Goal: Task Accomplishment & Management: Use online tool/utility

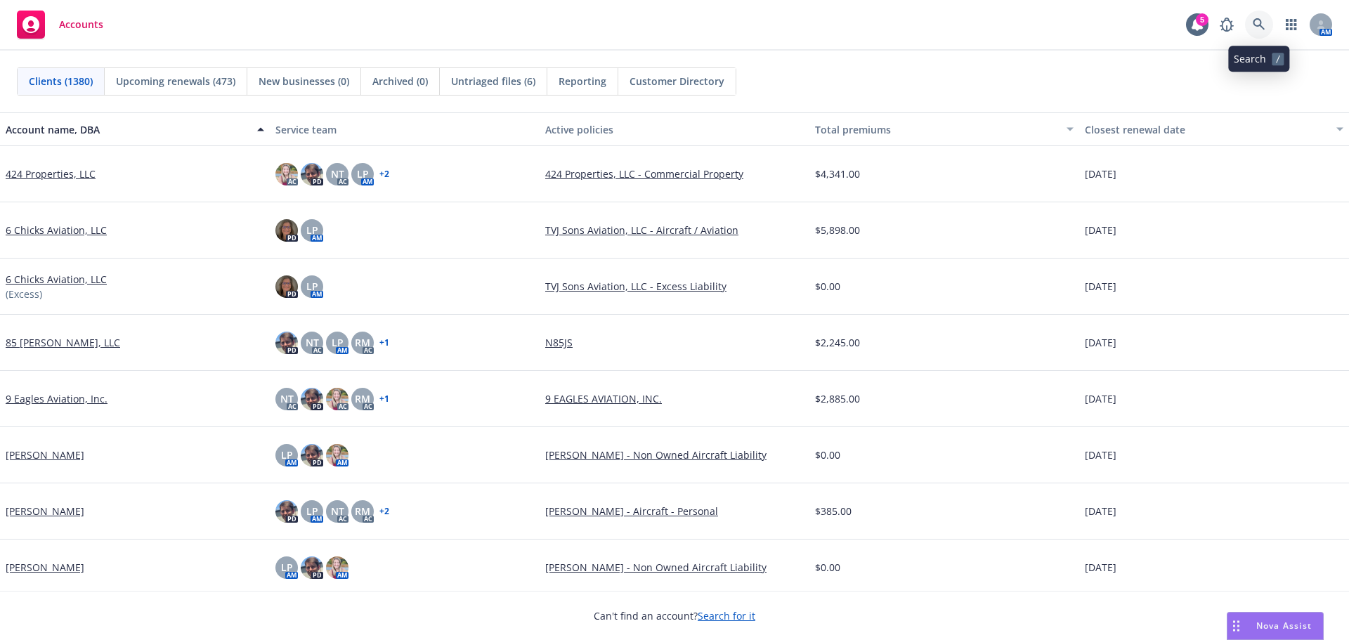
click at [1258, 21] on icon at bounding box center [1259, 24] width 13 height 13
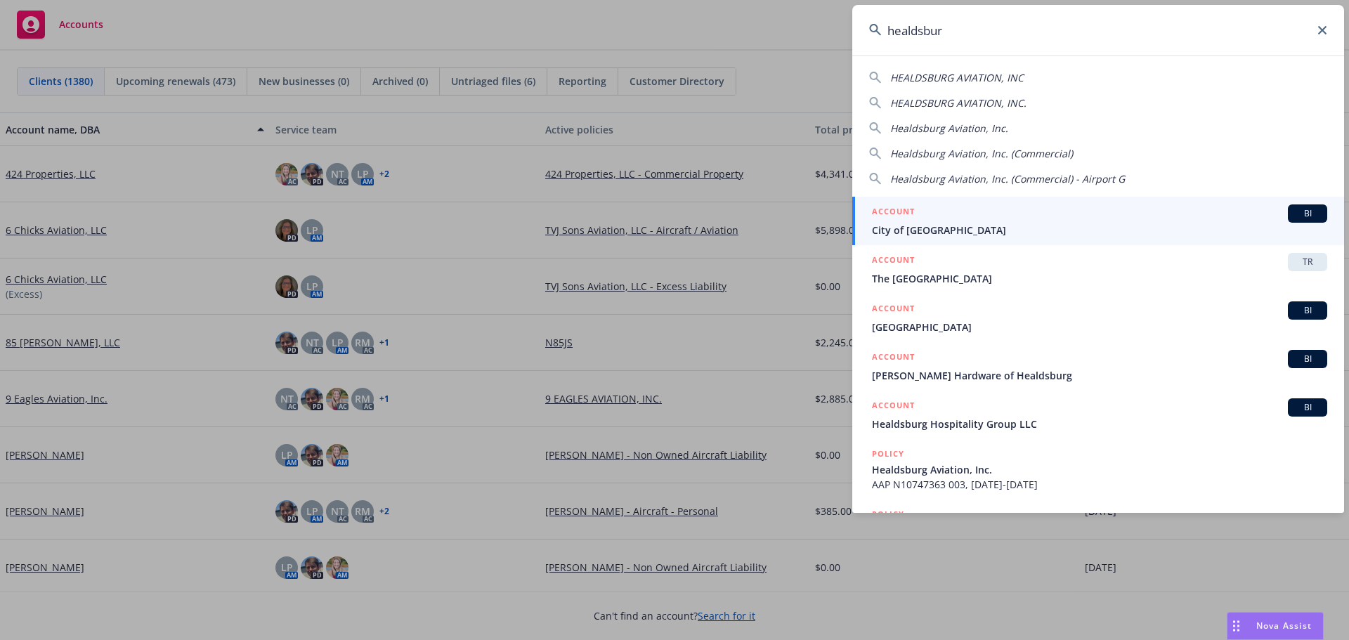
type input "healdsburg"
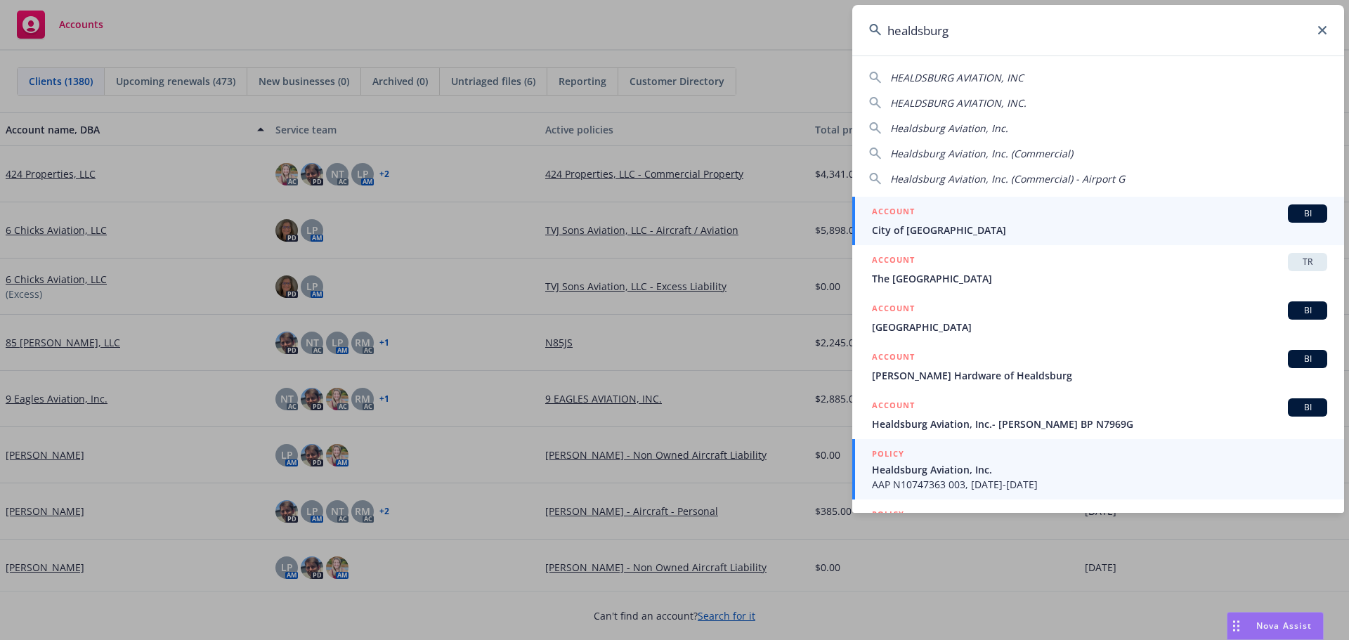
click at [926, 474] on span "Healdsburg Aviation, Inc." at bounding box center [1099, 469] width 455 height 15
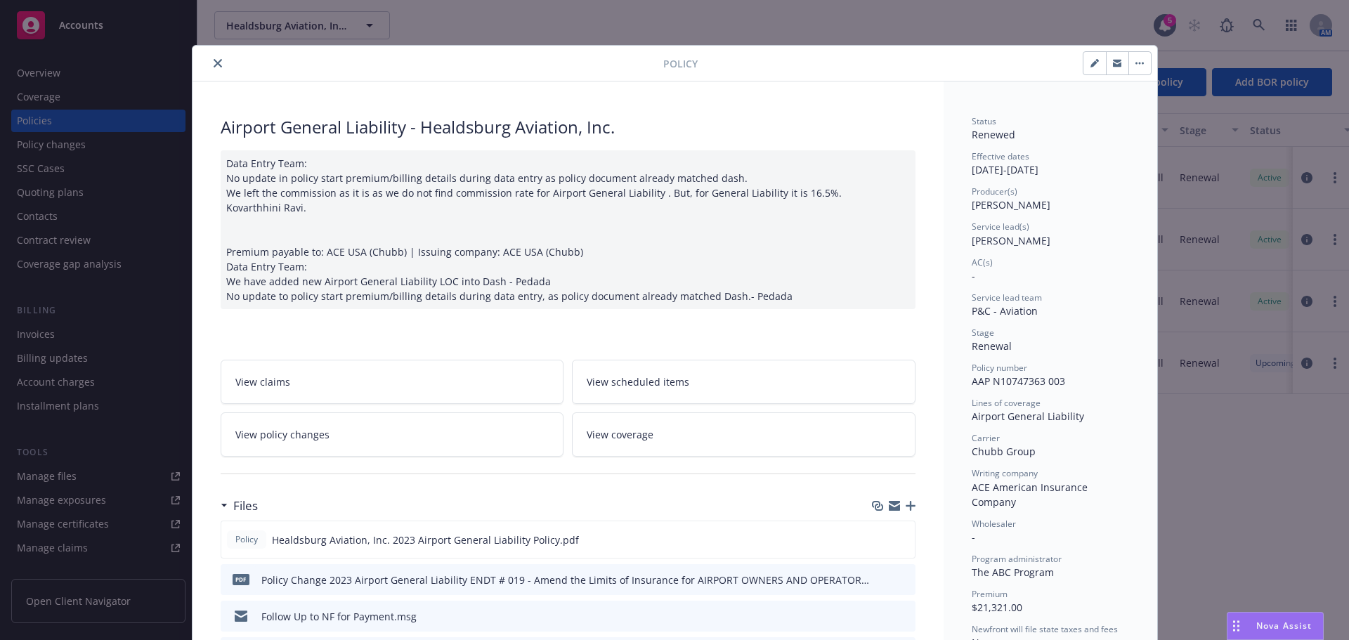
click at [214, 61] on icon "close" at bounding box center [218, 63] width 8 height 8
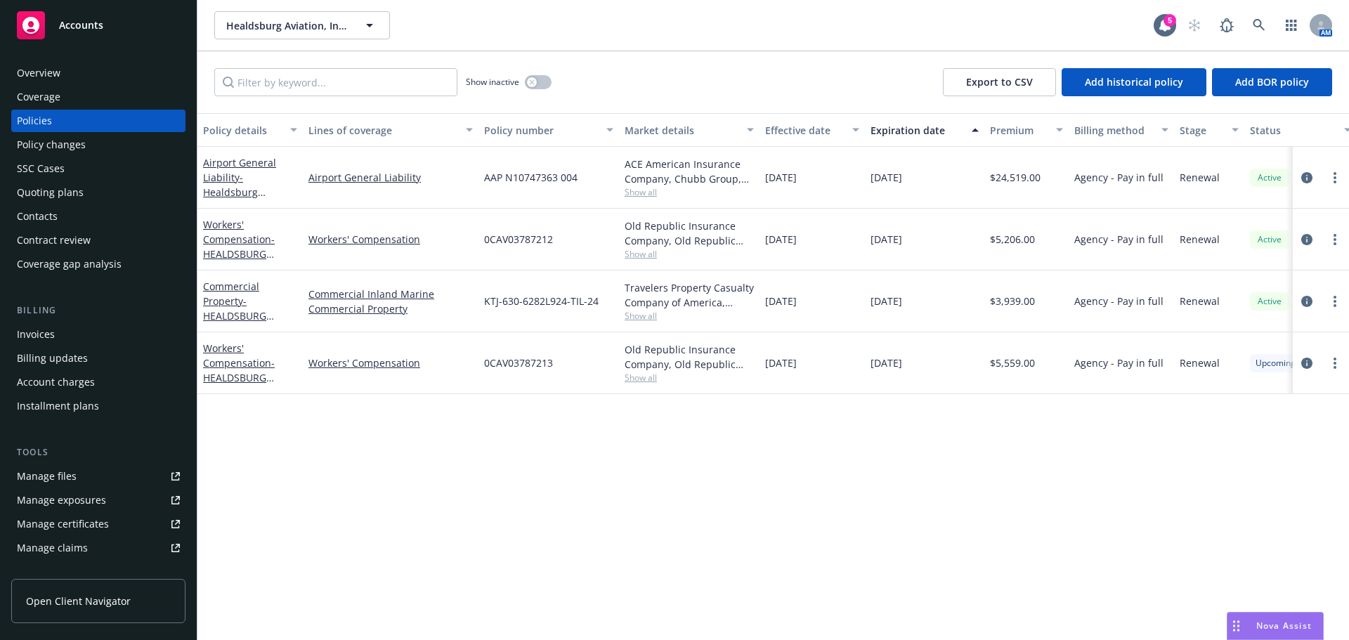
click at [63, 341] on div "Invoices" at bounding box center [98, 334] width 163 height 22
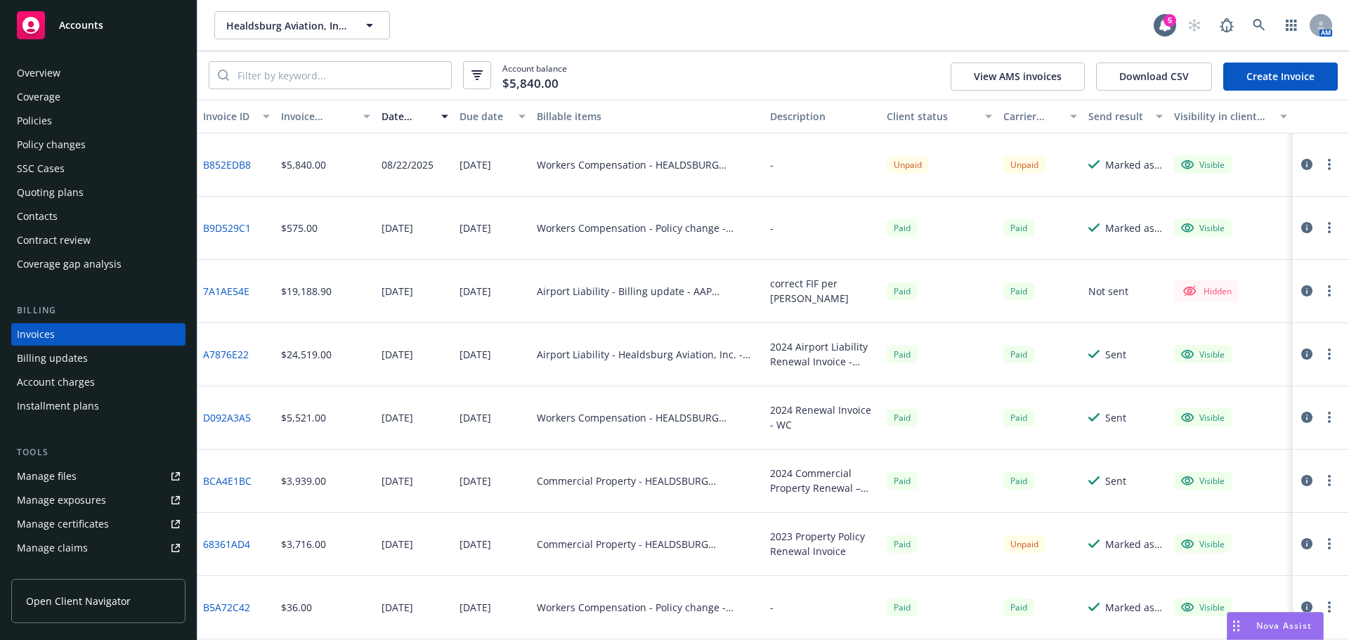
click at [55, 77] on div "Overview" at bounding box center [39, 73] width 44 height 22
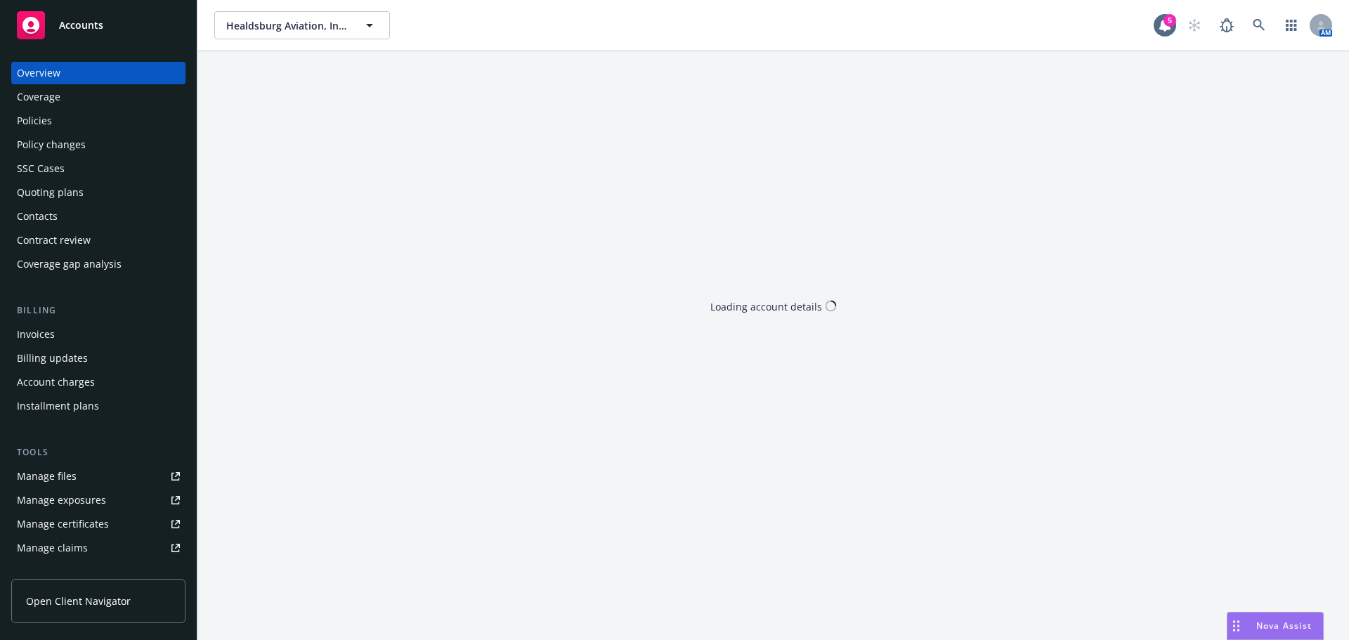
click at [66, 481] on div "Manage files" at bounding box center [47, 476] width 60 height 22
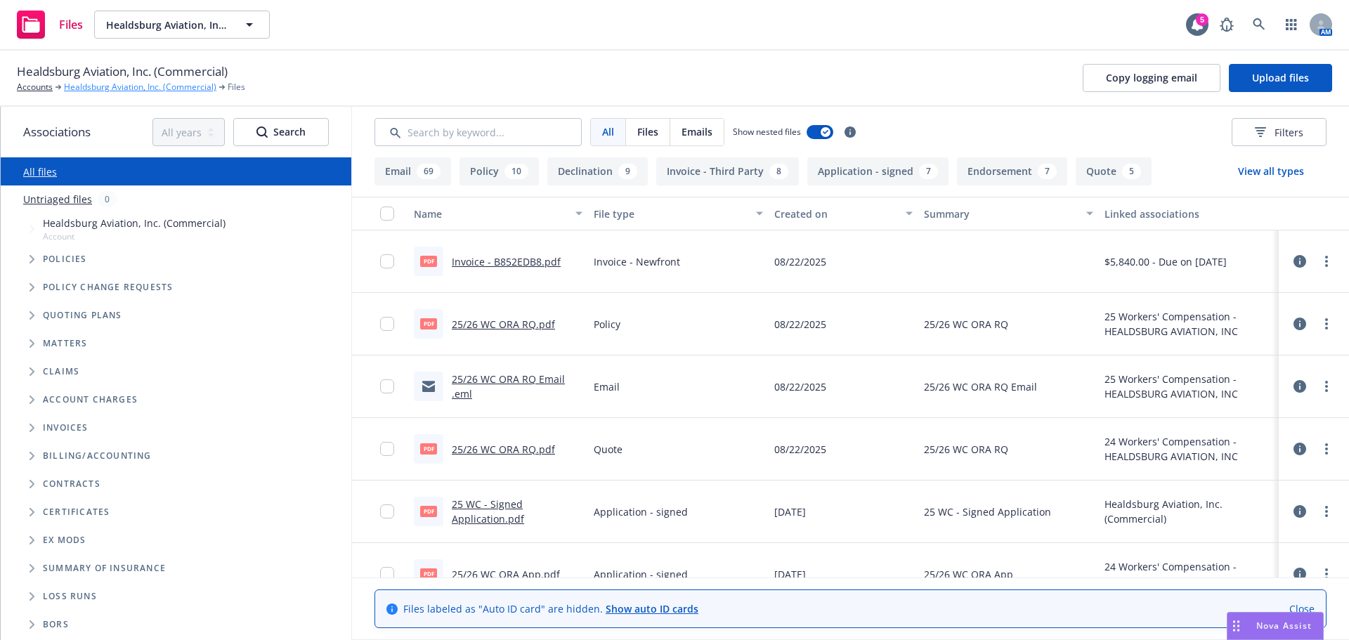
click at [140, 89] on link "Healdsburg Aviation, Inc. (Commercial)" at bounding box center [140, 87] width 152 height 13
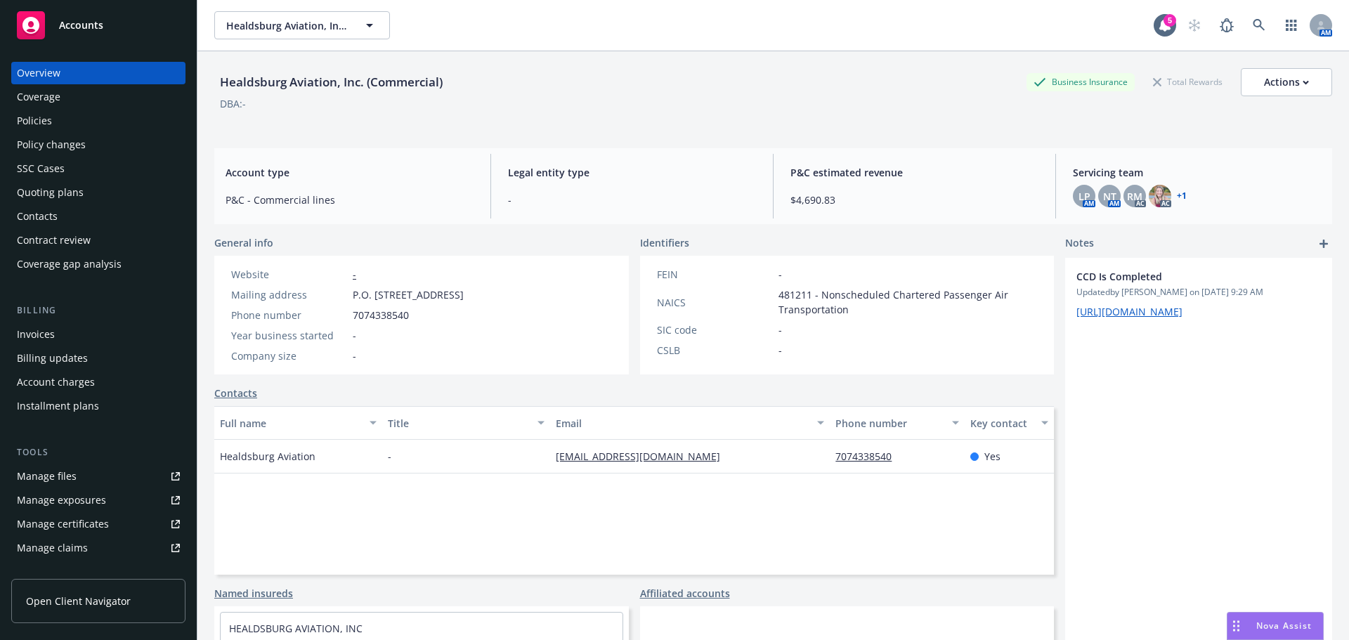
click at [140, 131] on div "Policies" at bounding box center [98, 121] width 163 height 22
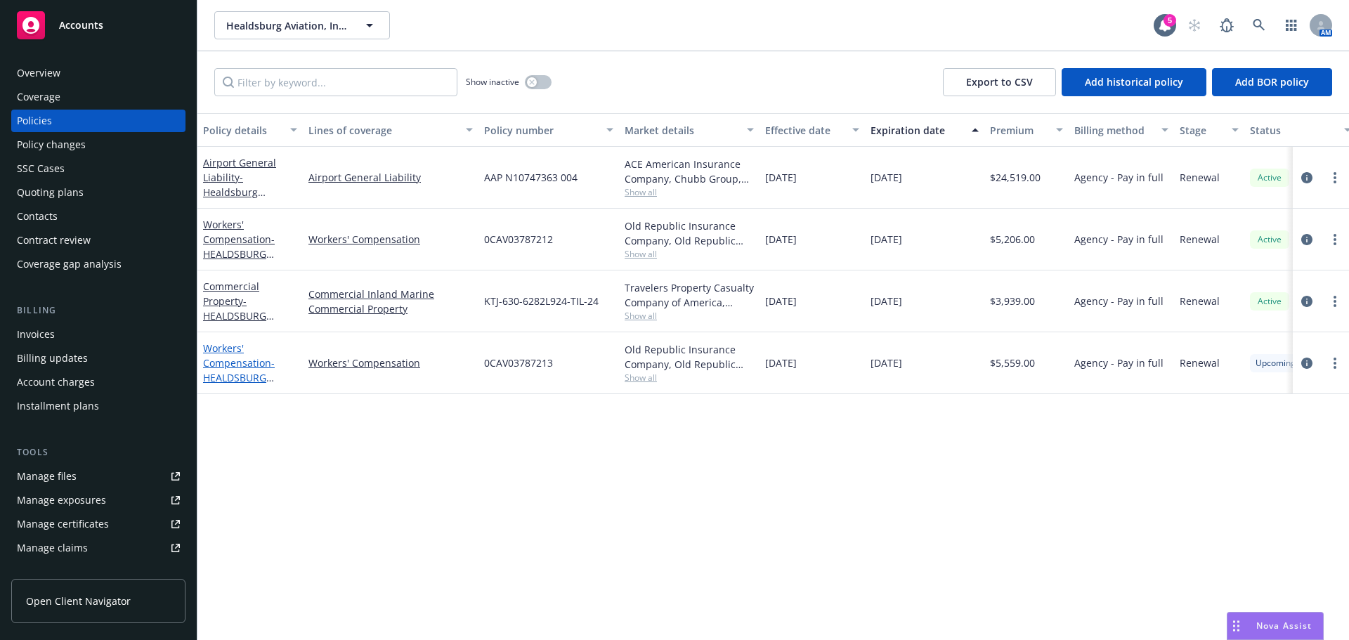
click at [262, 377] on span "- HEALDSBURG AVIATION, INC" at bounding box center [239, 377] width 72 height 43
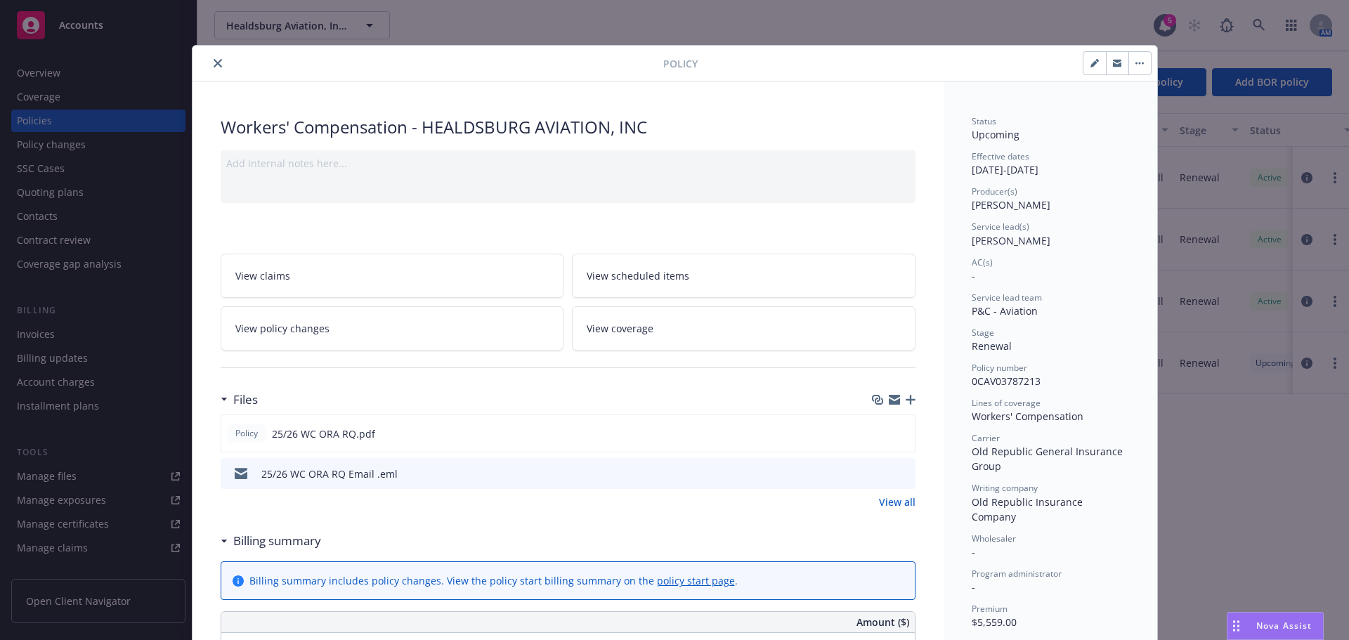
click at [211, 57] on button "close" at bounding box center [217, 63] width 17 height 17
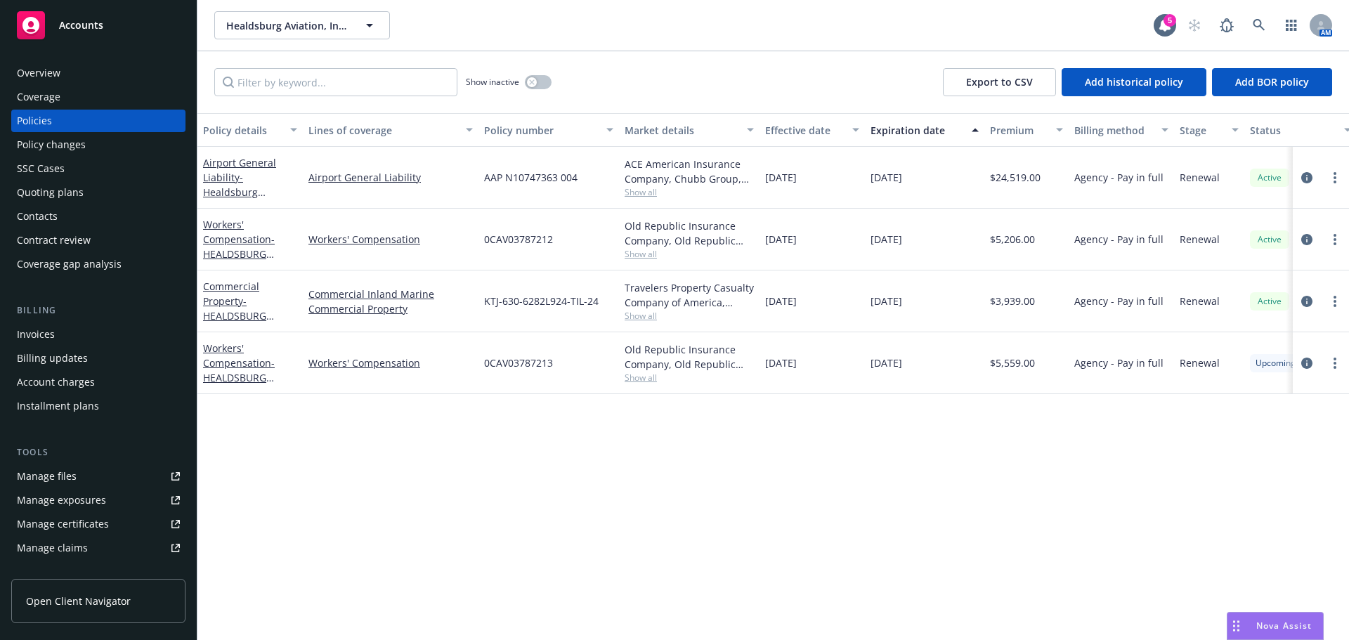
click at [77, 320] on div "Billing Invoices Billing updates Account charges Installment plans" at bounding box center [98, 361] width 174 height 114
click at [34, 327] on div "Invoices" at bounding box center [36, 334] width 38 height 22
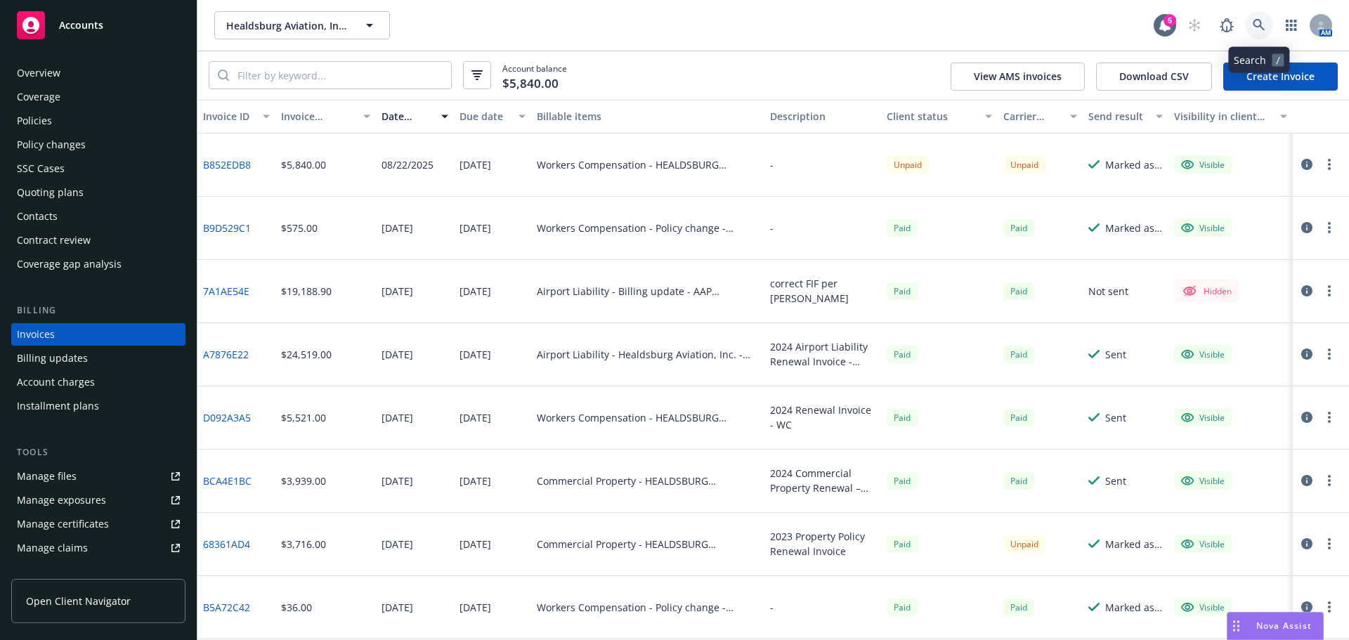
click at [1264, 25] on icon at bounding box center [1259, 25] width 13 height 13
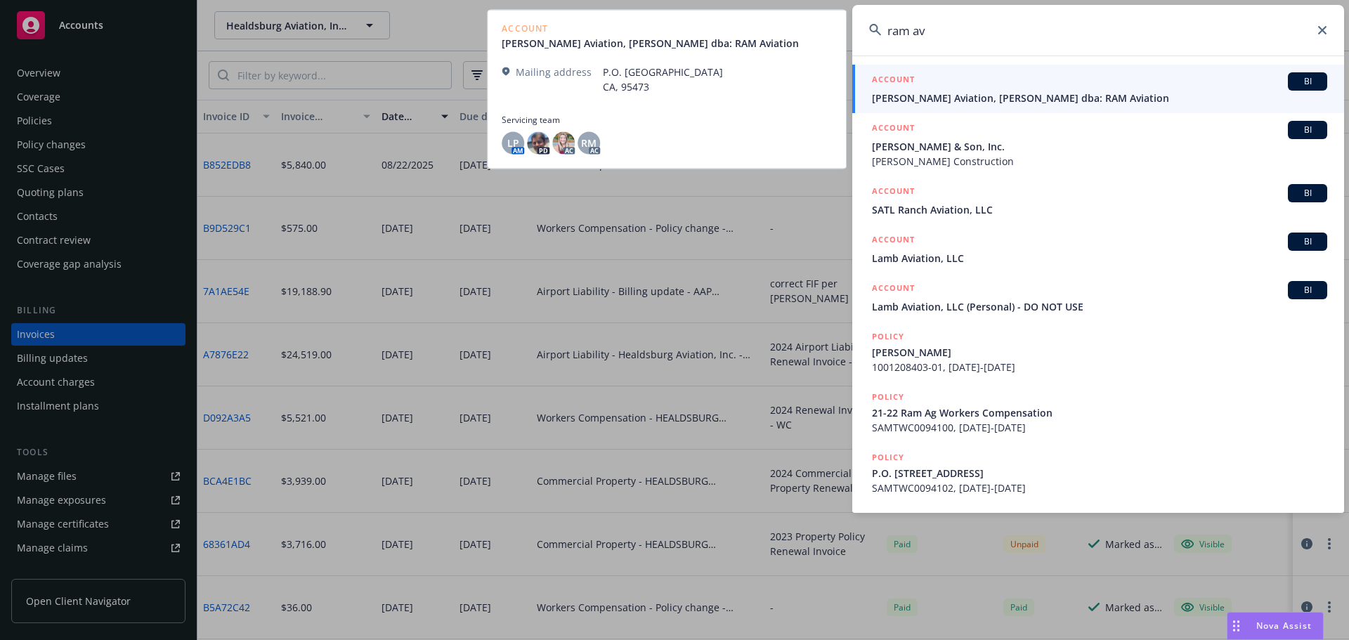
type input "ram av"
click at [953, 89] on div "ACCOUNT BI" at bounding box center [1099, 81] width 455 height 18
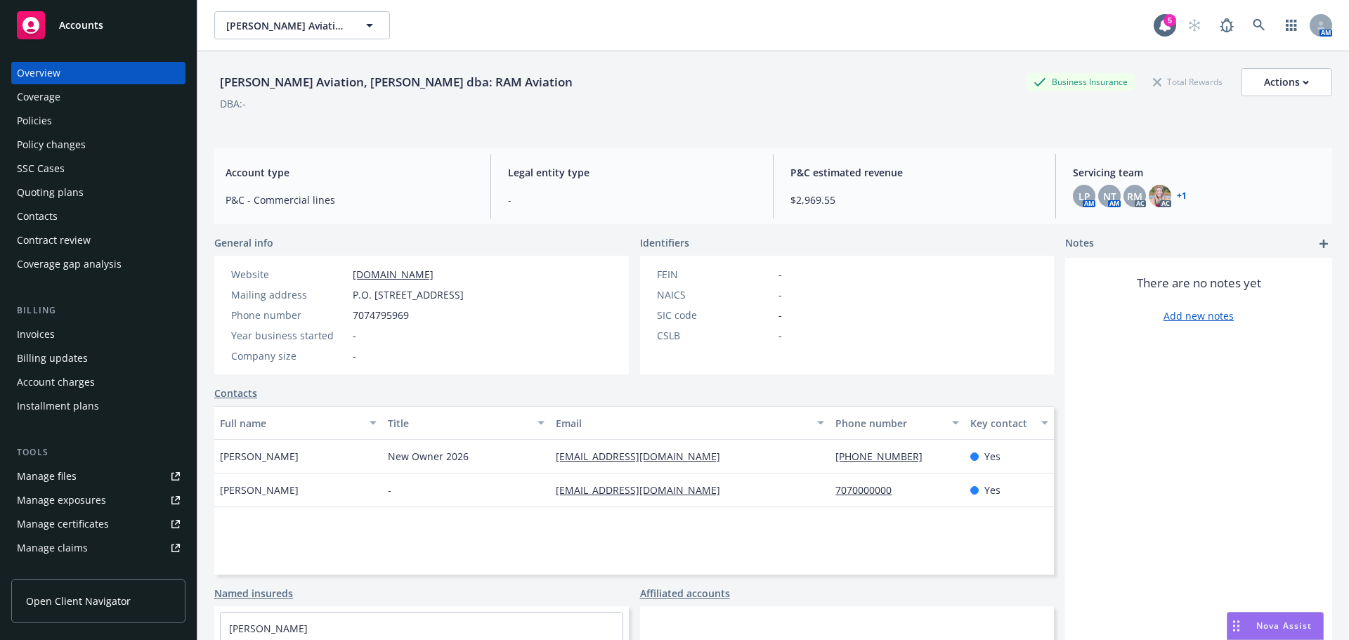
click at [88, 119] on div "Policies" at bounding box center [98, 121] width 163 height 22
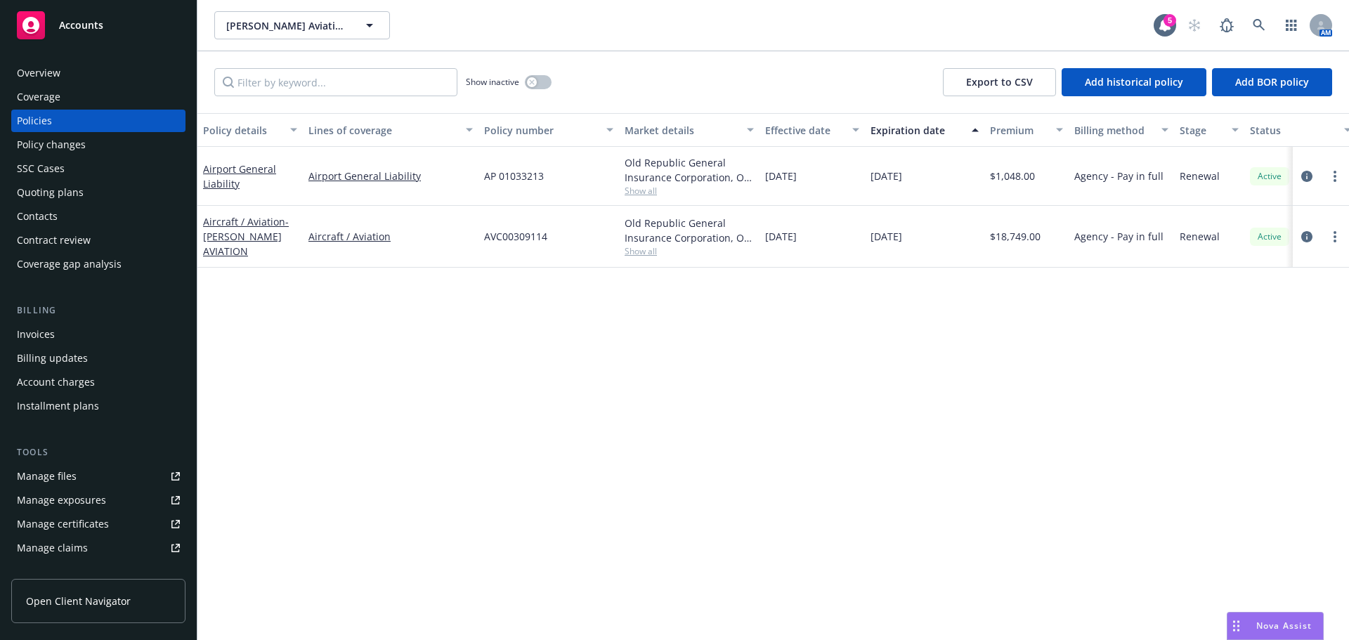
click at [68, 319] on div "Billing Invoices Billing updates Account charges Installment plans" at bounding box center [98, 361] width 174 height 114
click at [55, 337] on div "Invoices" at bounding box center [98, 334] width 163 height 22
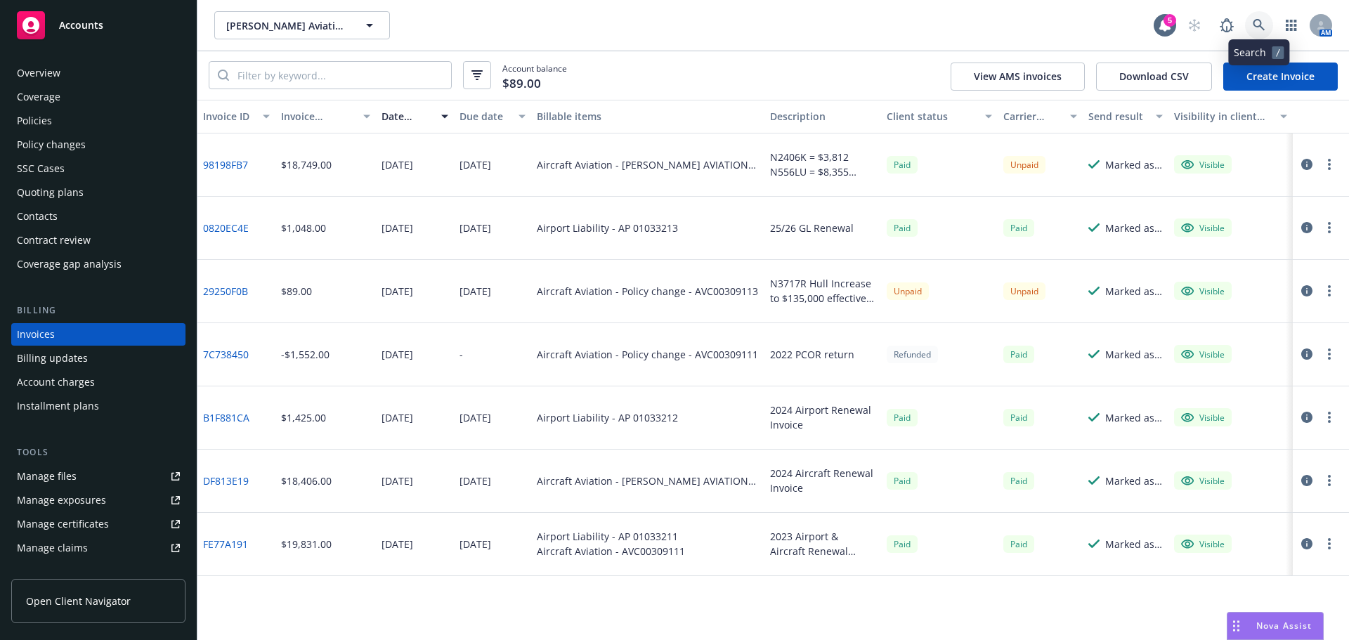
click at [1260, 27] on icon at bounding box center [1259, 25] width 12 height 12
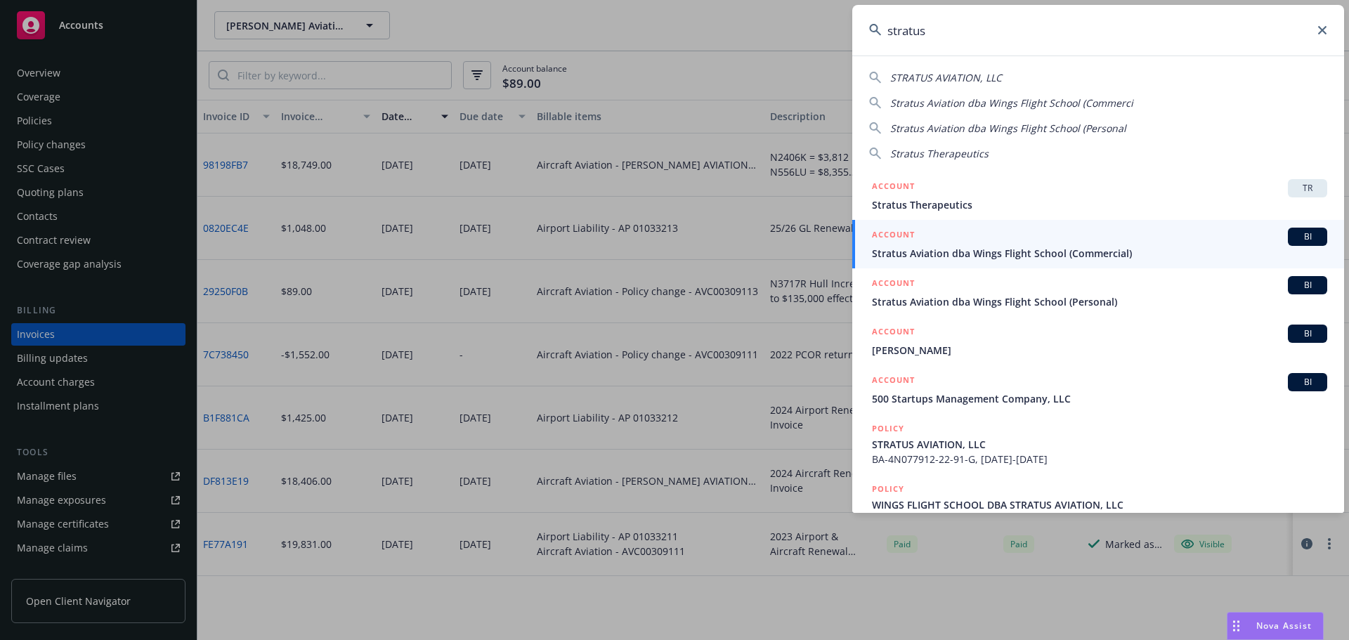
type input "stratus"
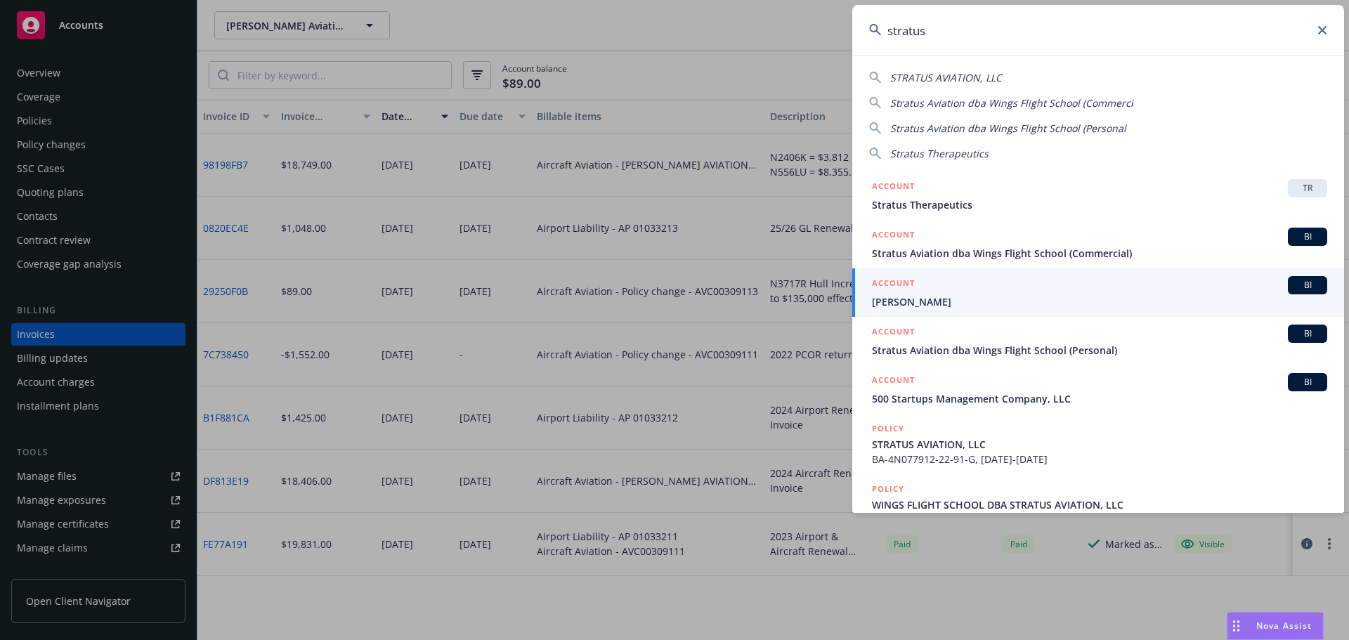
drag, startPoint x: 1327, startPoint y: 30, endPoint x: 1345, endPoint y: 32, distance: 17.7
click at [1327, 30] on input "stratus" at bounding box center [1098, 30] width 492 height 51
click at [1317, 27] on input "stratus" at bounding box center [1098, 30] width 492 height 51
click at [1318, 27] on icon at bounding box center [1322, 30] width 8 height 8
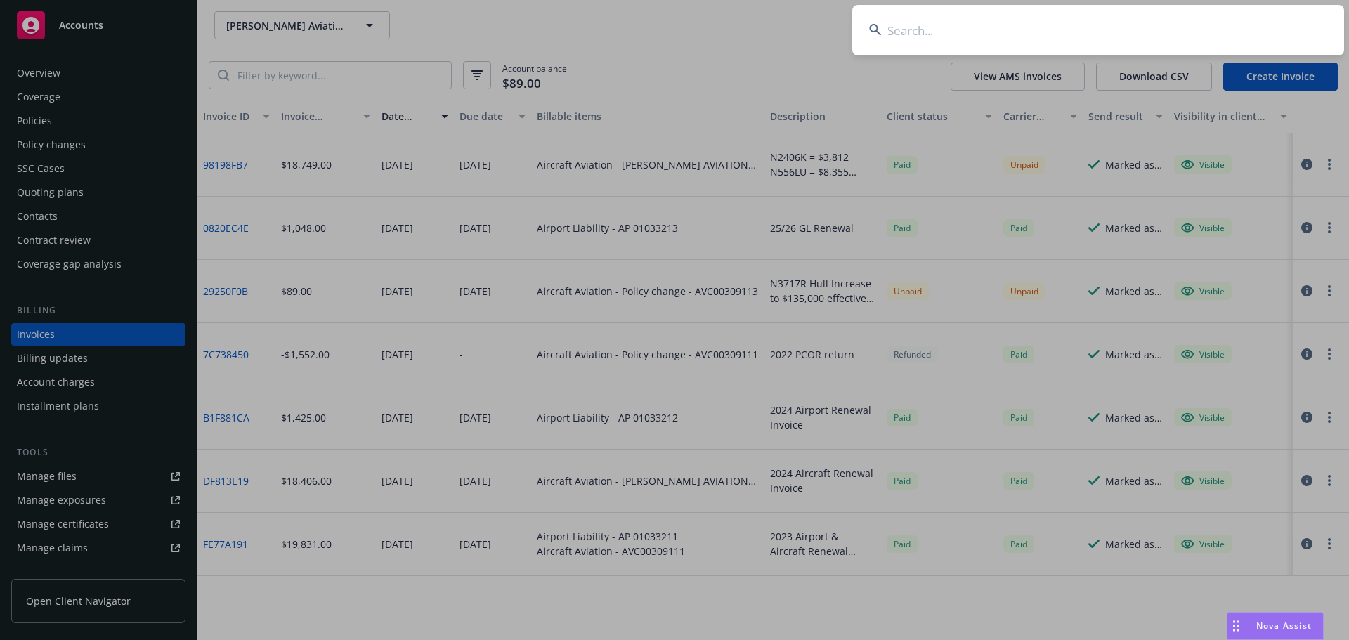
drag, startPoint x: 1041, startPoint y: 41, endPoint x: 1032, endPoint y: 35, distance: 10.1
click at [1041, 41] on input at bounding box center [1098, 30] width 492 height 51
type input "e"
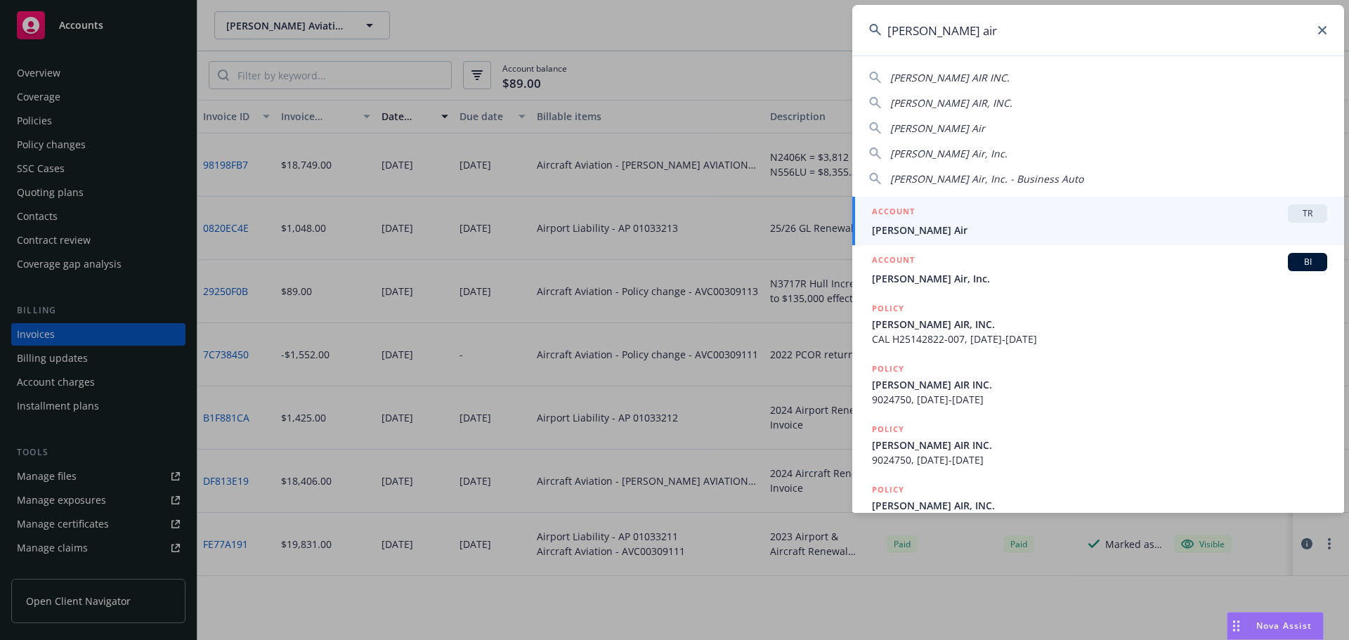
type input "elroy air"
click at [915, 228] on span "Elroy Air" at bounding box center [1099, 230] width 455 height 15
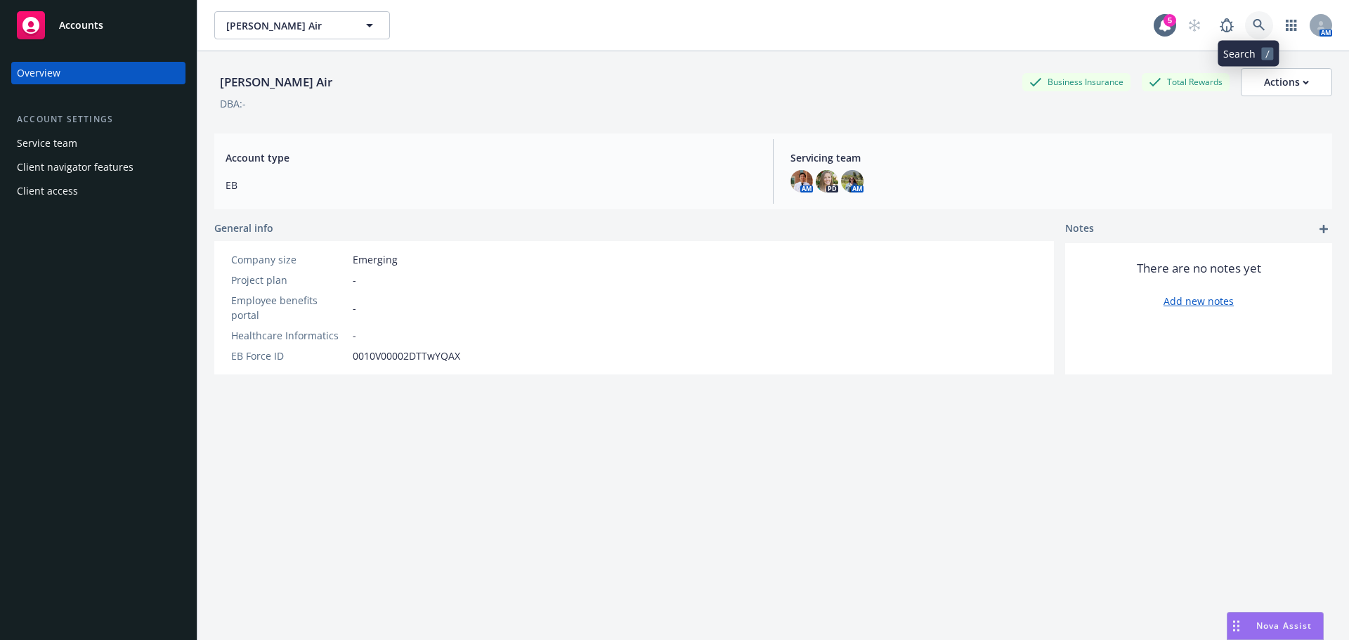
click at [1253, 25] on icon at bounding box center [1259, 25] width 12 height 12
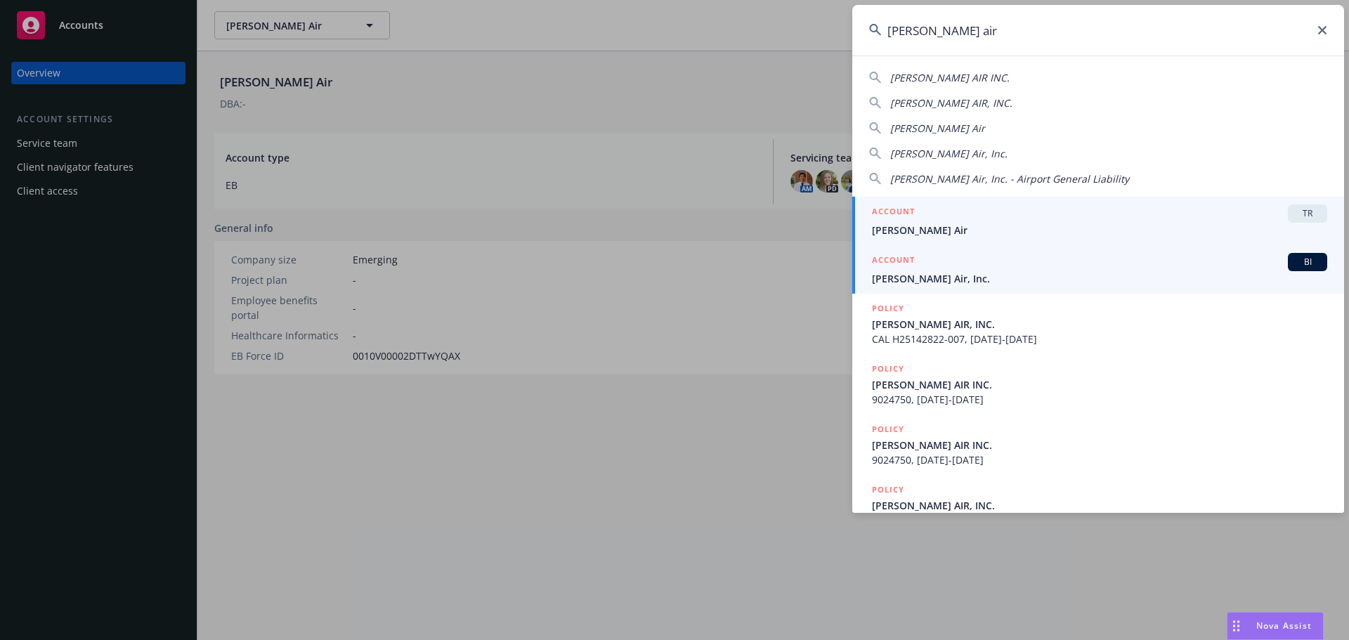
type input "elroy air"
click at [1018, 266] on div "ACCOUNT BI" at bounding box center [1099, 262] width 455 height 18
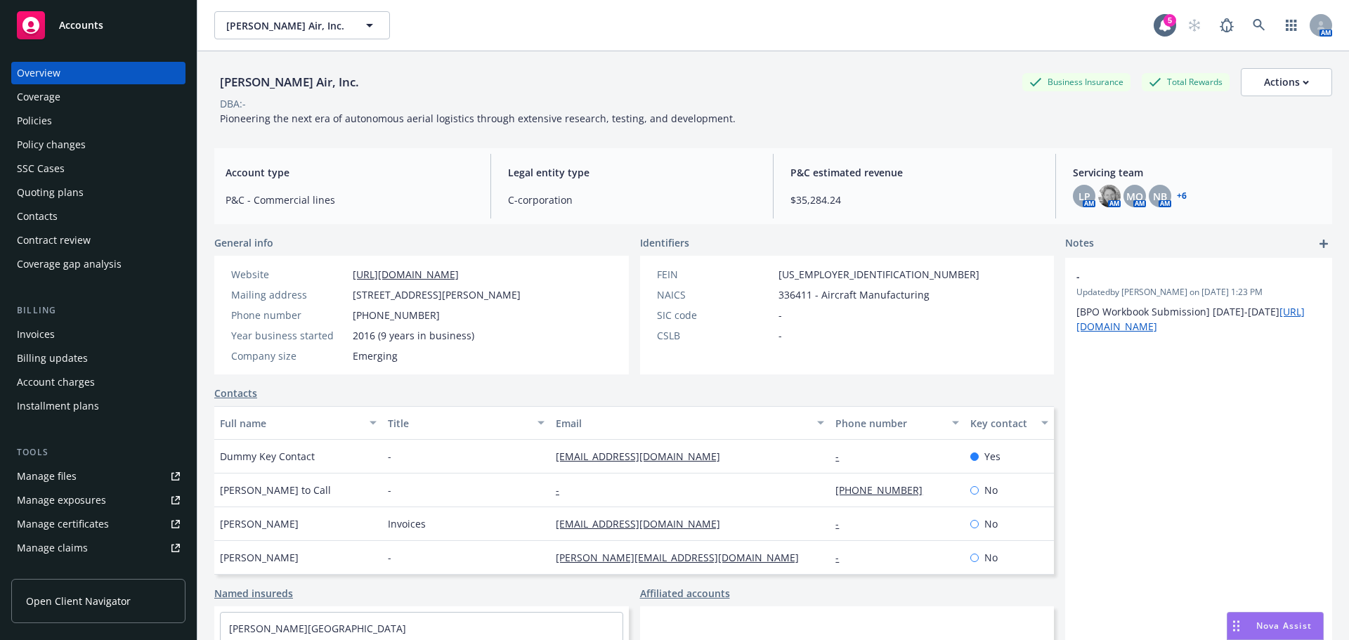
click at [25, 107] on div "Coverage" at bounding box center [39, 97] width 44 height 22
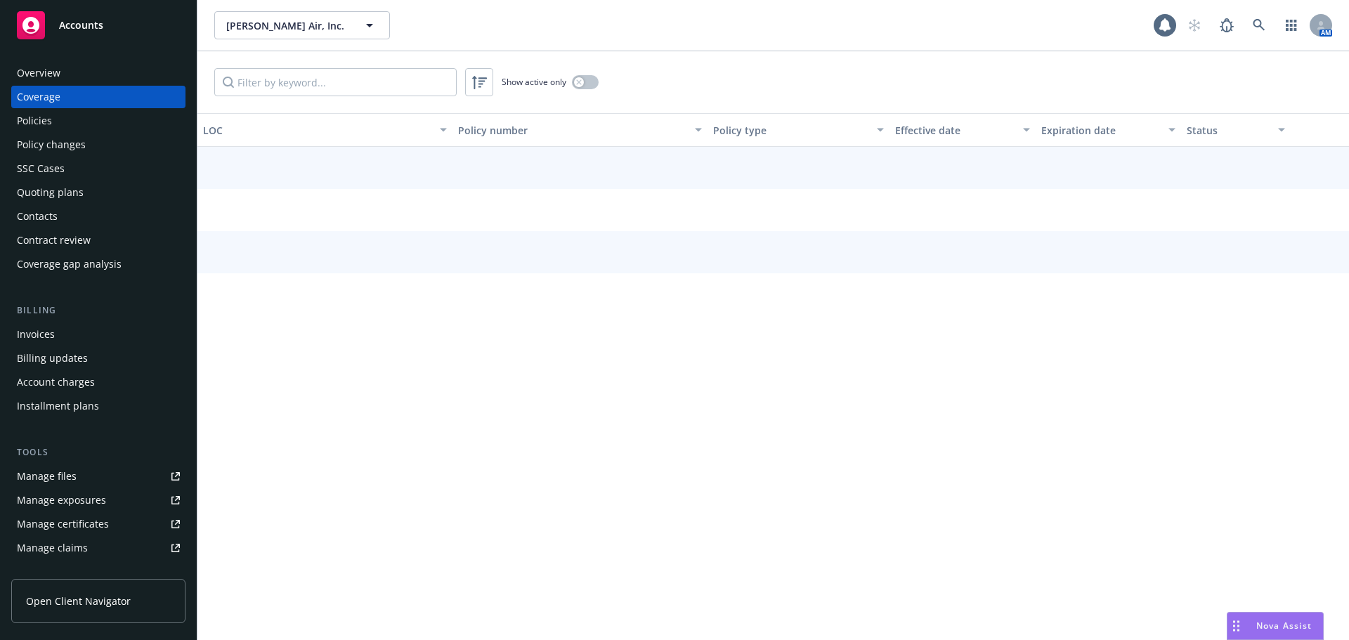
click at [26, 115] on div "Policies" at bounding box center [34, 121] width 35 height 22
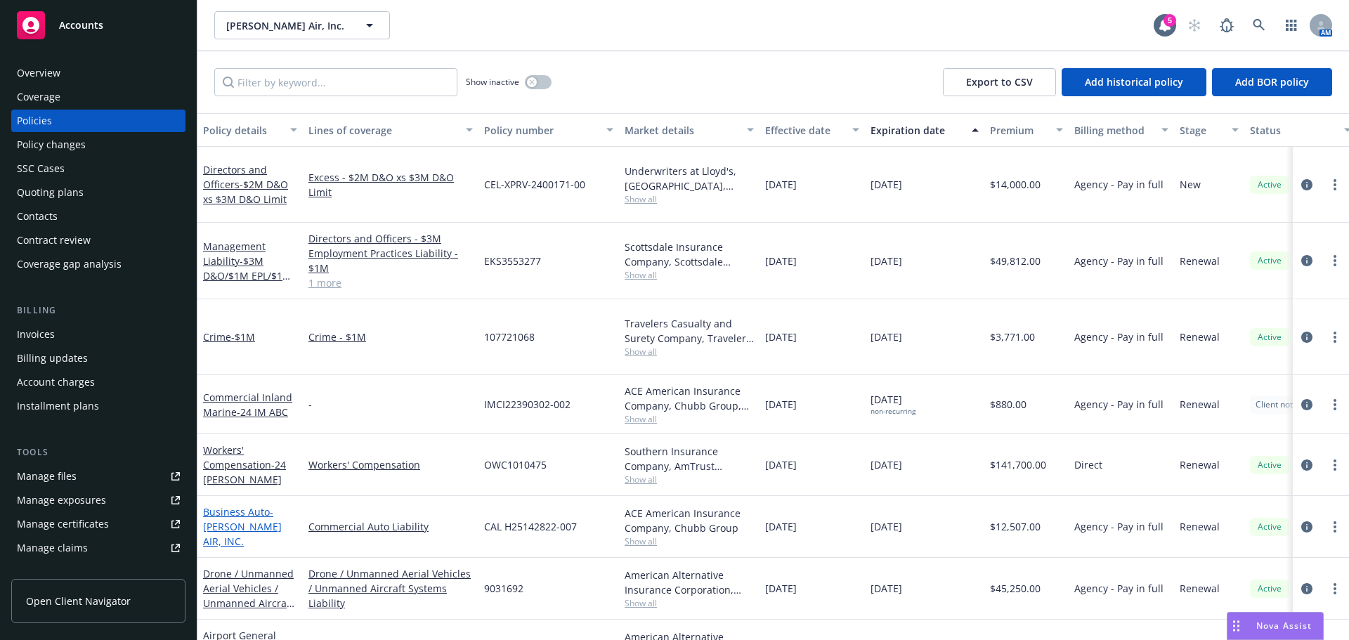
click at [225, 505] on span "- ELROY AIR, INC." at bounding box center [242, 526] width 79 height 43
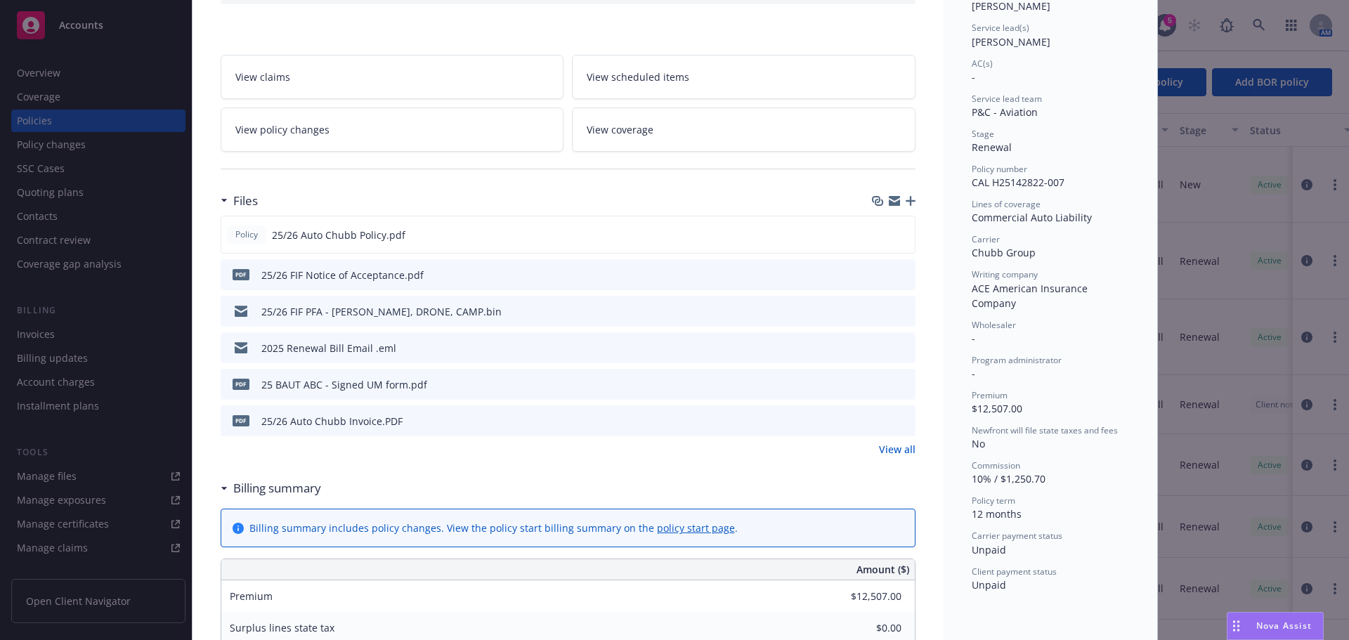
scroll to position [211, 0]
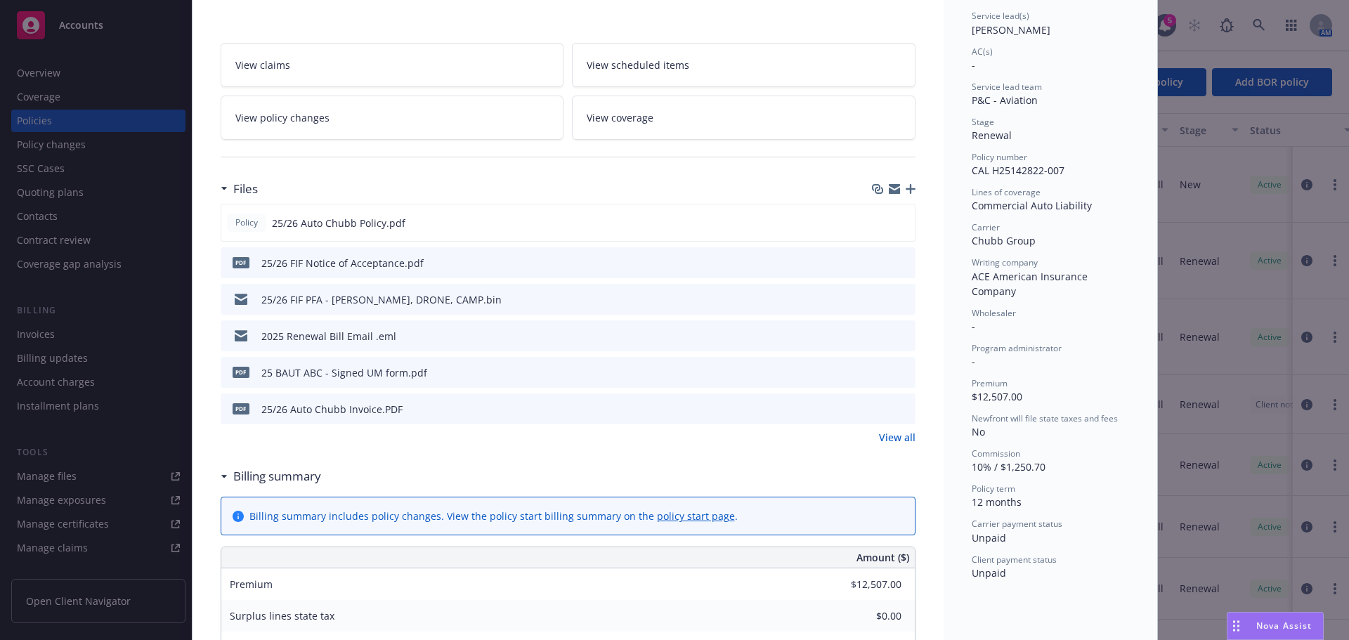
click at [895, 442] on link "View all" at bounding box center [897, 437] width 37 height 15
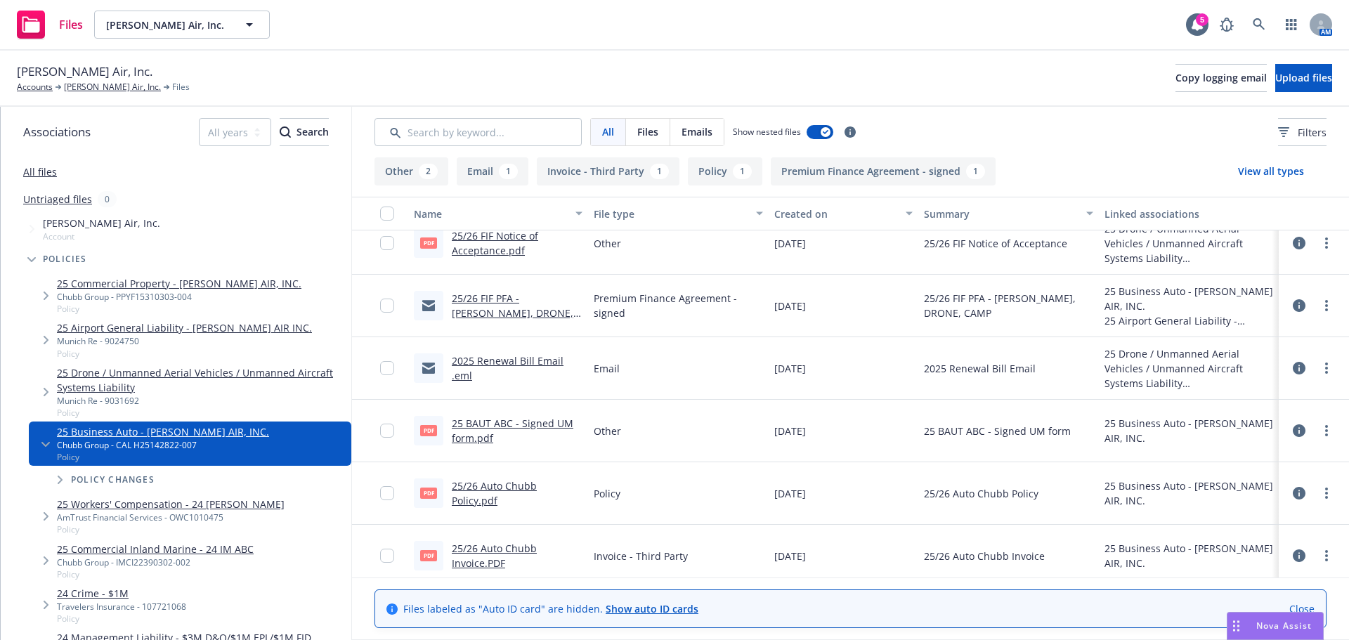
scroll to position [28, 0]
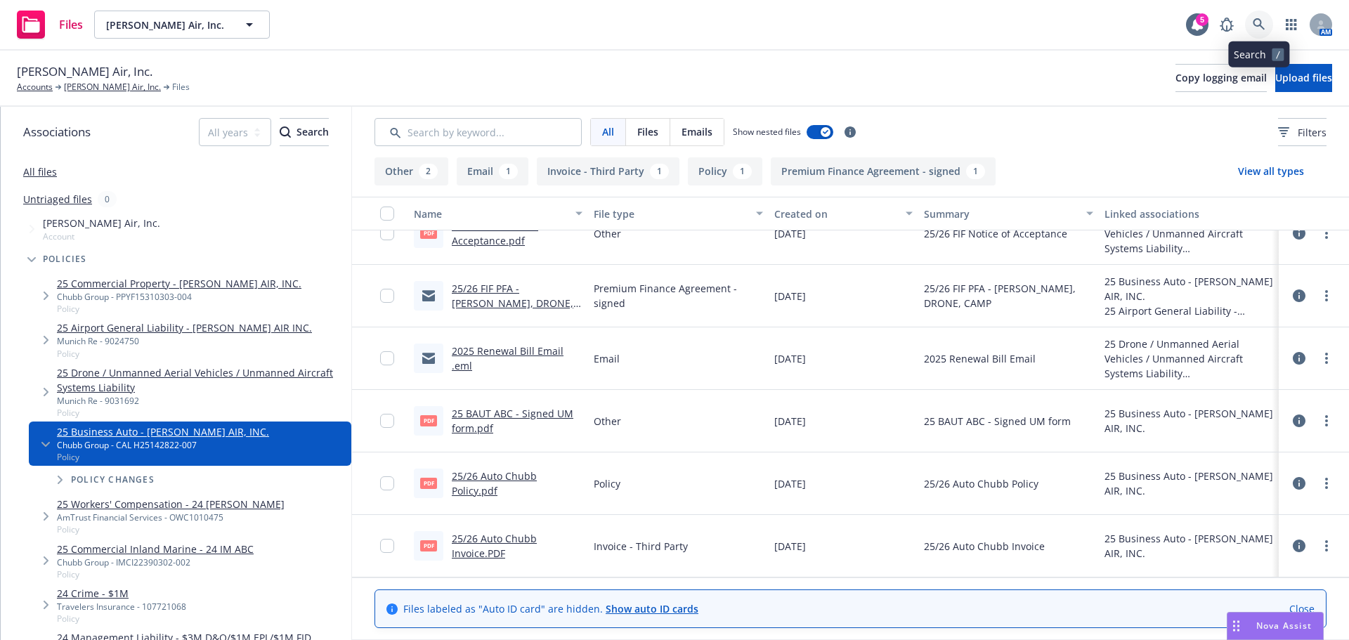
click at [1258, 21] on icon at bounding box center [1259, 24] width 13 height 13
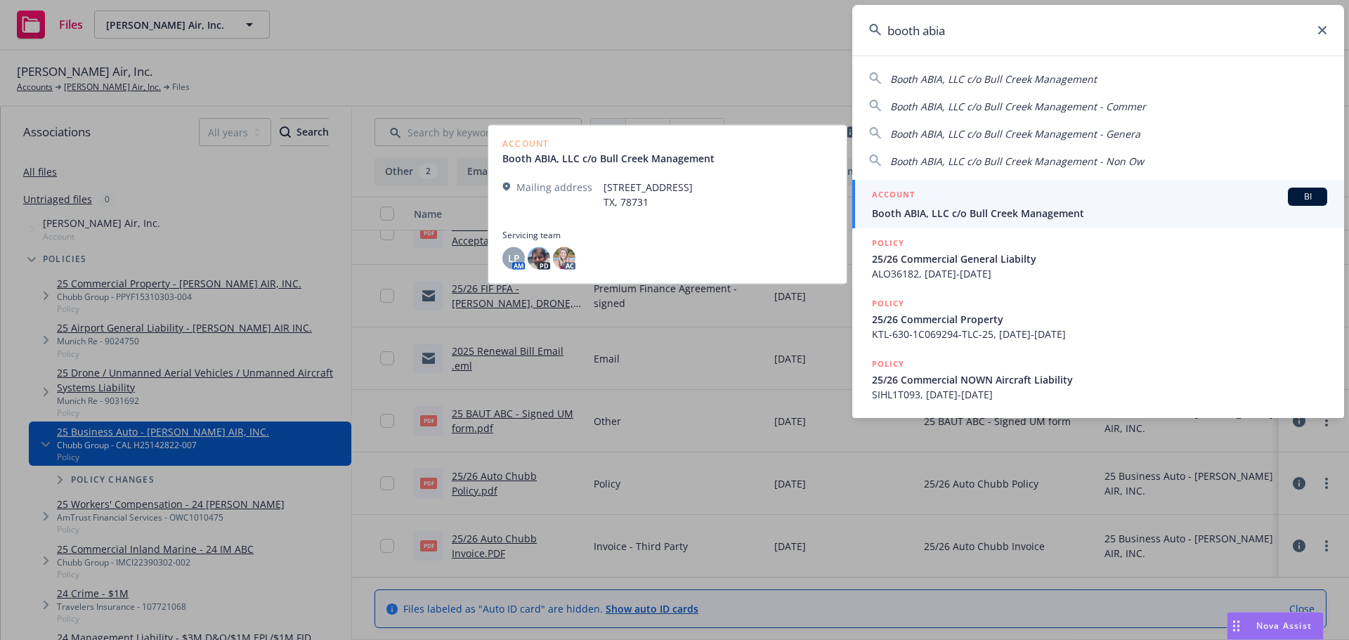
type input "booth abia"
click at [965, 216] on span "Booth ABIA, LLC c/o Bull Creek Management" at bounding box center [1099, 213] width 455 height 15
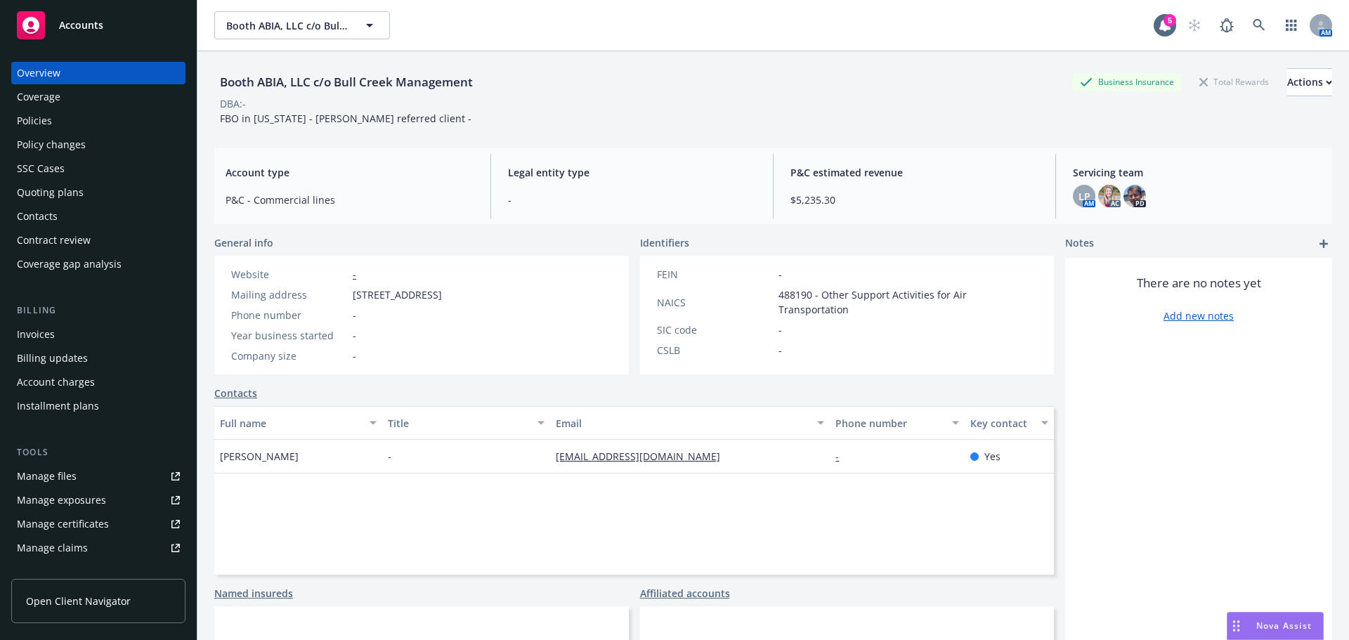
click at [67, 118] on div "Policies" at bounding box center [98, 121] width 163 height 22
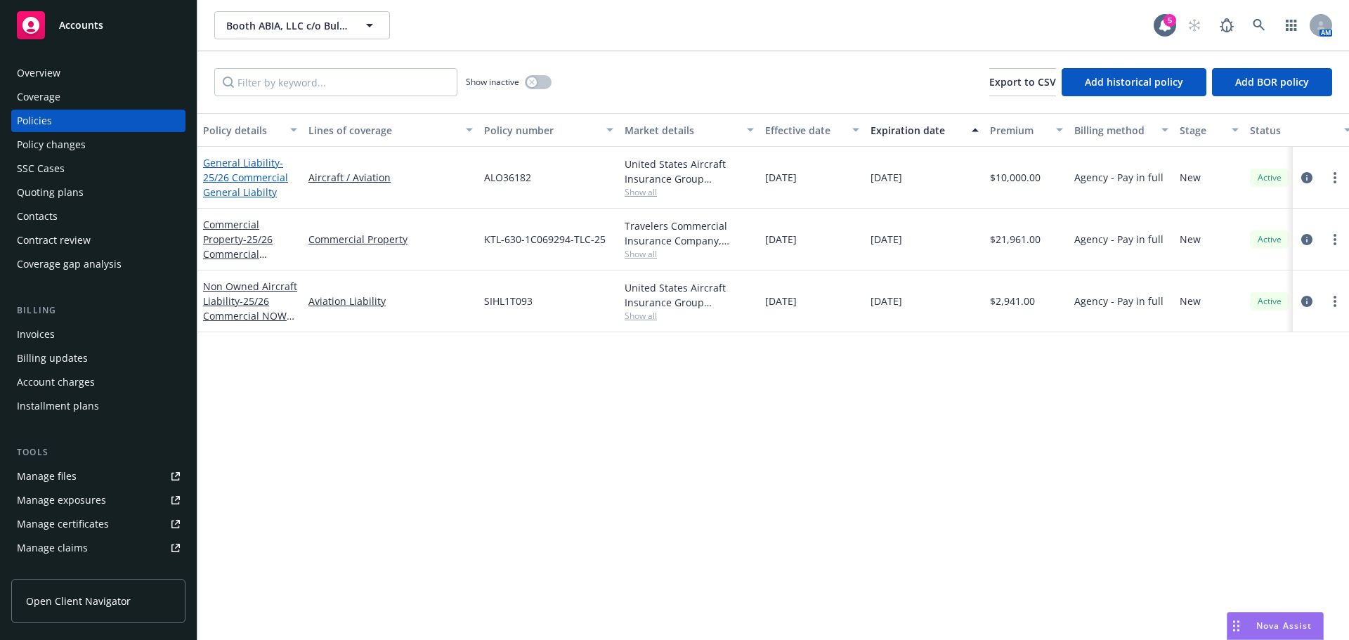
click at [242, 192] on span "- 25/26 Commercial General Liabilty" at bounding box center [245, 177] width 85 height 43
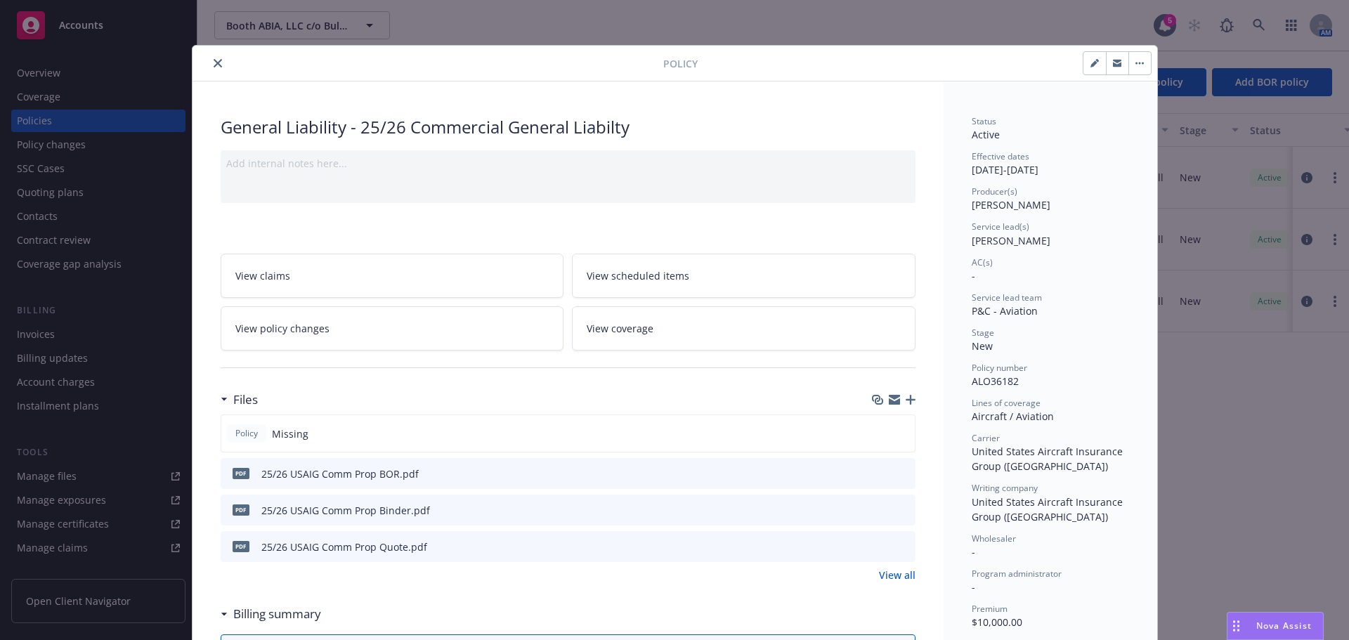
click at [215, 60] on icon "close" at bounding box center [218, 63] width 8 height 8
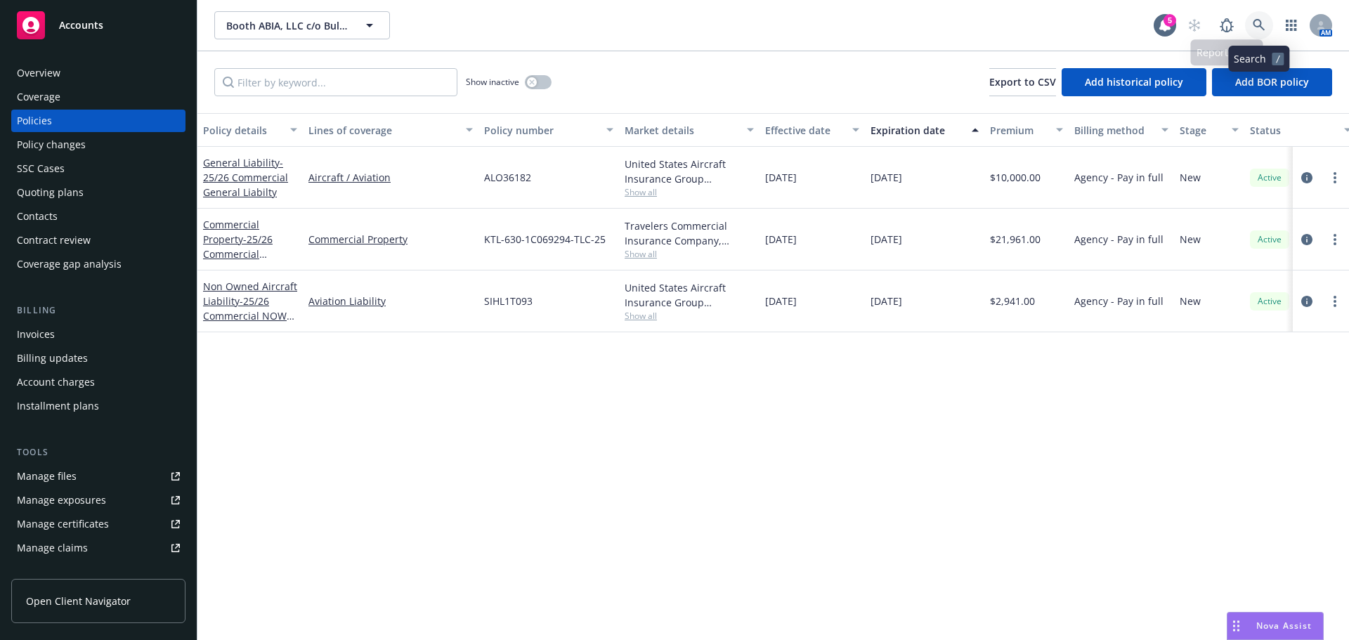
click at [1253, 27] on icon at bounding box center [1259, 25] width 13 height 13
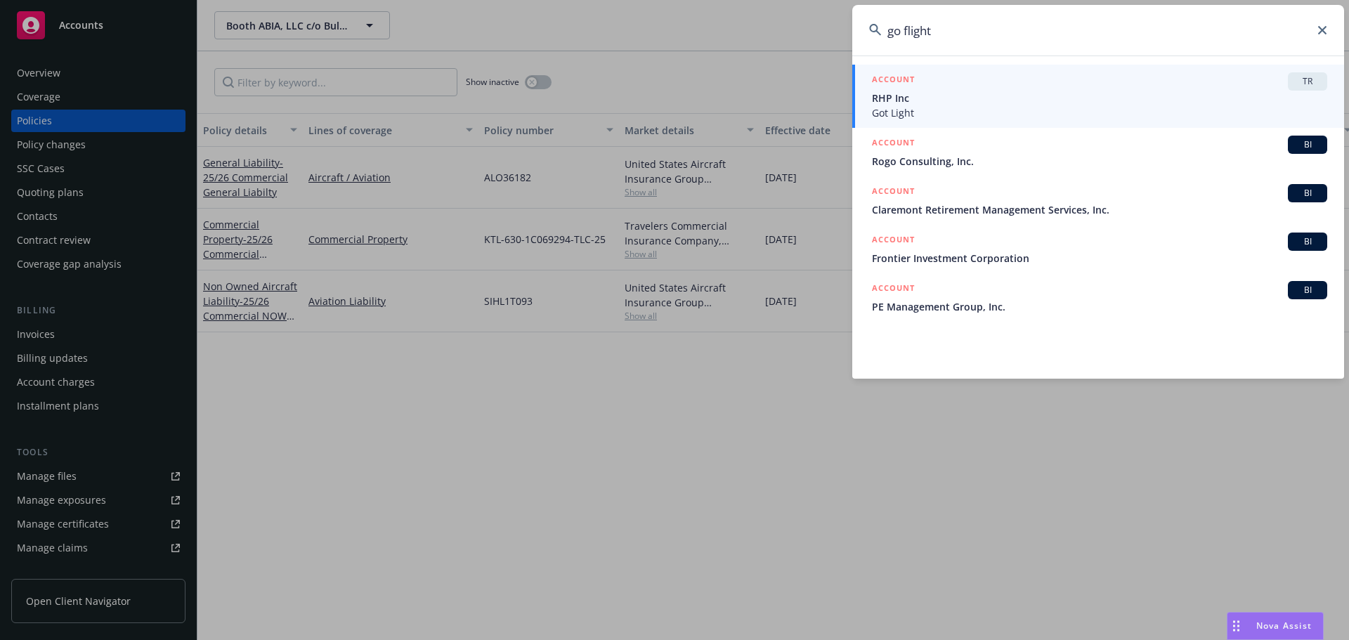
drag, startPoint x: 996, startPoint y: 31, endPoint x: 823, endPoint y: 30, distance: 173.5
click at [823, 30] on div "go flight ACCOUNT TR RHP Inc Got Light ACCOUNT BI Rogo Consulting, Inc. ACCOUNT…" at bounding box center [674, 320] width 1349 height 640
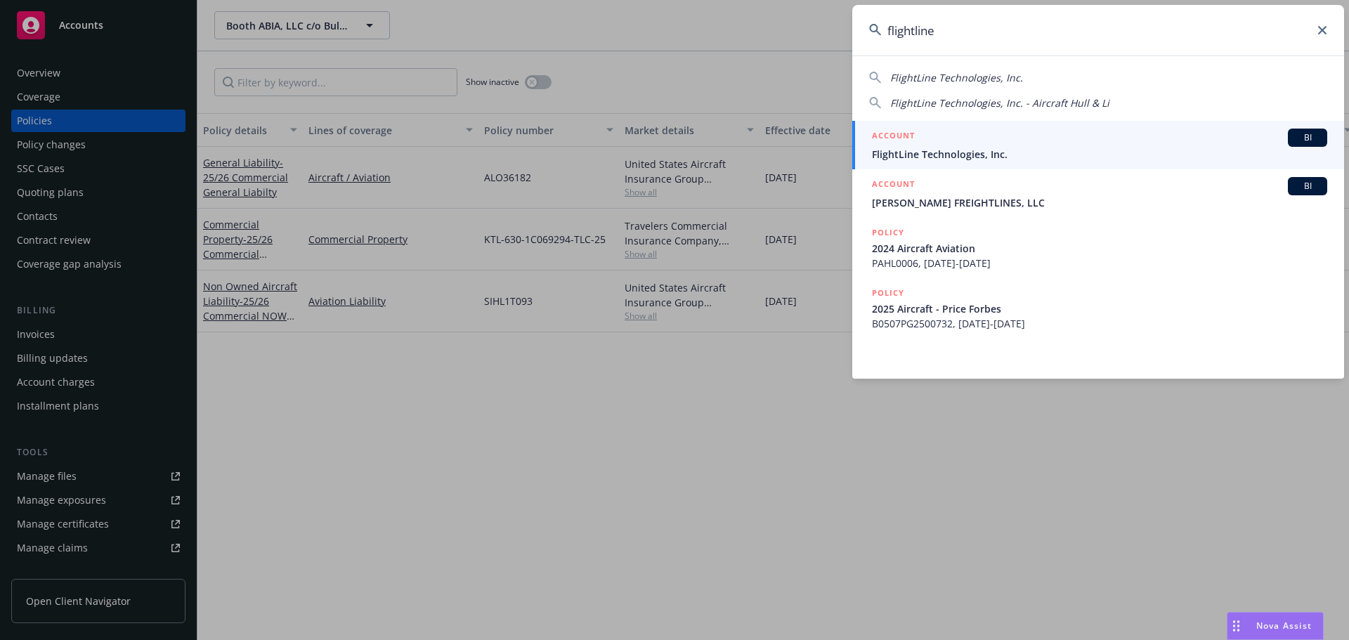
type input "flightline"
click at [956, 153] on span "FlightLine Technologies, Inc." at bounding box center [1099, 154] width 455 height 15
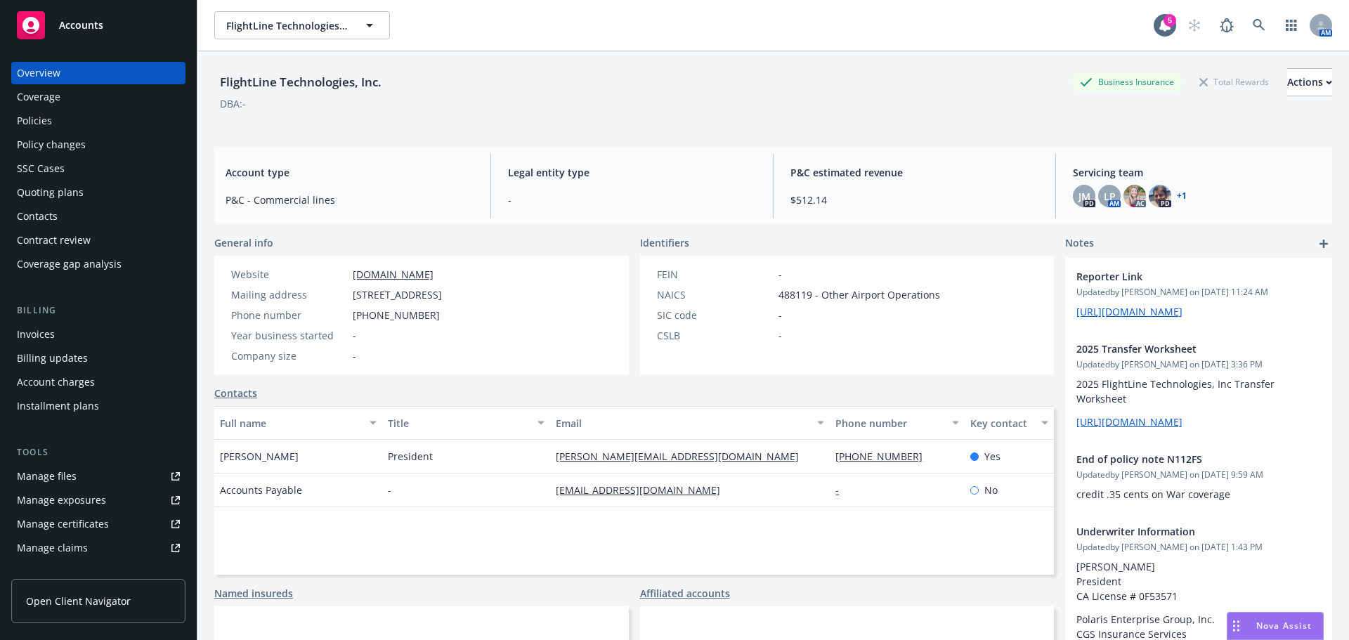
click at [36, 329] on div "Invoices" at bounding box center [36, 334] width 38 height 22
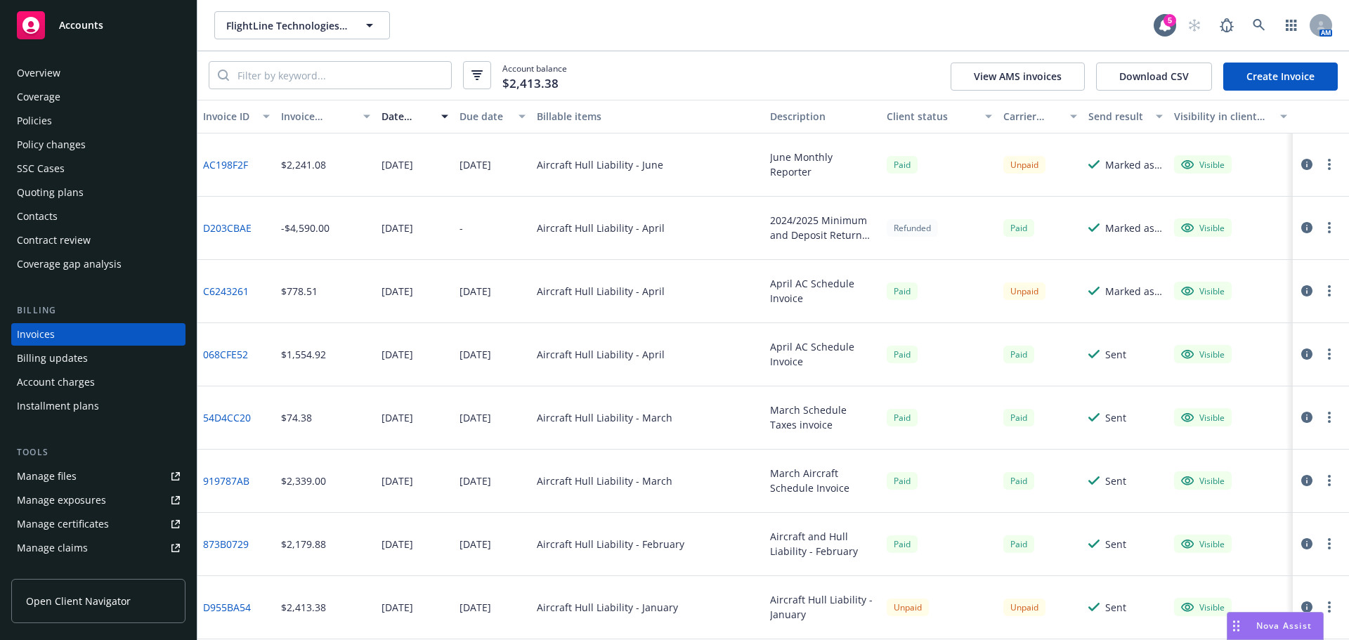
click at [54, 477] on div "Manage files" at bounding box center [47, 476] width 60 height 22
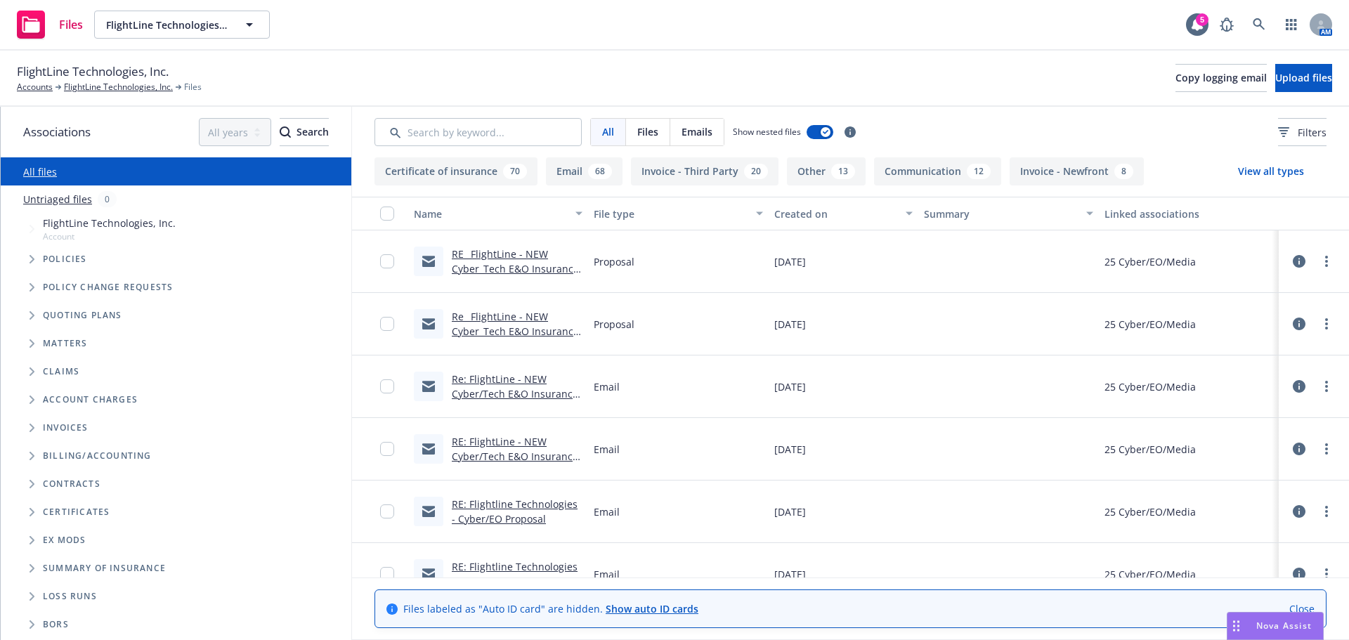
click at [476, 268] on link "RE_ FlightLine - NEW Cyber_Tech E&O Insurance Coverage (1).msg" at bounding box center [515, 268] width 127 height 43
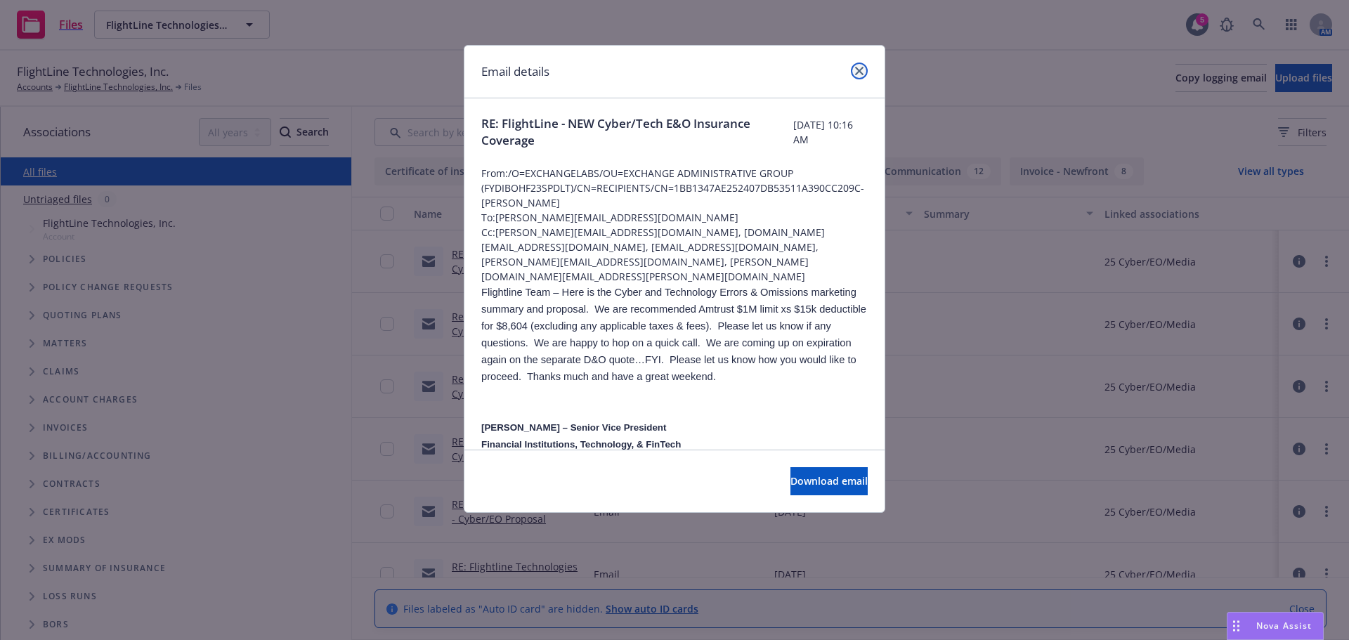
click at [863, 70] on link "close" at bounding box center [859, 71] width 17 height 17
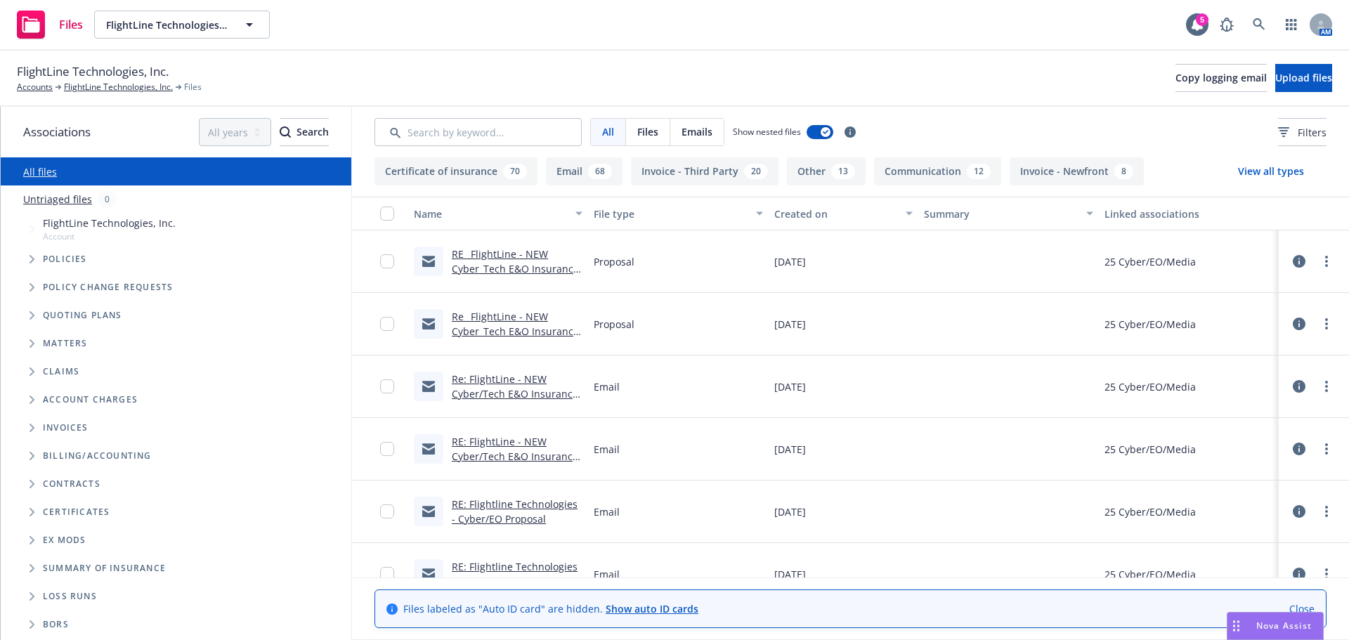
click at [34, 221] on span "Tree Example" at bounding box center [31, 229] width 22 height 22
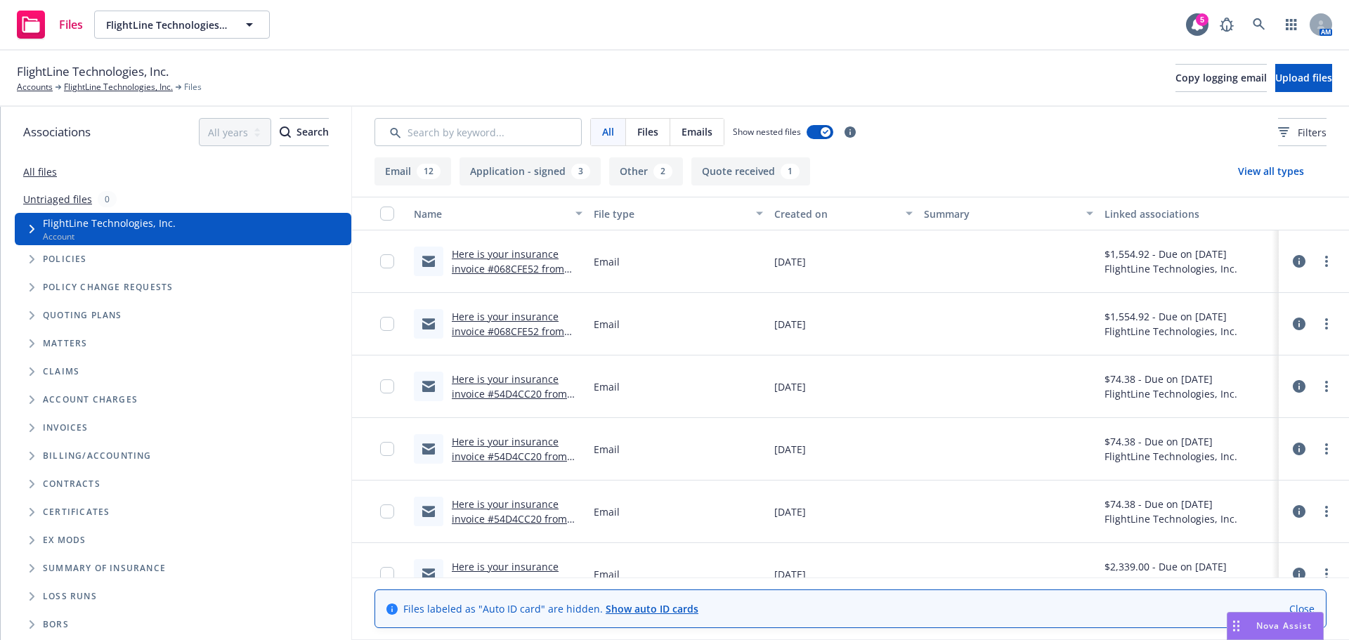
click at [31, 259] on icon "Tree Example" at bounding box center [33, 259] width 6 height 8
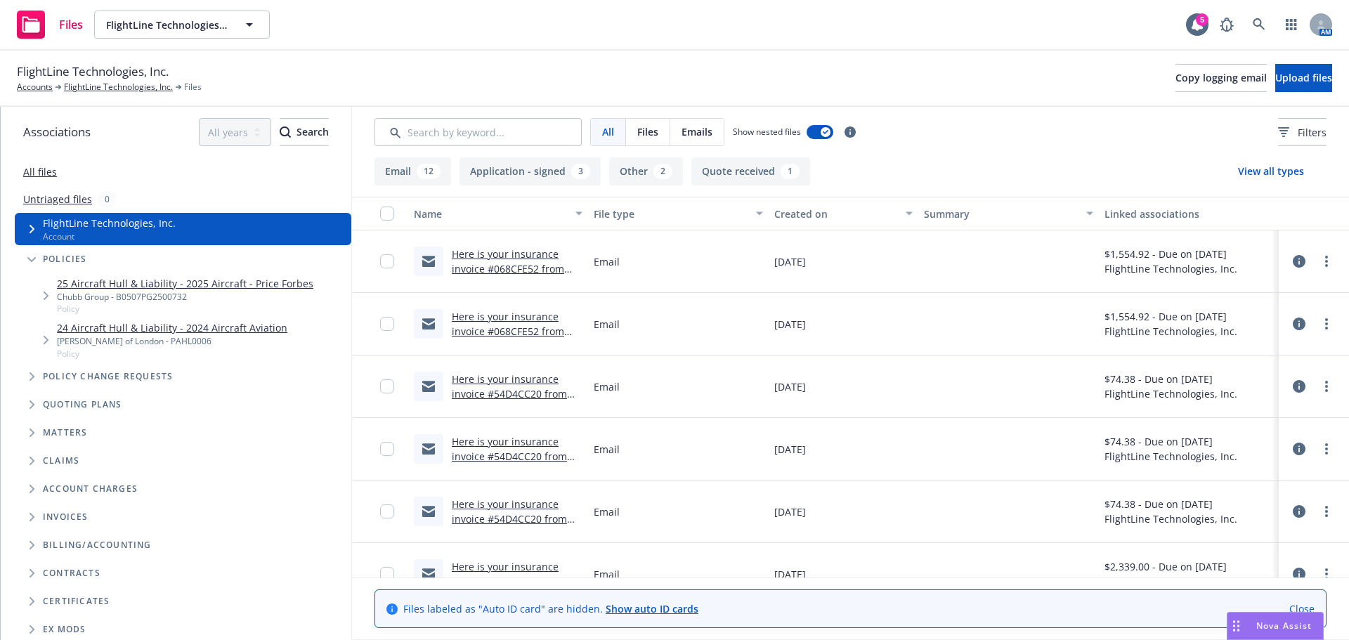
click at [117, 287] on link "25 Aircraft Hull & Liability - 2025 Aircraft - Price Forbes" at bounding box center [185, 283] width 256 height 15
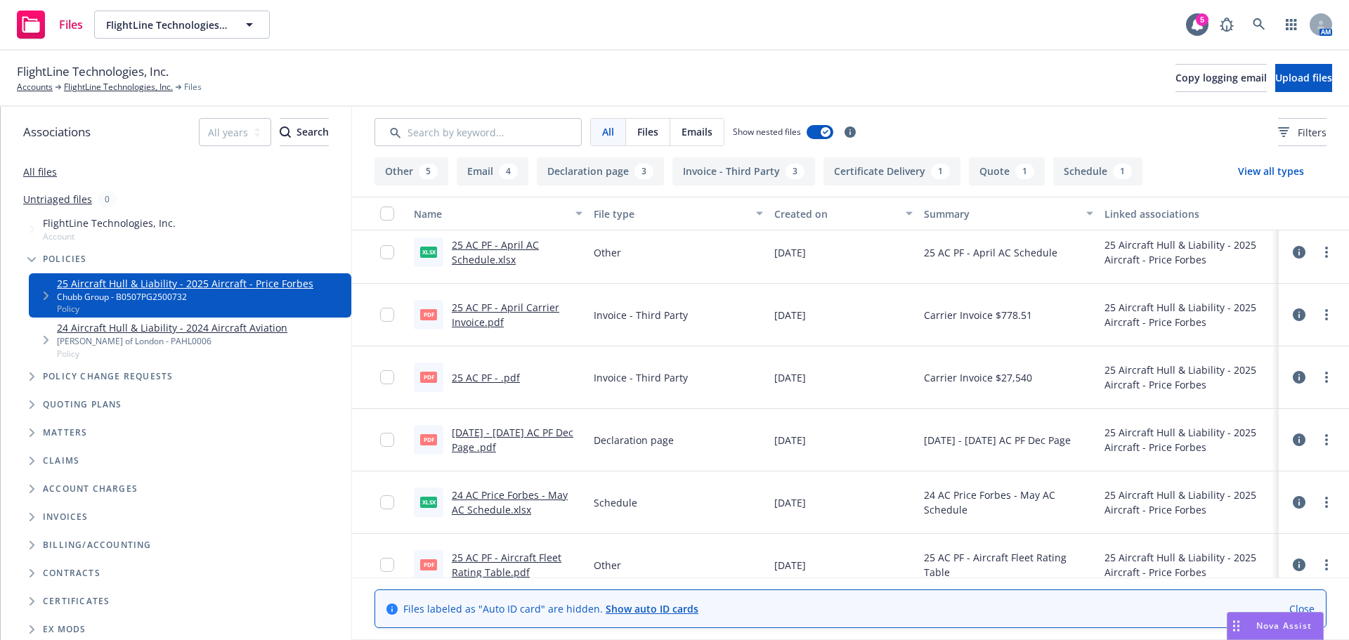
scroll to position [211, 0]
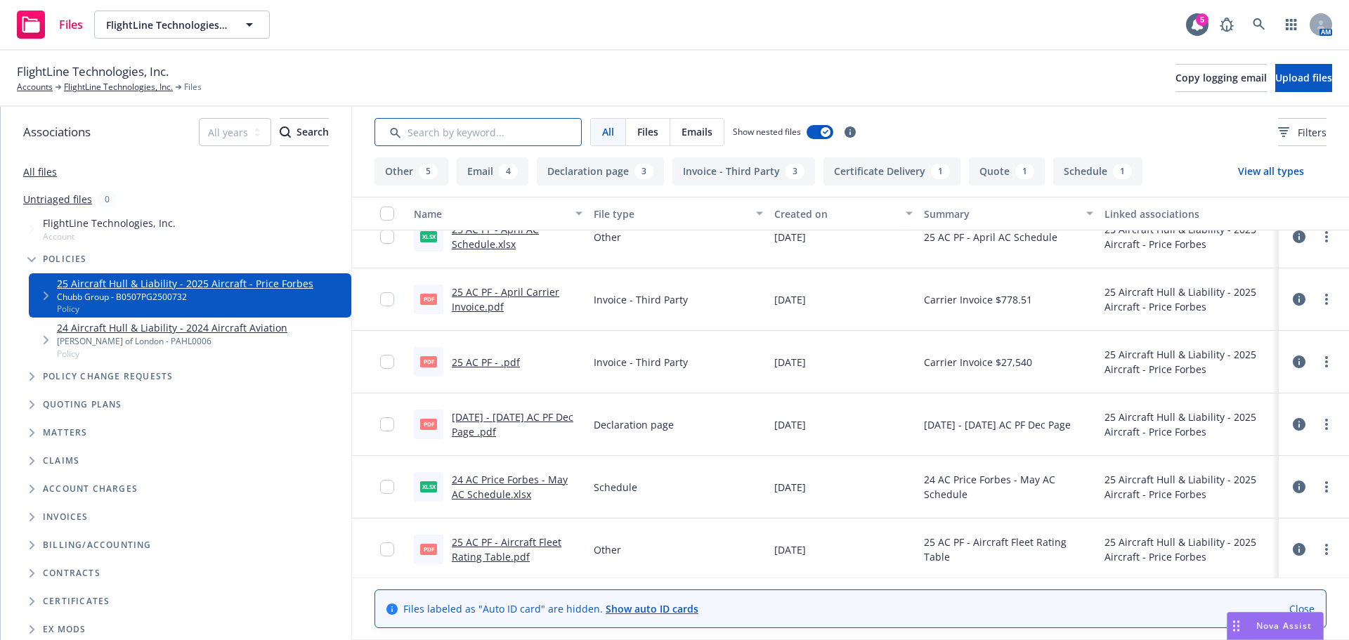
click at [436, 136] on input "Search by keyword..." at bounding box center [477, 132] width 207 height 28
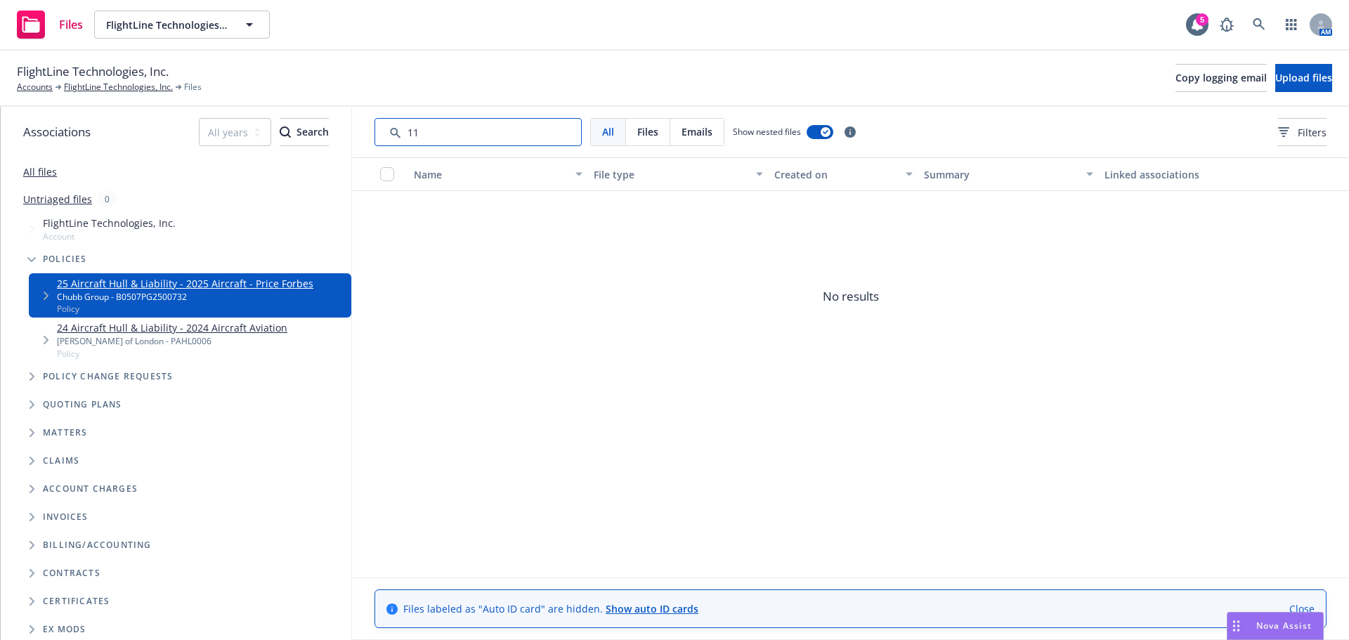
type input "1"
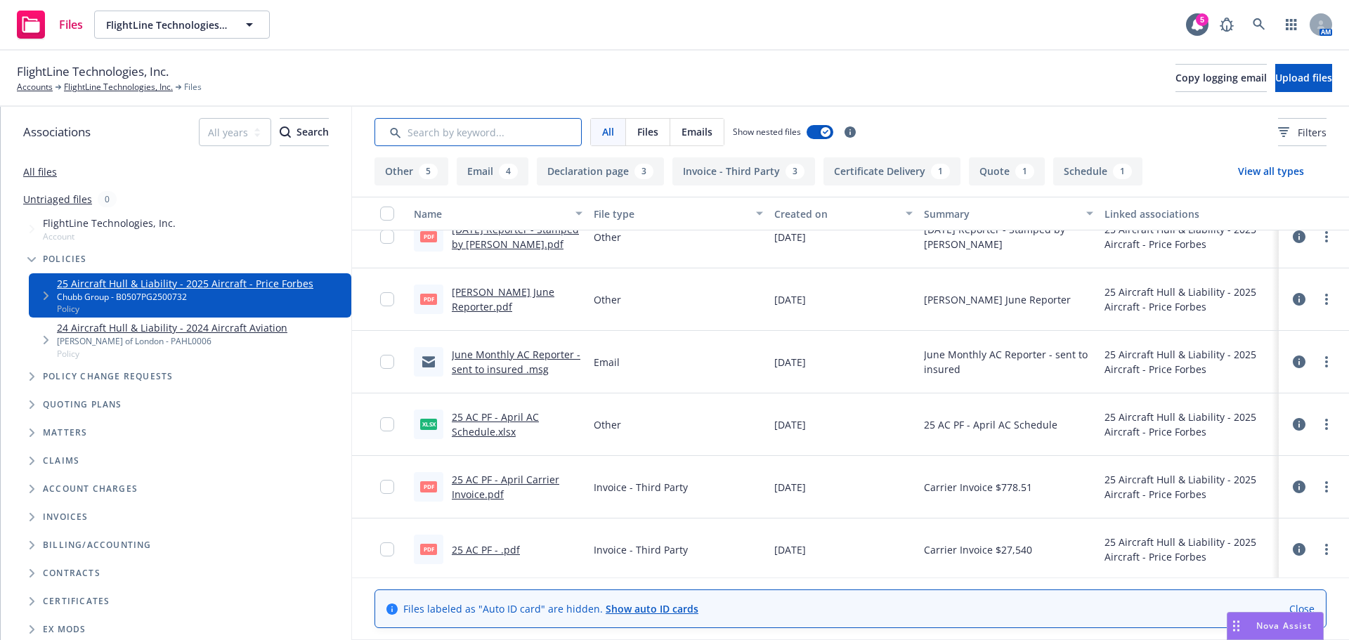
scroll to position [0, 0]
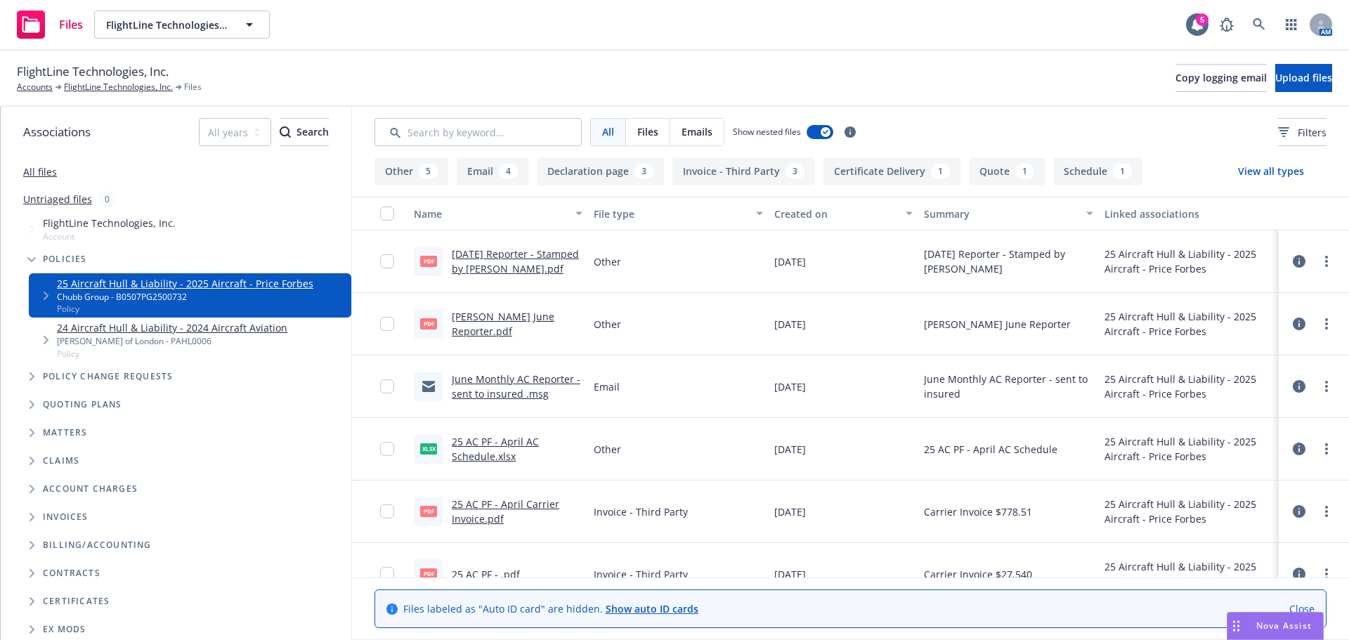
click at [489, 334] on link "AC Chubb June Reporter.pdf" at bounding box center [503, 324] width 103 height 28
click at [98, 86] on link "FlightLine Technologies, Inc." at bounding box center [118, 87] width 109 height 13
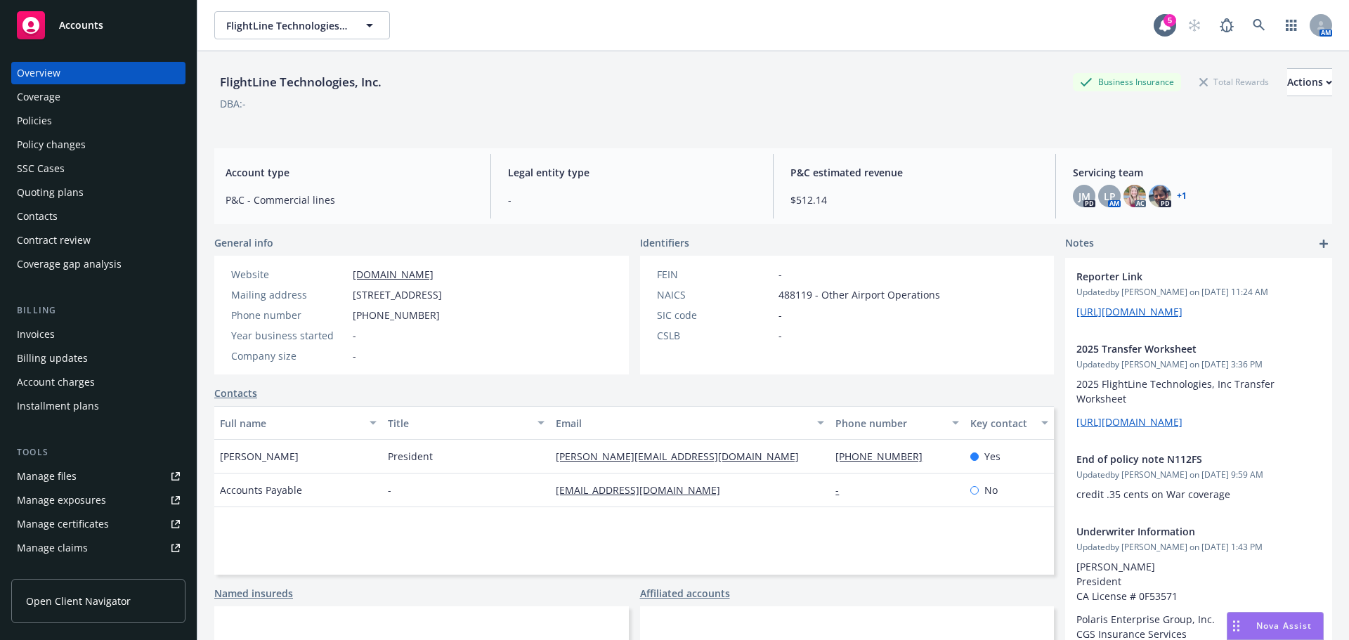
click at [33, 130] on div "Policies" at bounding box center [34, 121] width 35 height 22
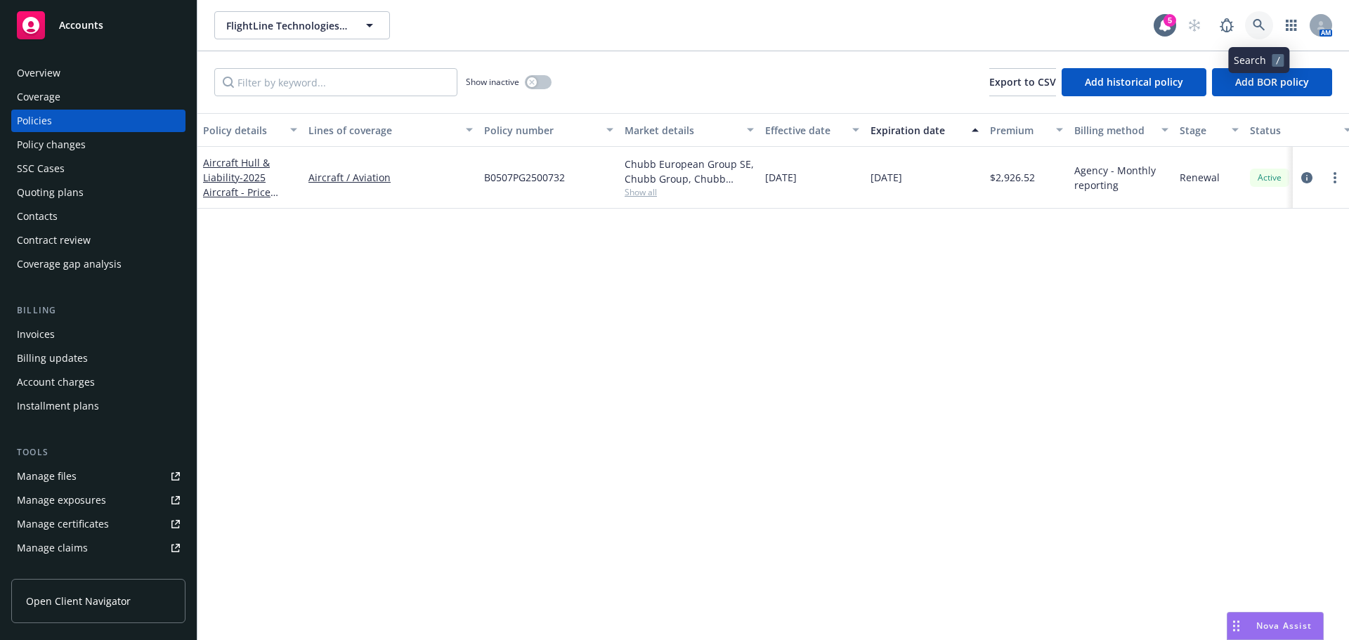
click at [1259, 24] on icon at bounding box center [1259, 25] width 13 height 13
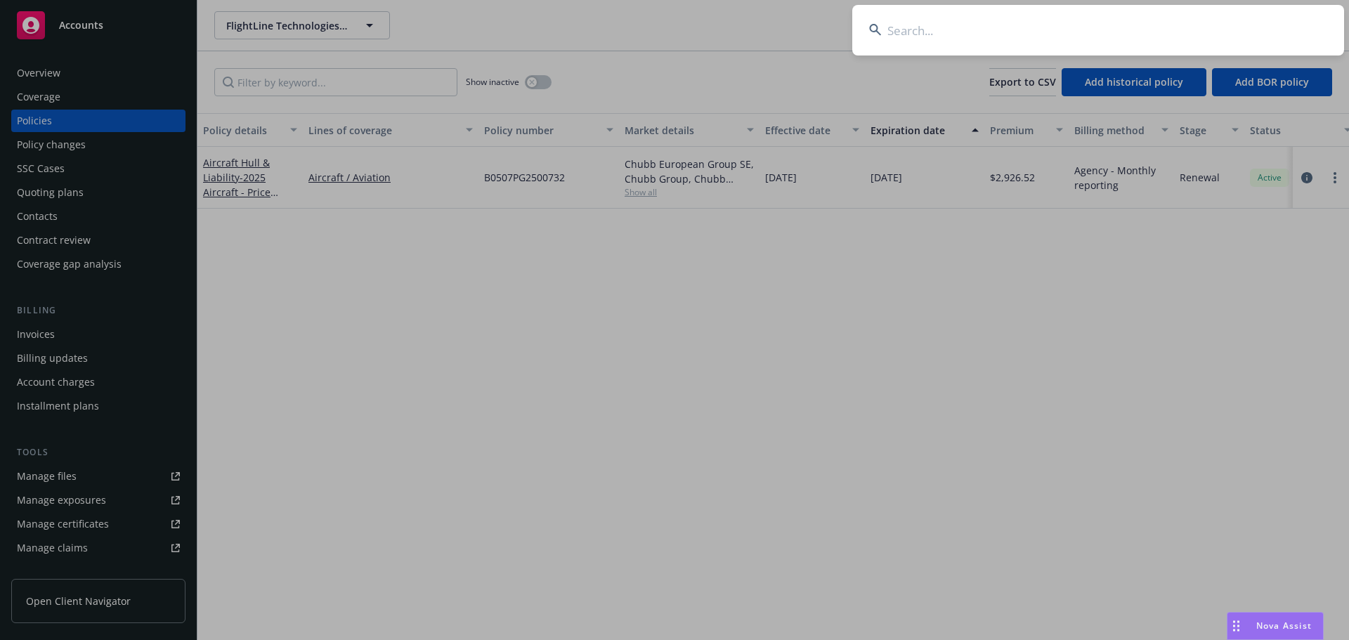
type input "a"
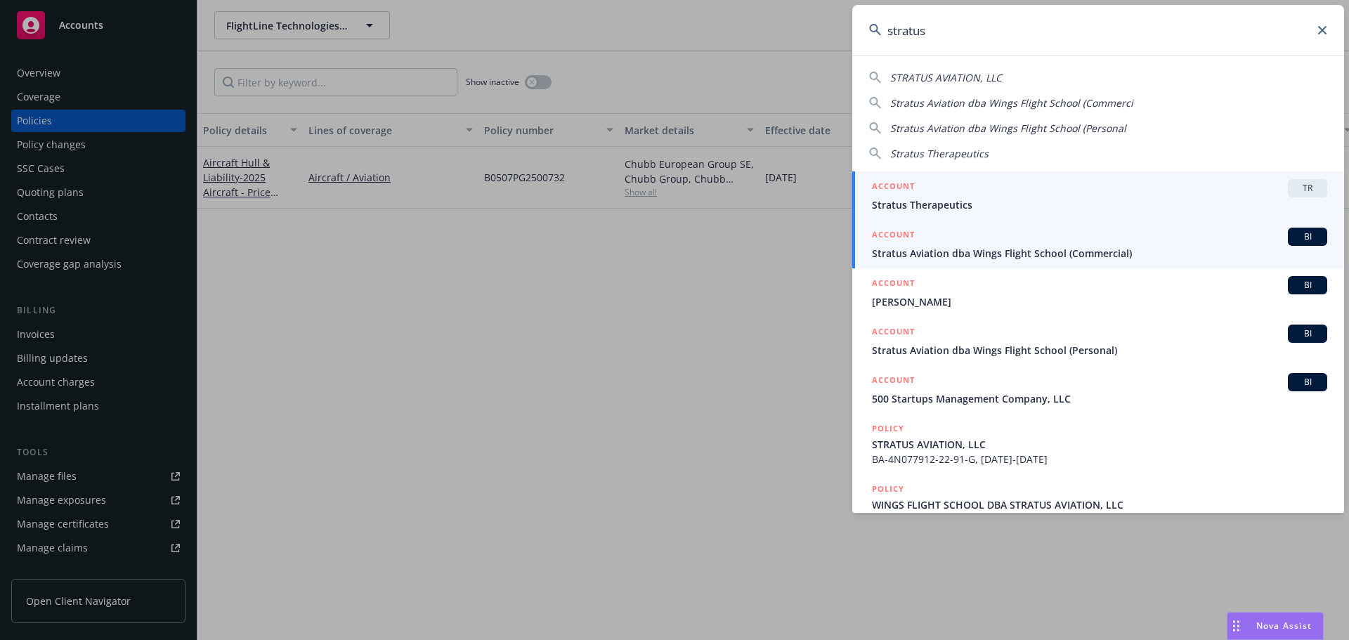
type input "stratus"
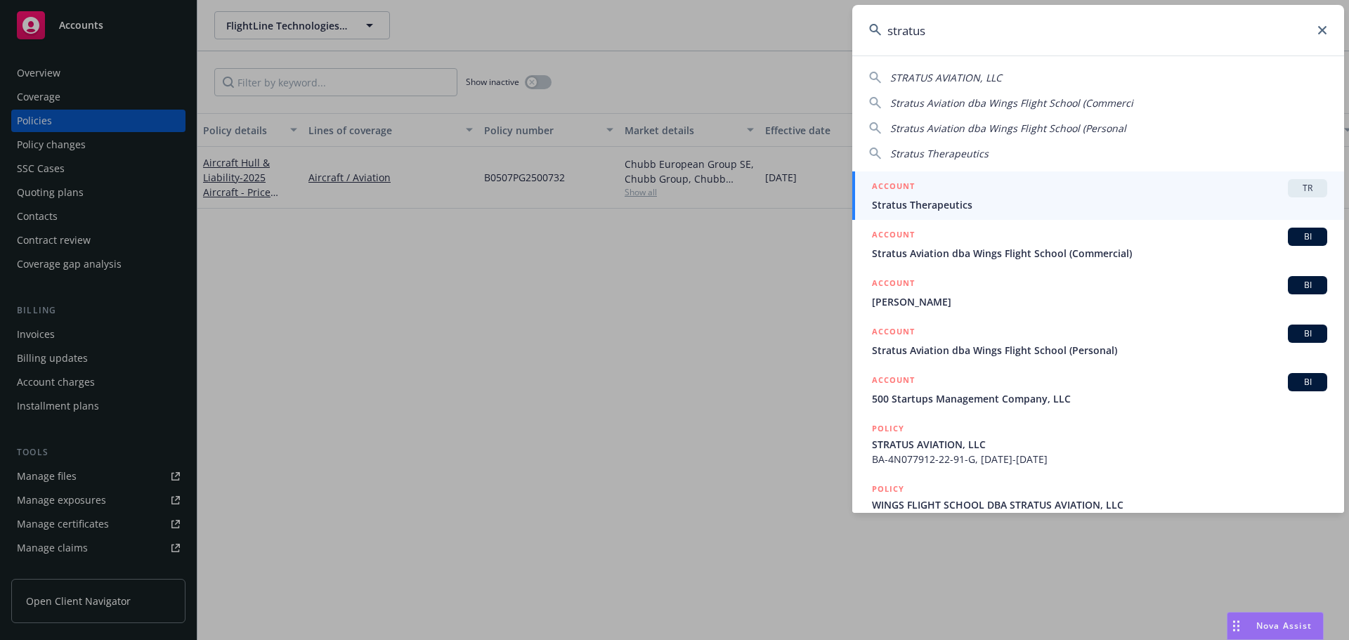
drag, startPoint x: 1052, startPoint y: 242, endPoint x: 1052, endPoint y: 234, distance: 8.4
click at [1052, 242] on div "ACCOUNT BI" at bounding box center [1099, 237] width 455 height 18
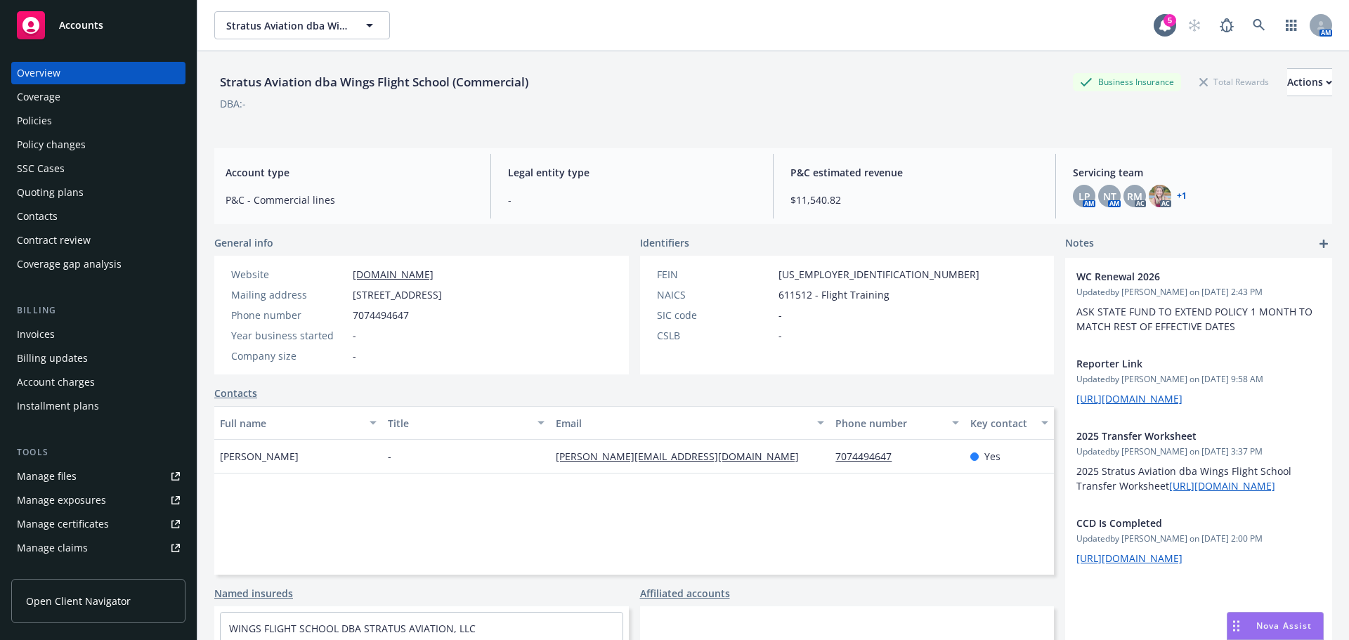
click at [63, 118] on div "Policies" at bounding box center [98, 121] width 163 height 22
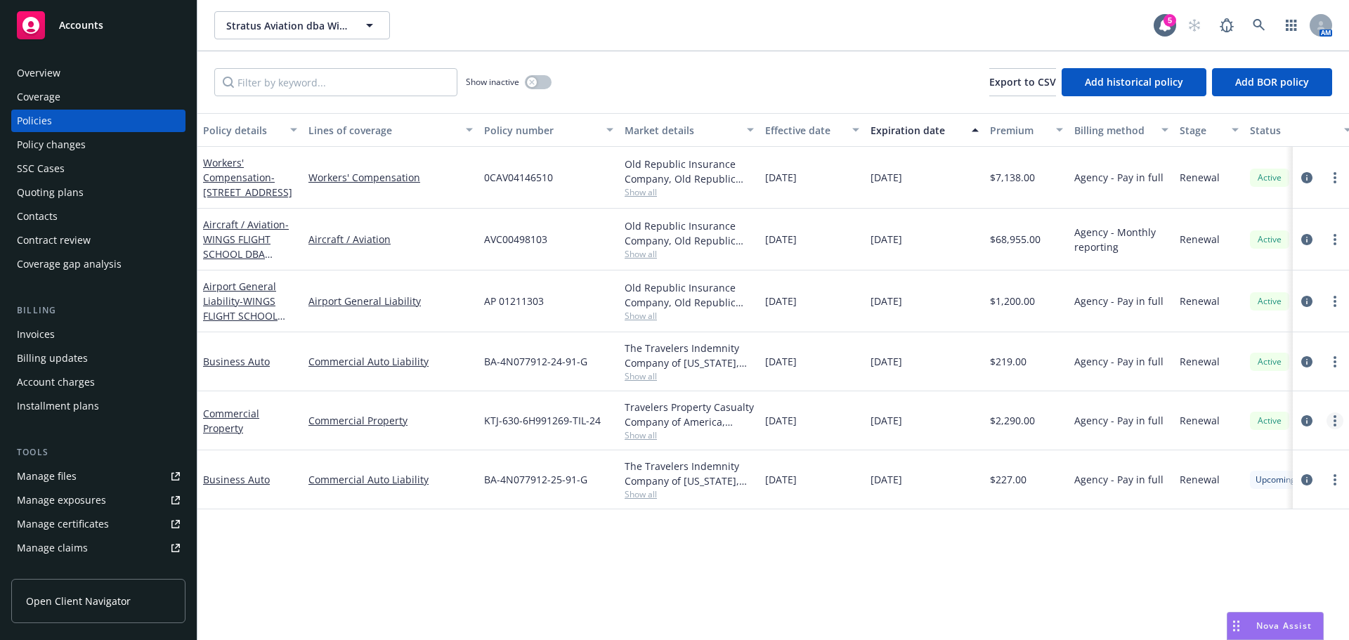
click at [1343, 418] on link "more" at bounding box center [1334, 420] width 17 height 17
click at [1262, 483] on link "Renew with incumbent" at bounding box center [1260, 478] width 165 height 28
select select "12"
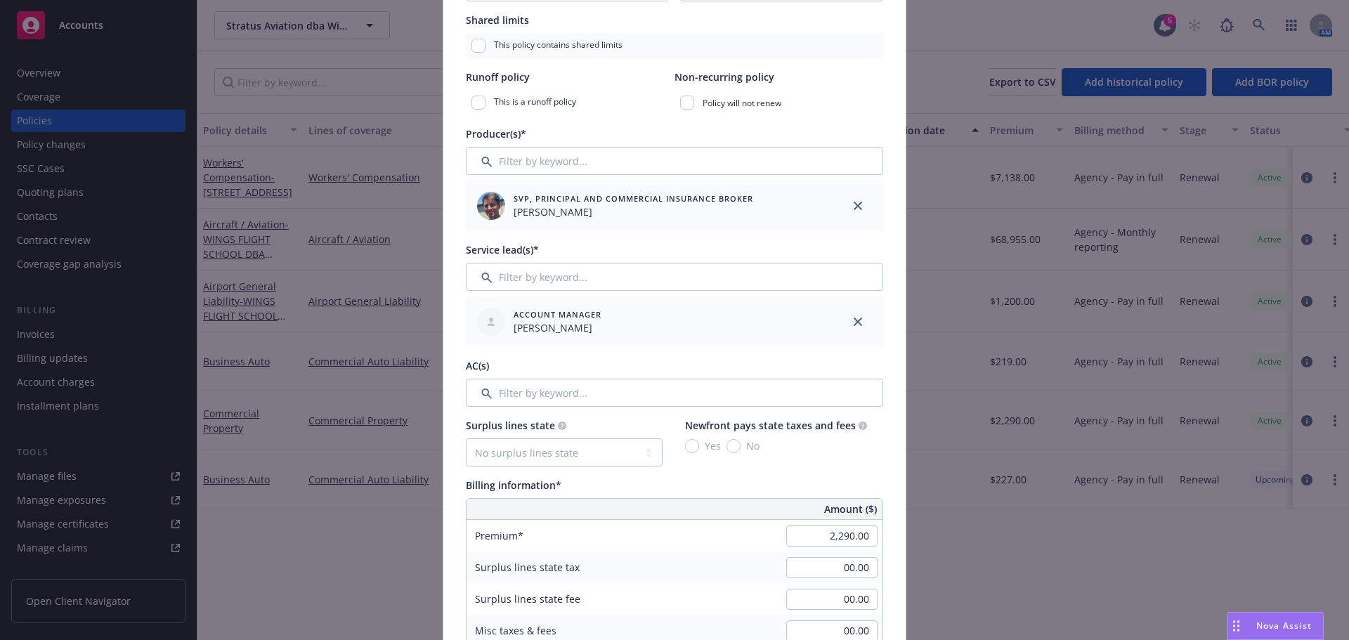
scroll to position [492, 0]
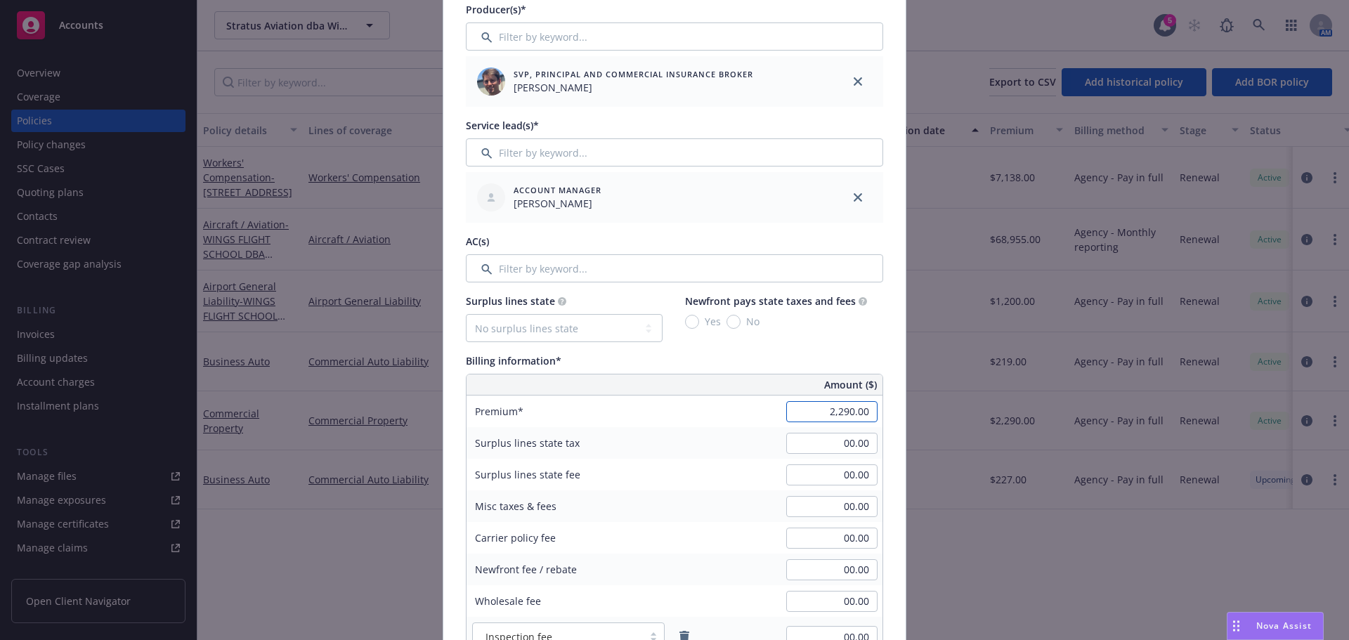
click at [852, 402] on input "2,290.00" at bounding box center [831, 411] width 91 height 21
type input "2,429.00"
click at [731, 481] on div "Surplus lines state fee 00.00" at bounding box center [675, 475] width 416 height 32
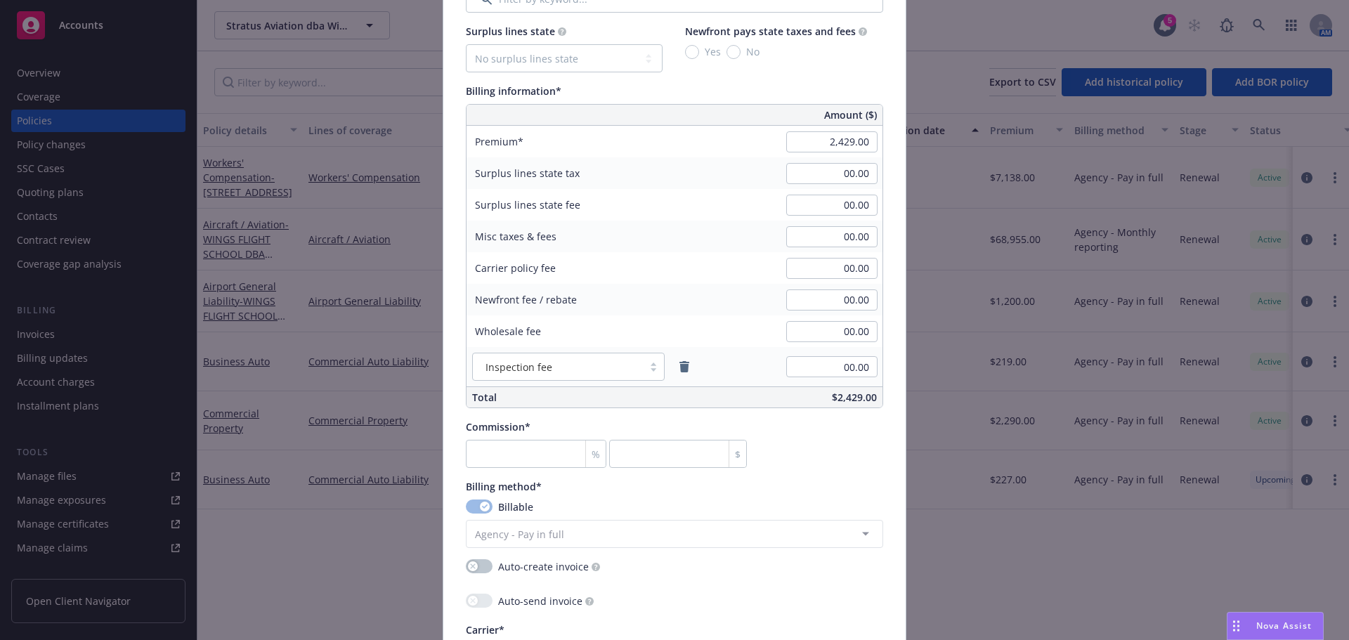
scroll to position [773, 0]
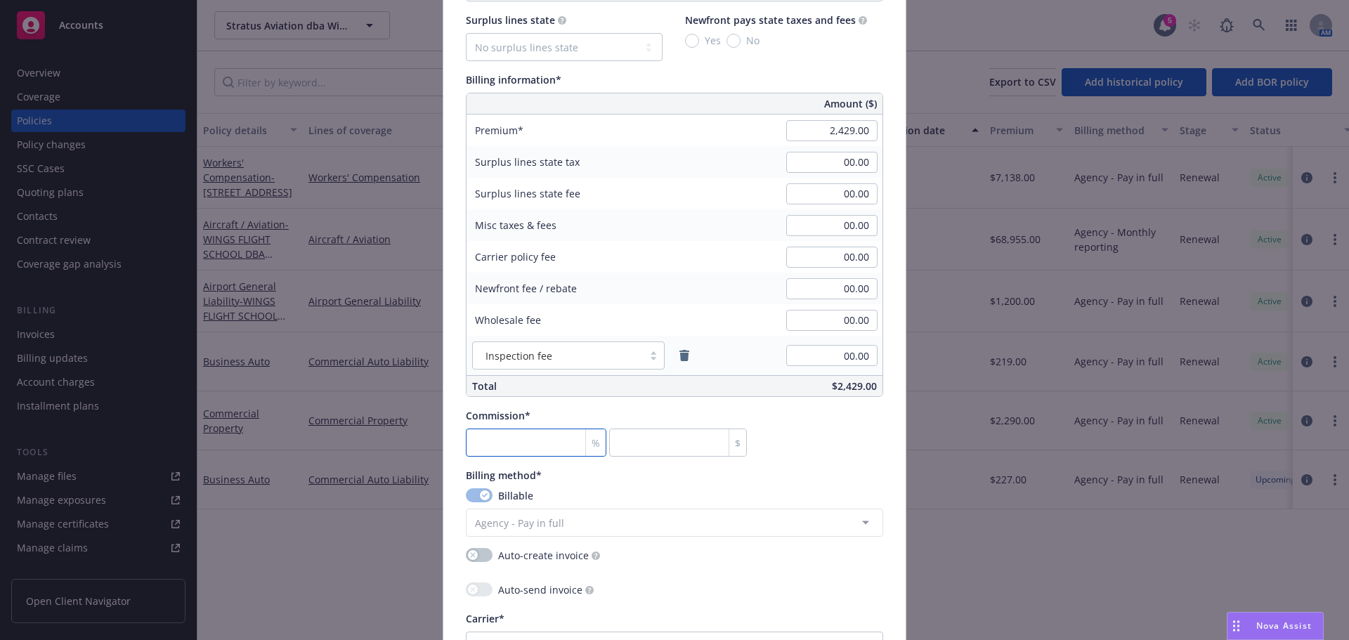
click at [514, 455] on input "number" at bounding box center [536, 443] width 141 height 28
type input "1"
type input "24.29"
type input "12"
type input "291.48"
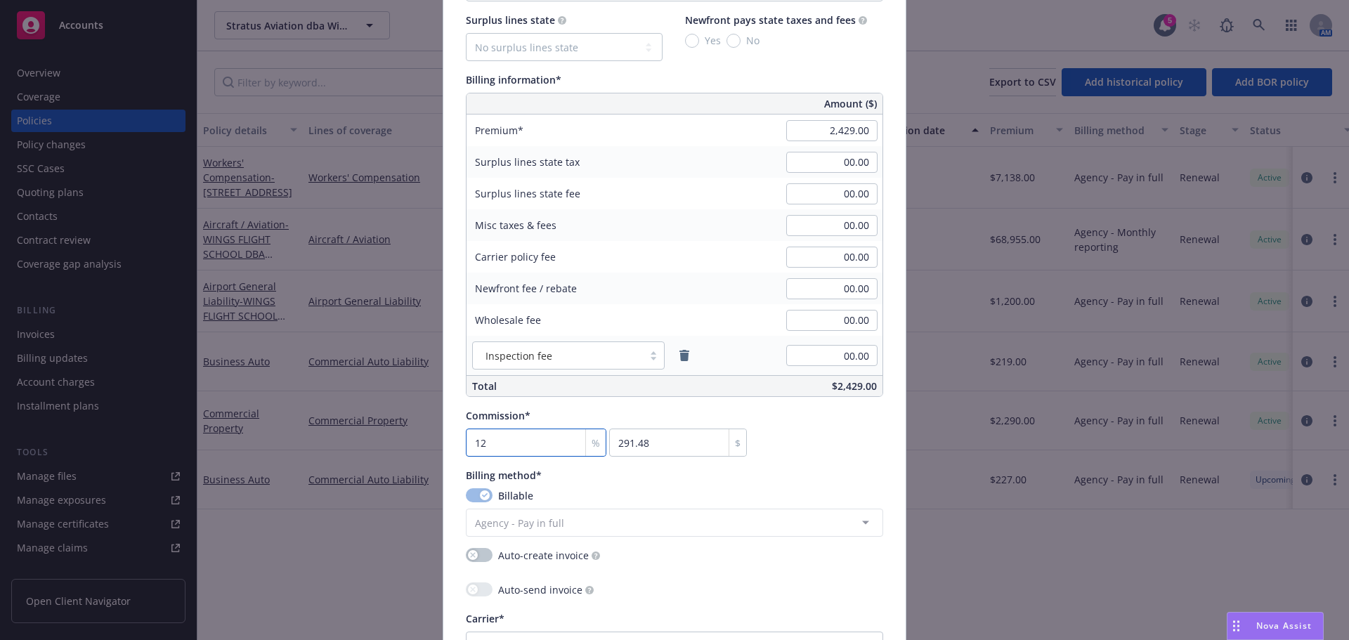
type input "12.5"
type input "303.63"
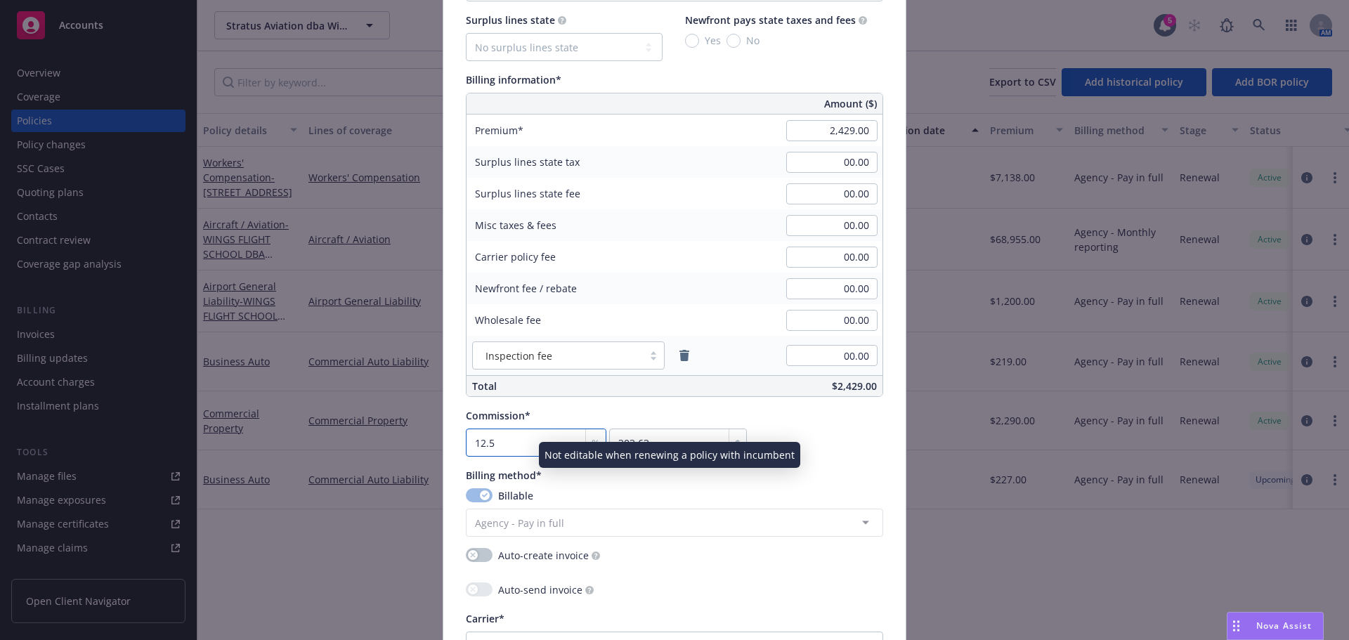
type input "12.5"
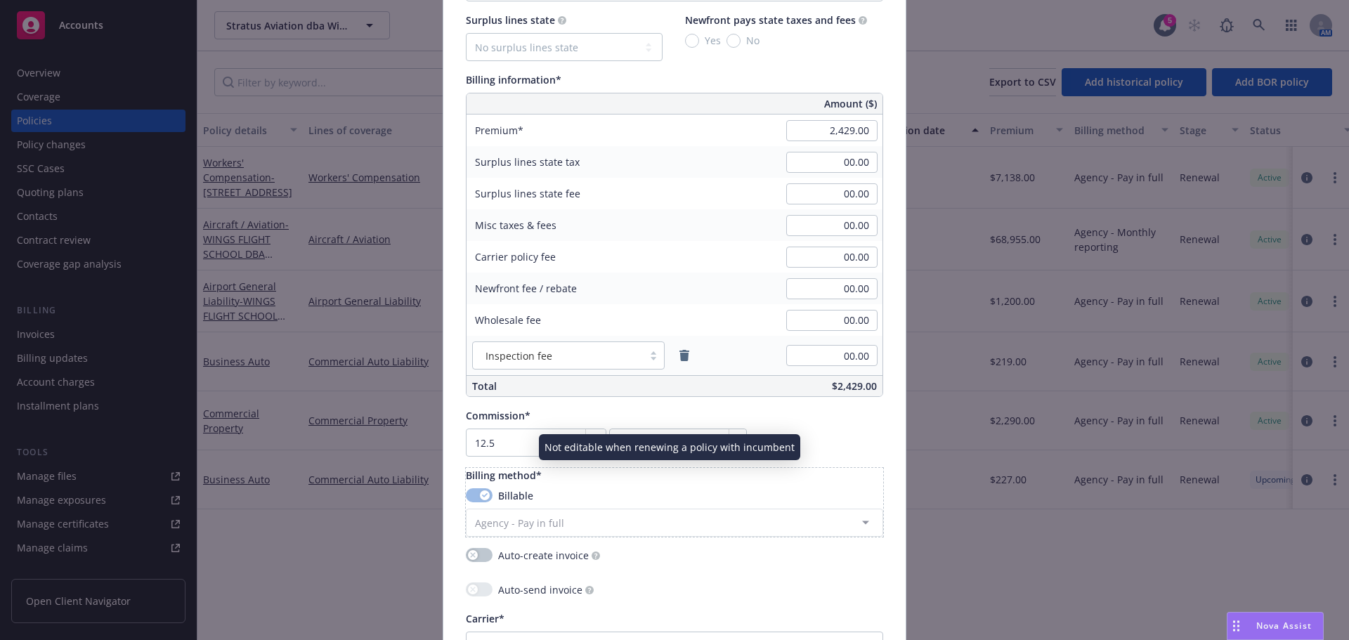
click at [700, 483] on div "Billing method* Billable Agency - Pay in full Agency - Financed Agency - Instal…" at bounding box center [674, 502] width 417 height 69
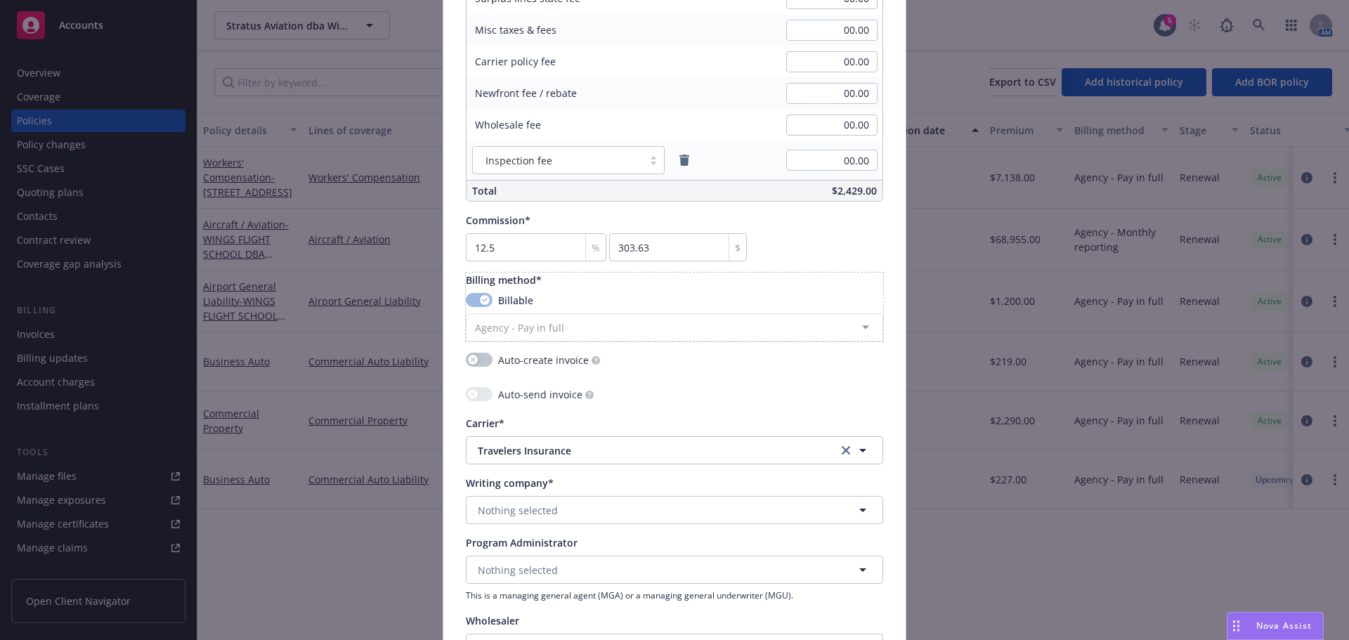
scroll to position [984, 0]
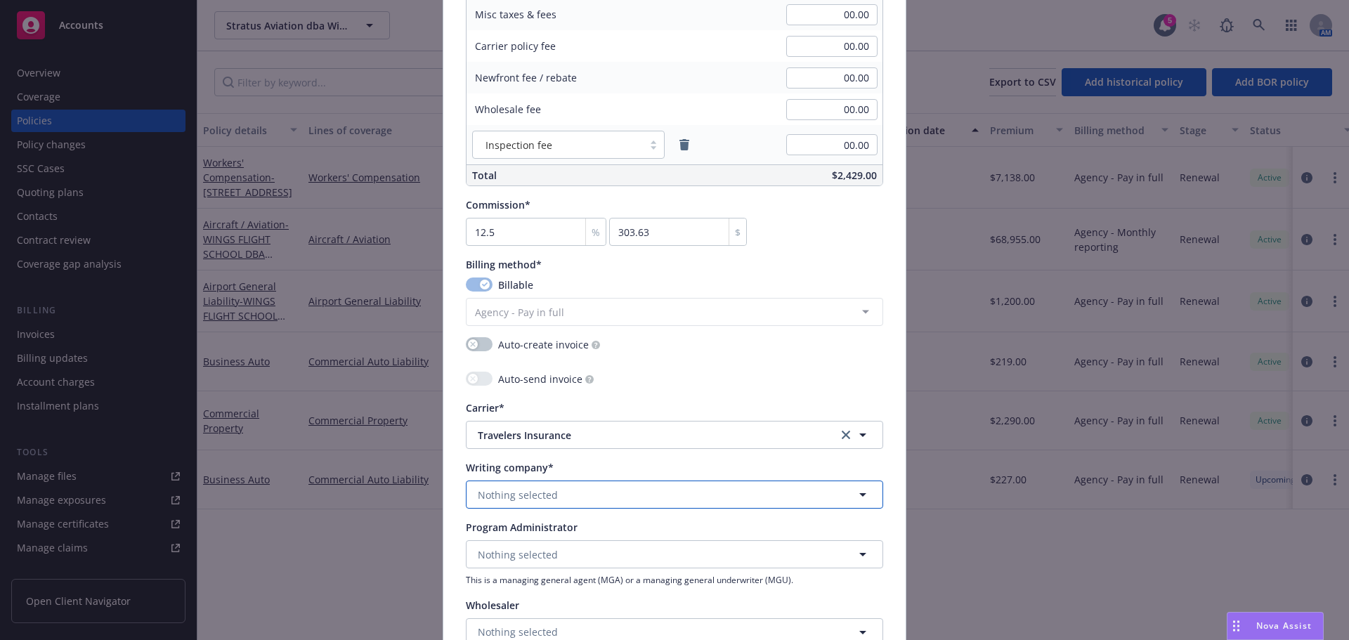
click at [636, 499] on button "Nothing selected" at bounding box center [674, 495] width 417 height 28
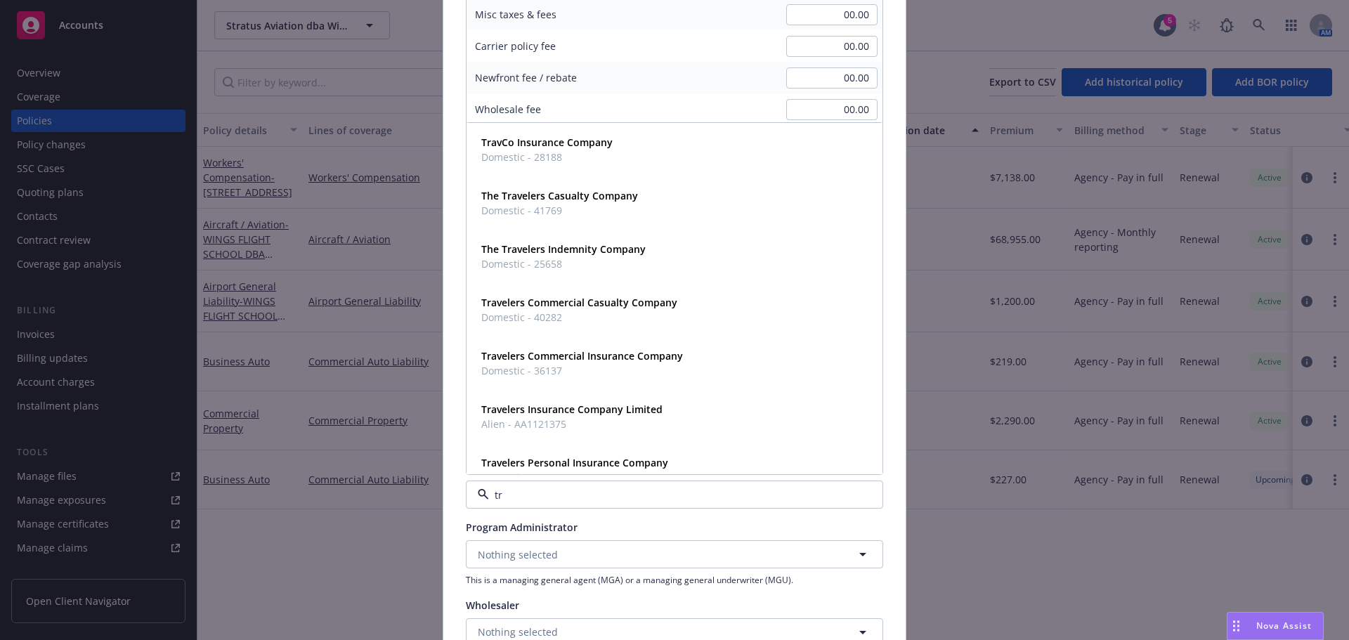
type input "tra"
click at [539, 414] on strong "Travelers Insurance Company Limited" at bounding box center [571, 409] width 181 height 13
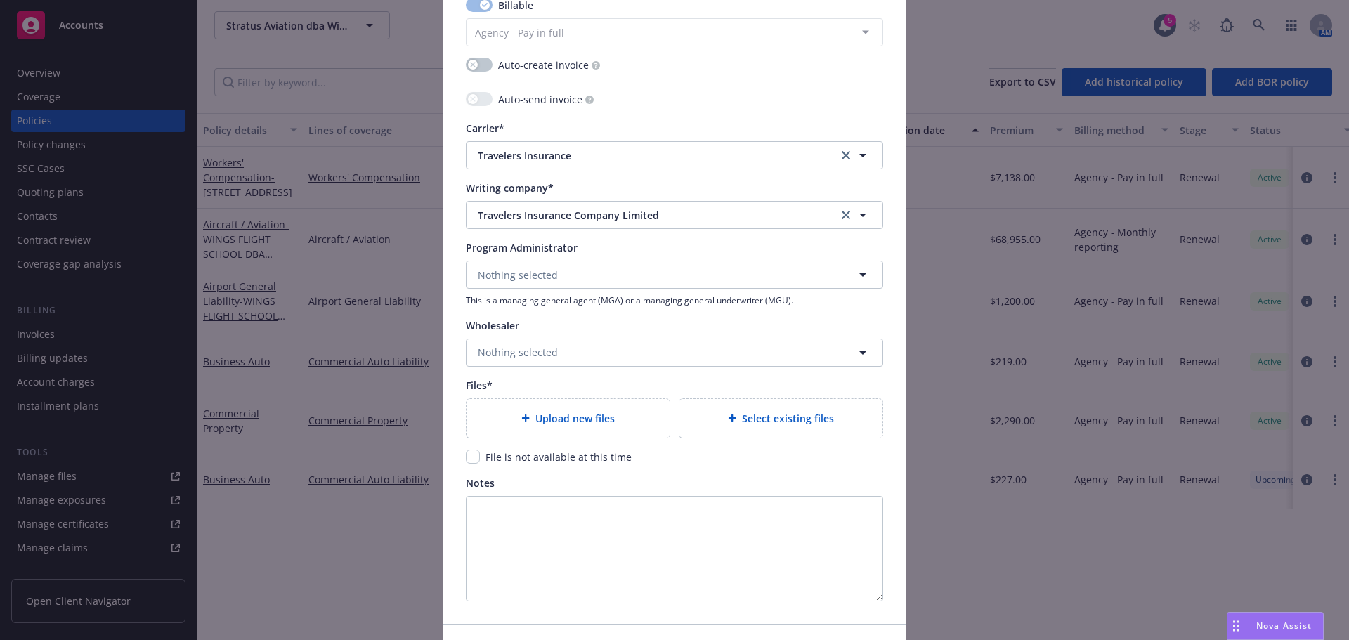
scroll to position [1335, 0]
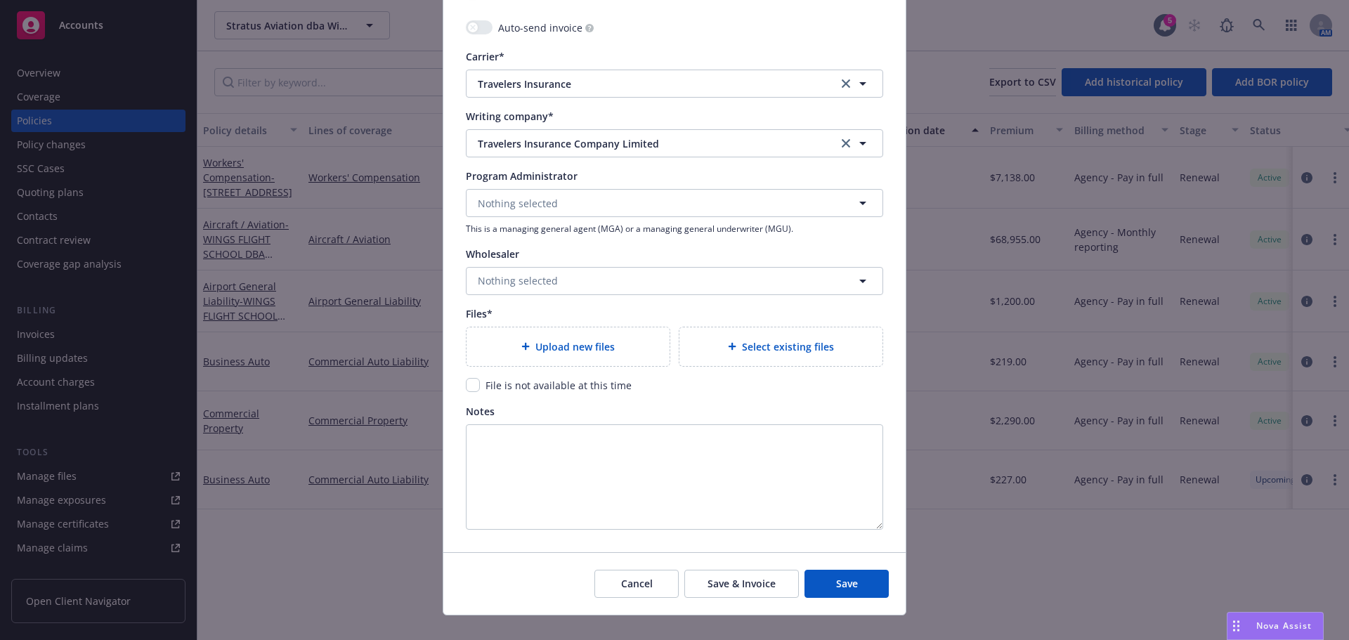
click at [561, 348] on span "Upload new files" at bounding box center [574, 346] width 79 height 15
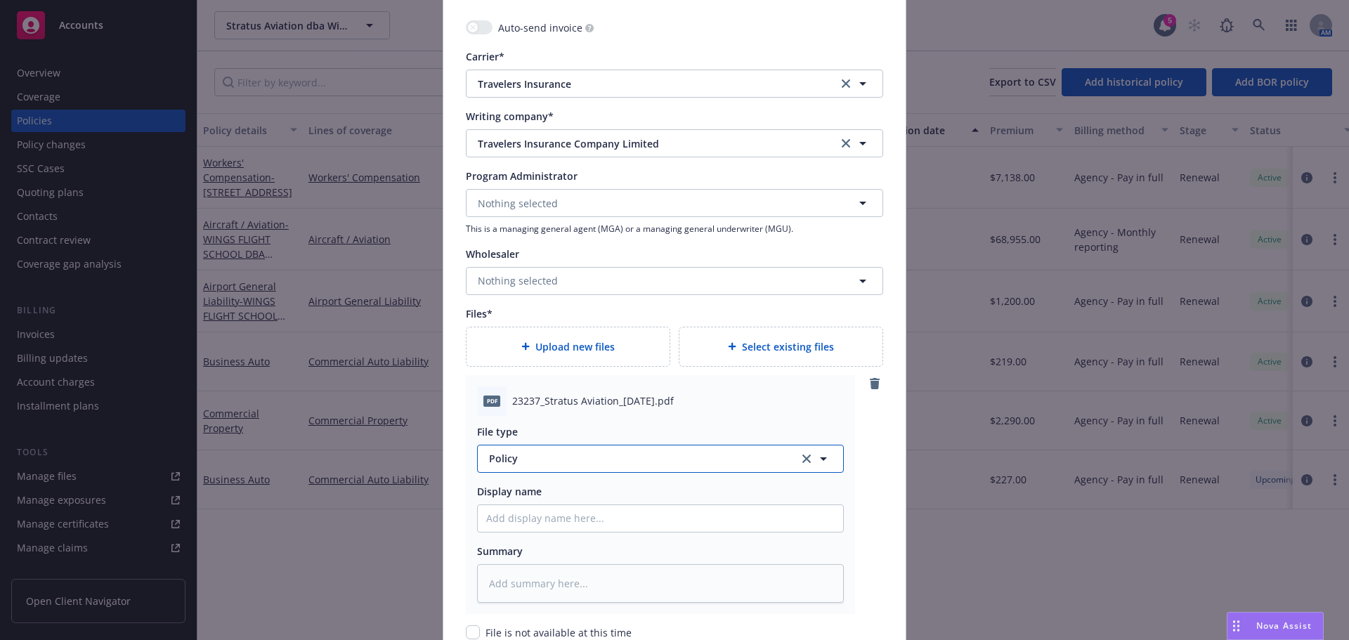
click at [618, 455] on span "Policy" at bounding box center [636, 458] width 294 height 15
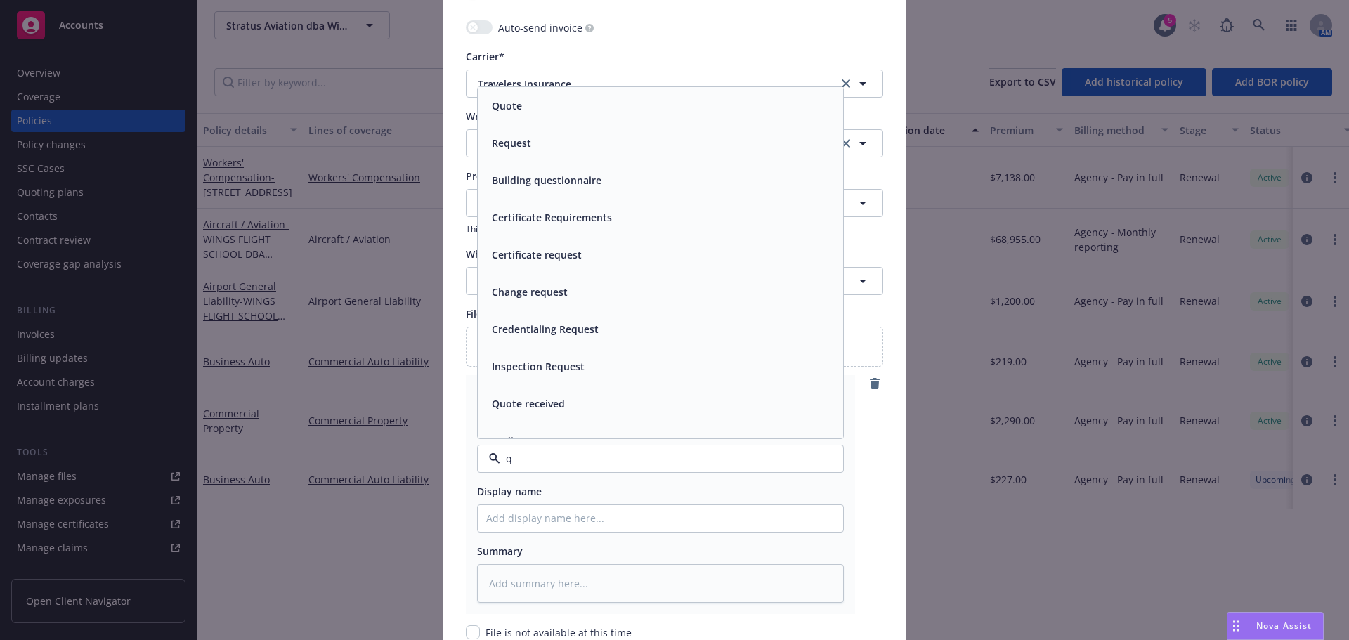
type input "qu"
click at [515, 105] on span "Quote" at bounding box center [507, 105] width 30 height 15
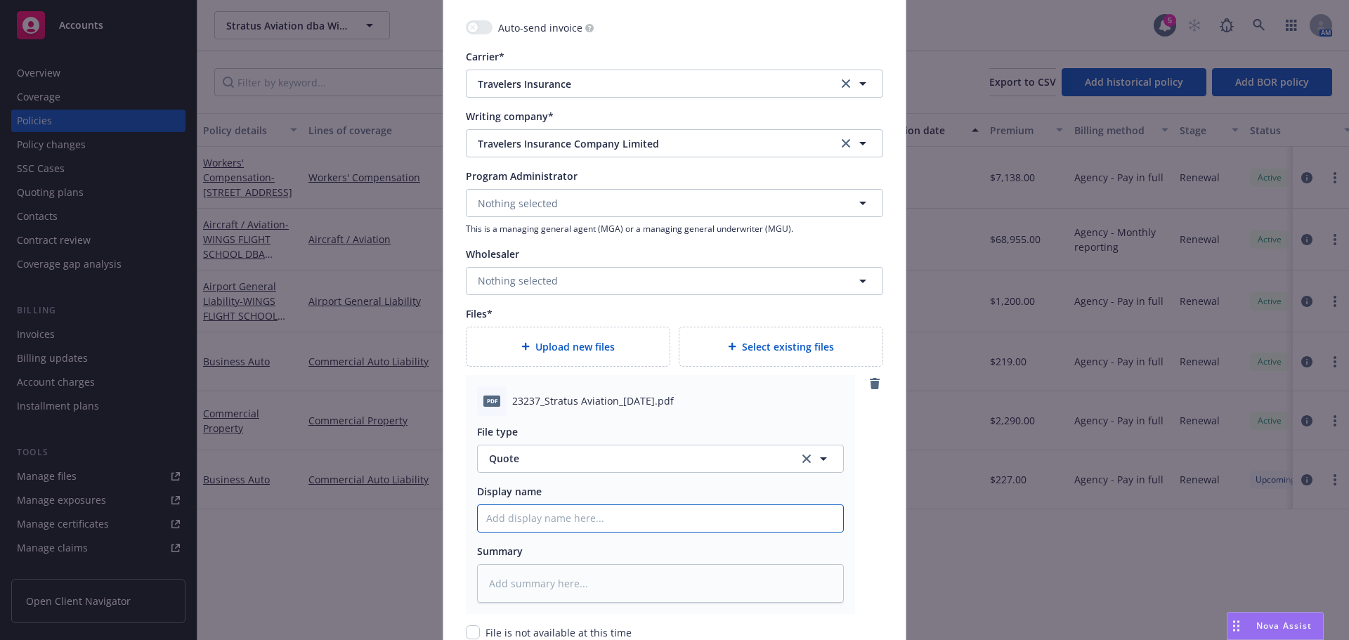
click at [563, 519] on input "Policy display name" at bounding box center [660, 518] width 365 height 27
type textarea "x"
type input "2"
type textarea "x"
type input "25"
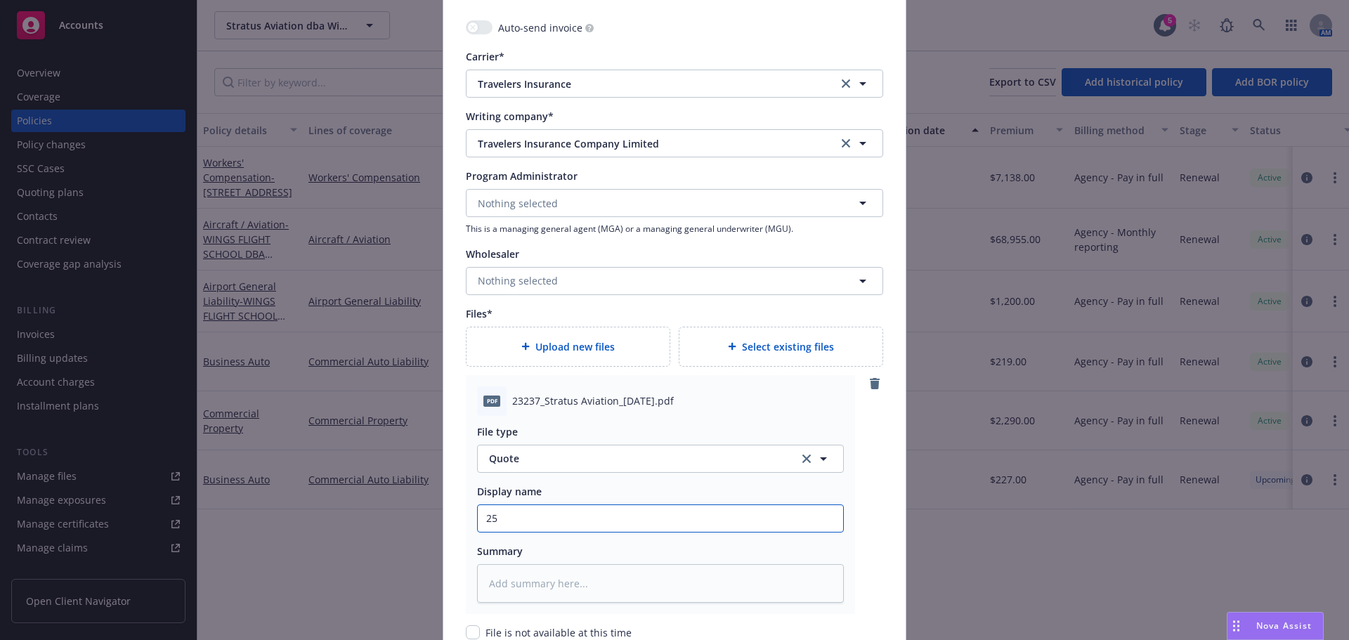
type textarea "x"
type input "25/"
type textarea "x"
type input "25/2"
type textarea "x"
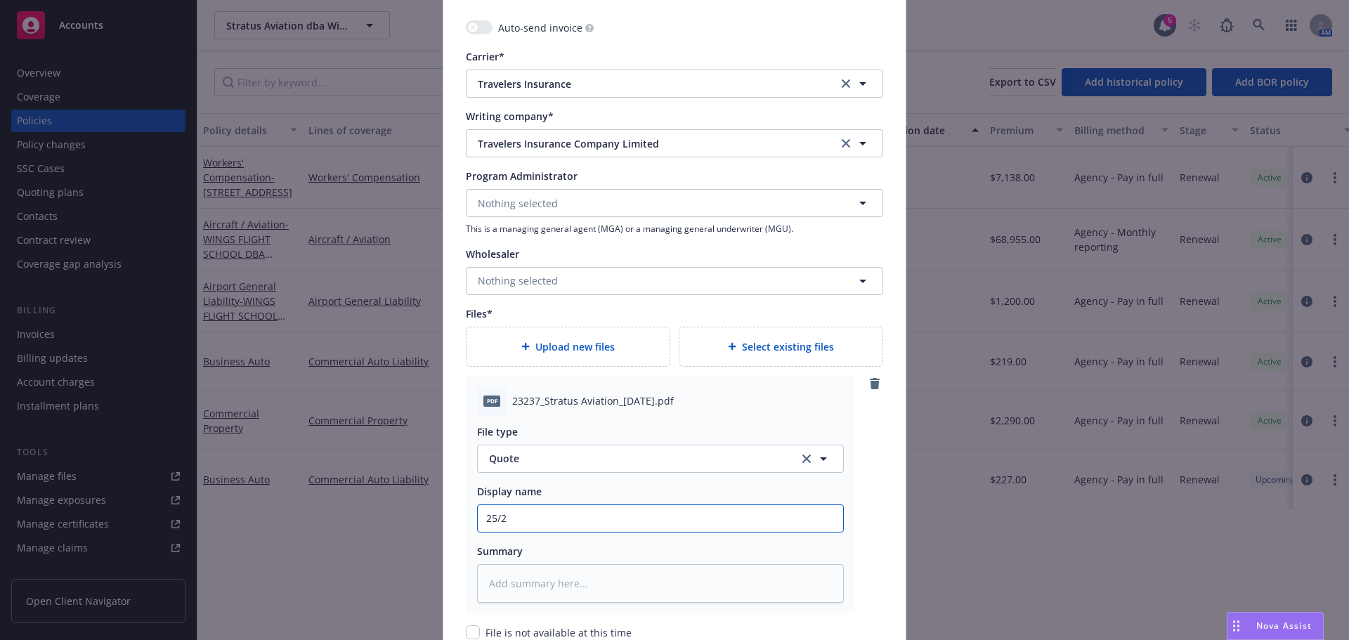
type input "25/26"
type textarea "x"
type input "25/26"
type textarea "x"
type input "25/26 P"
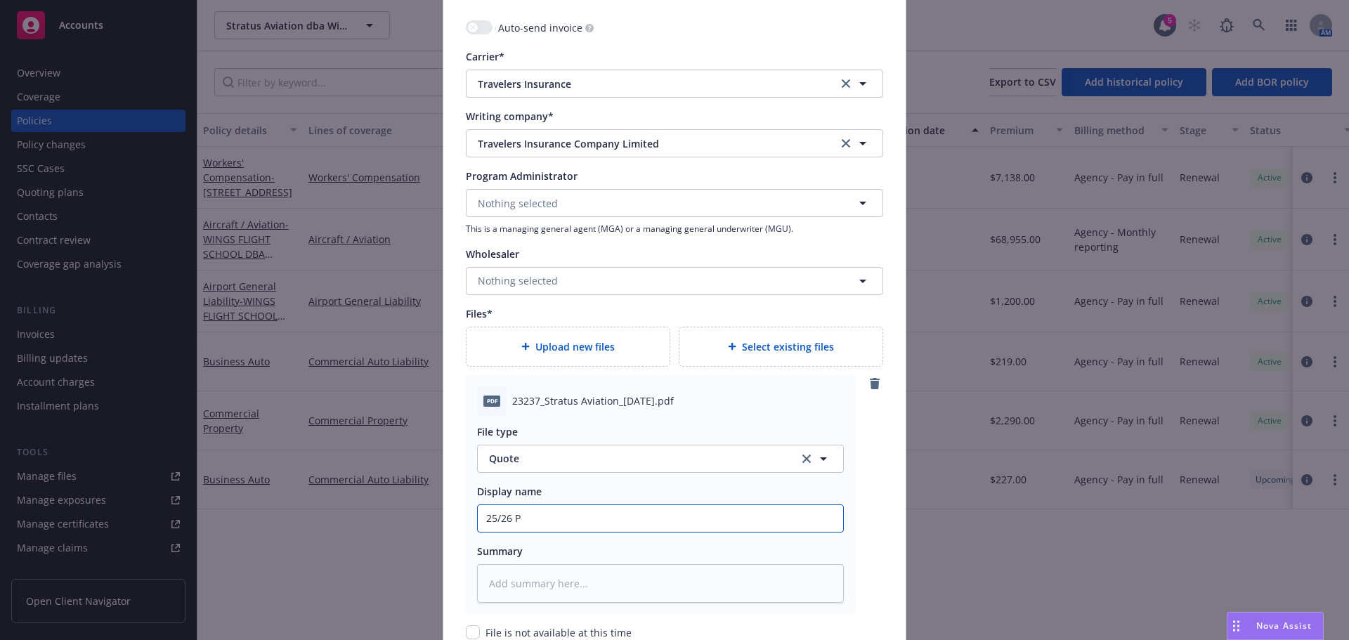
type textarea "x"
type input "25/26 Pr"
type textarea "x"
type input "25/26 Pro"
type textarea "x"
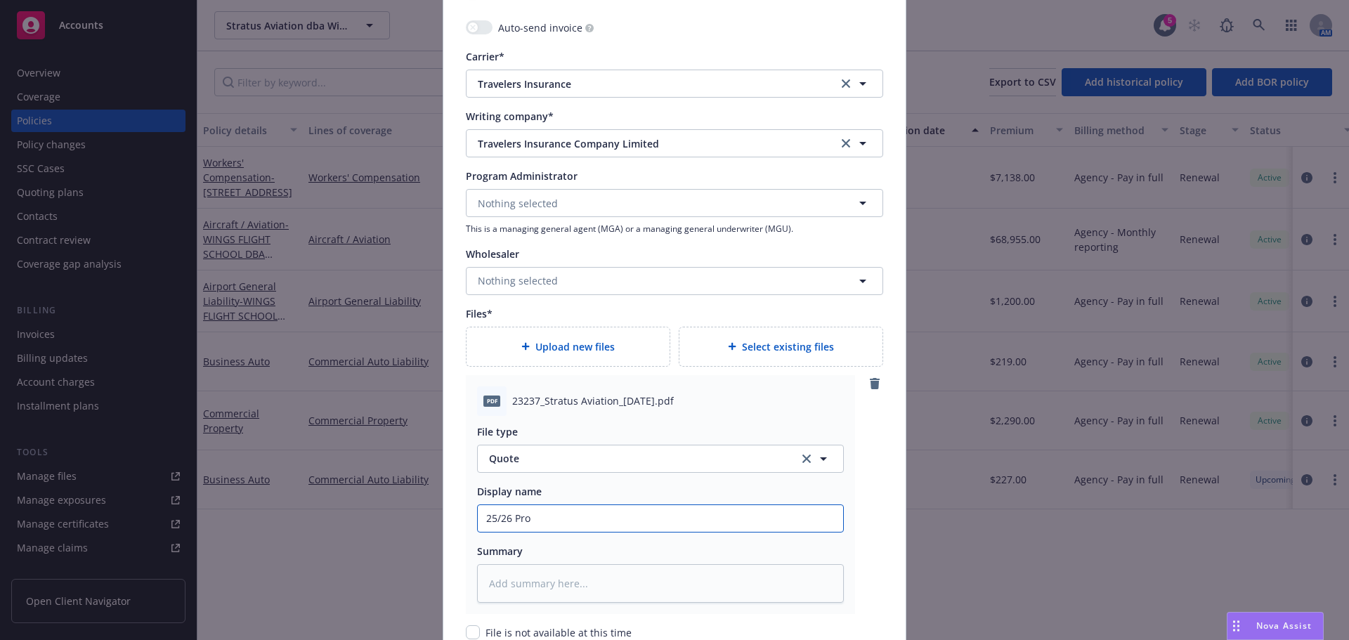
type input "25/26 Prop"
type textarea "x"
type input "25/26 Prop"
type textarea "x"
type input "25/26 Prop R"
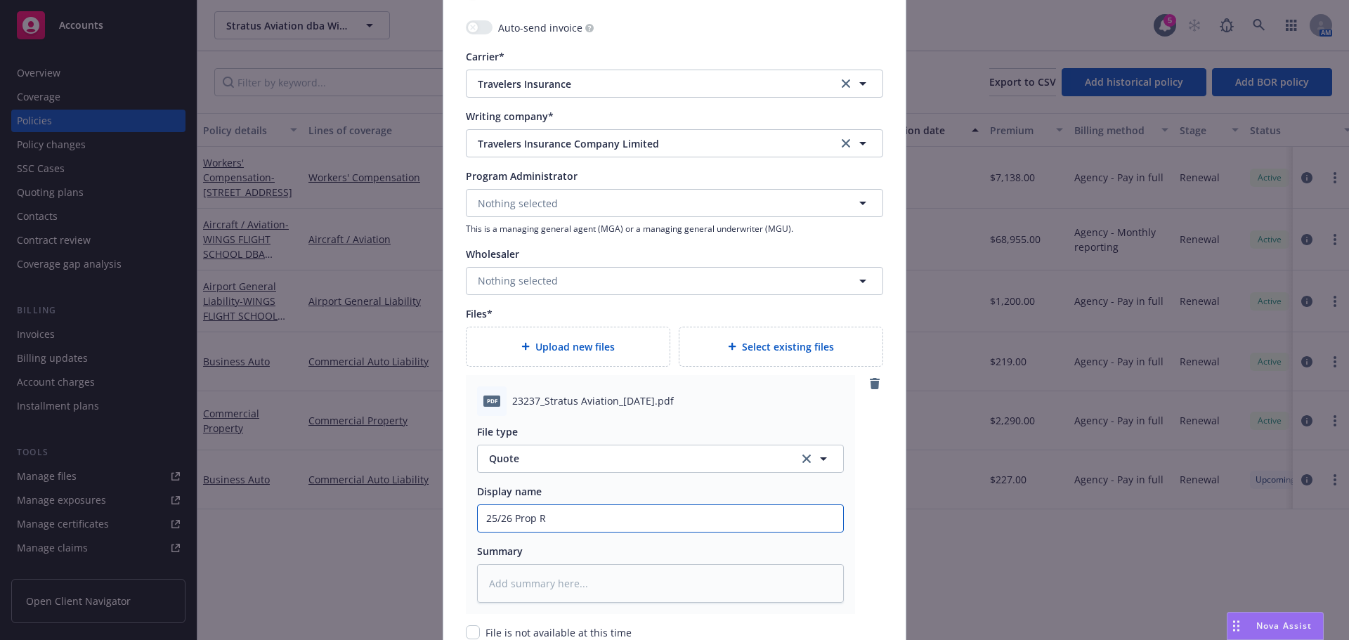
type textarea "x"
type input "25/26 Prop Ren"
type textarea "x"
type input "25/26 Prop Rene"
type textarea "x"
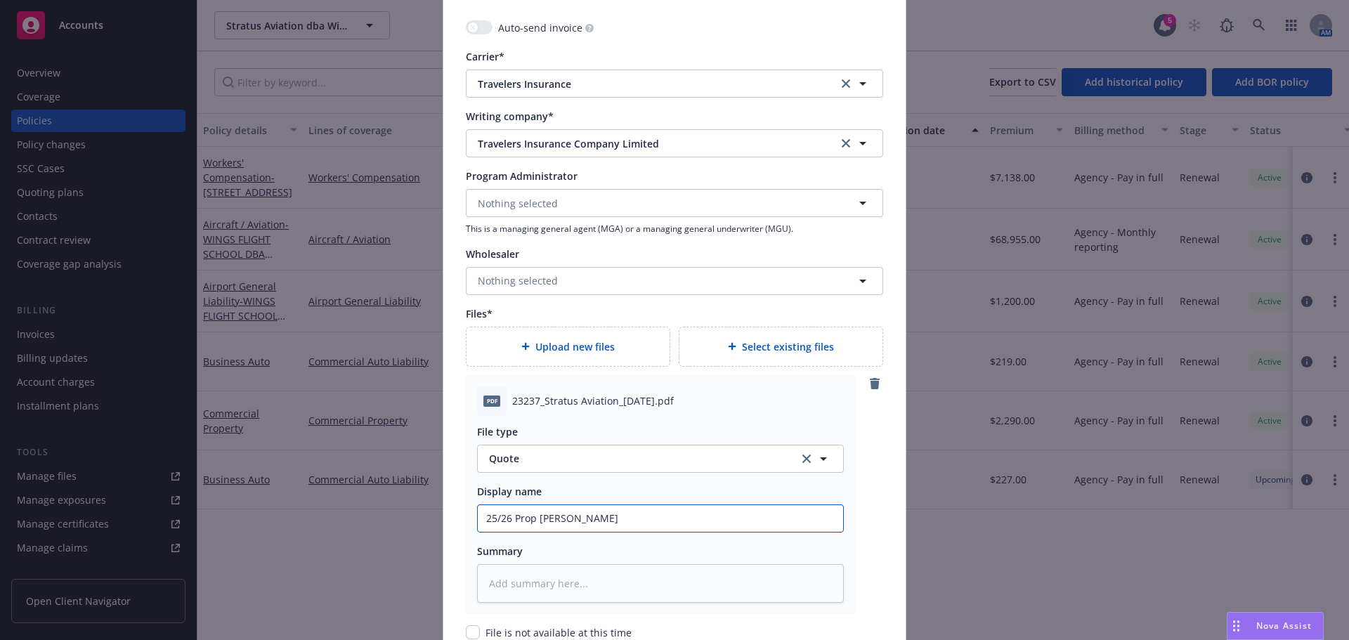
type input "25/26 Prop Renew"
type textarea "x"
type input "25/26 Prop Rene"
type textarea "x"
type input "25/26 Prop Ren"
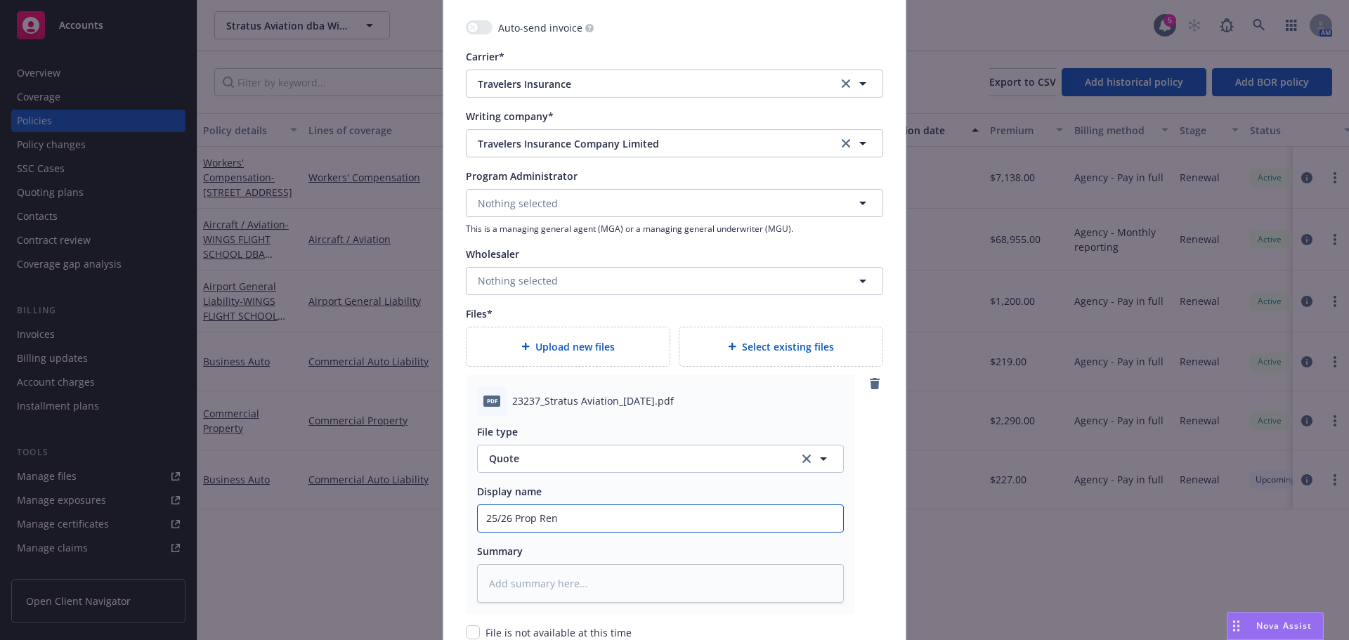
type textarea "x"
type input "25/26 Prop Re"
type textarea "x"
type input "25/26 Prop R"
type textarea "x"
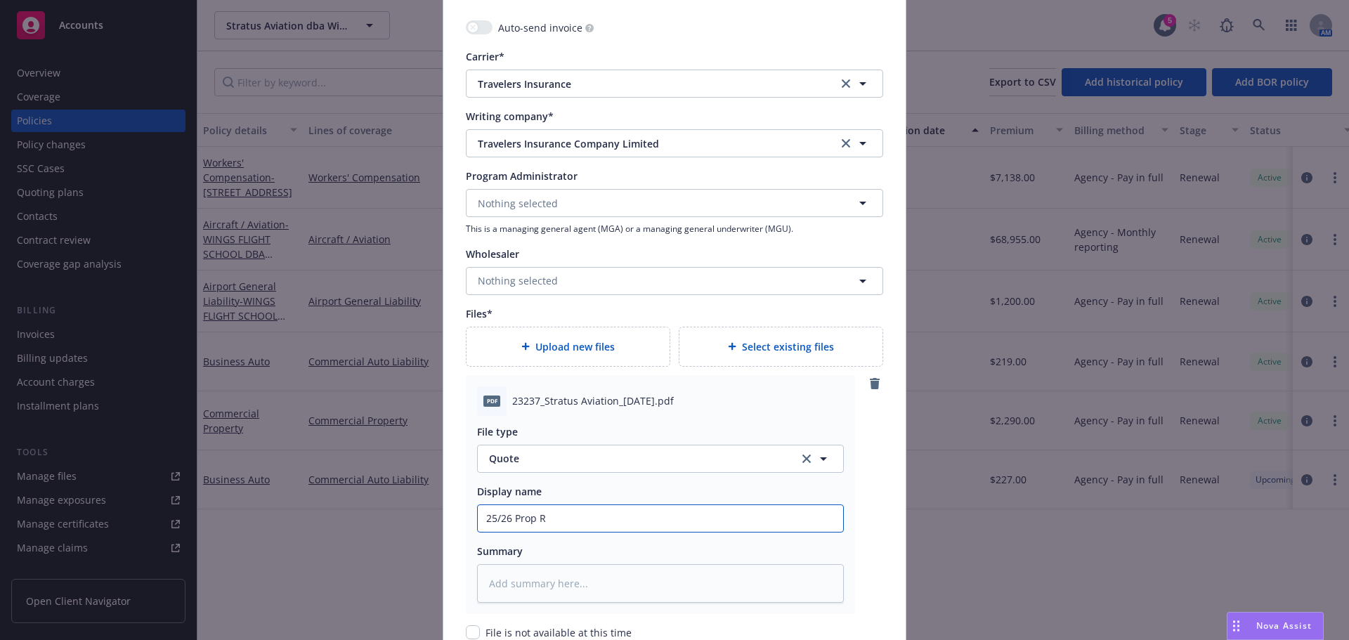
type input "25/26 Prop"
type textarea "x"
type input "25/26 Prop T"
type textarea "x"
type input "25/26 Prop Tr"
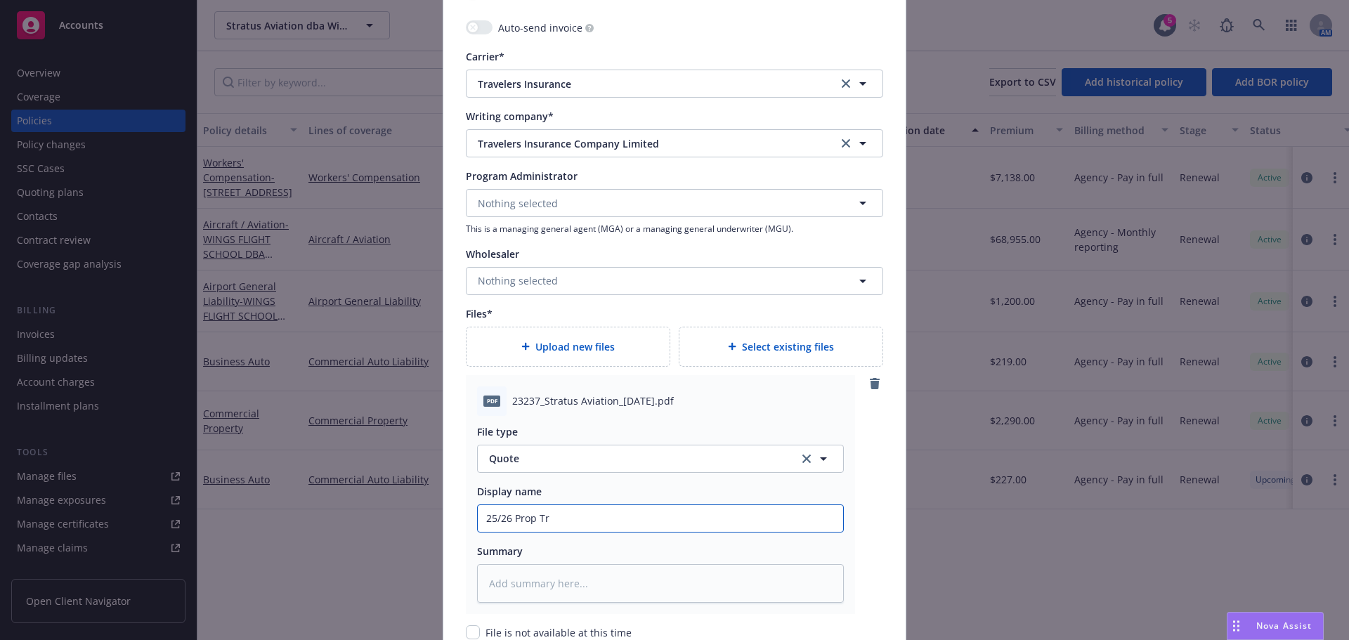
type textarea "x"
type input "25/26 Prop Tra"
type textarea "x"
type input "25/26 Prop Trav"
type textarea "x"
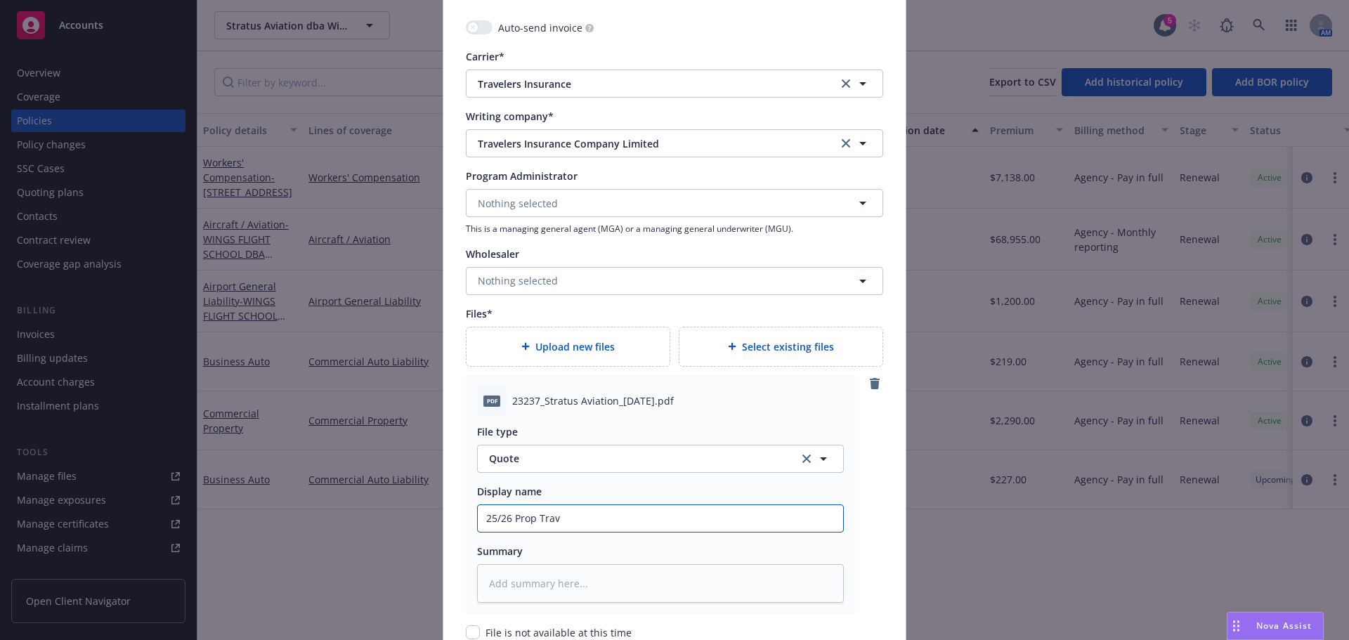
type input "25/26 Prop Trave"
type textarea "x"
type input "25/26 Prop Travel"
type textarea "x"
type input "25/26 Prop Travele"
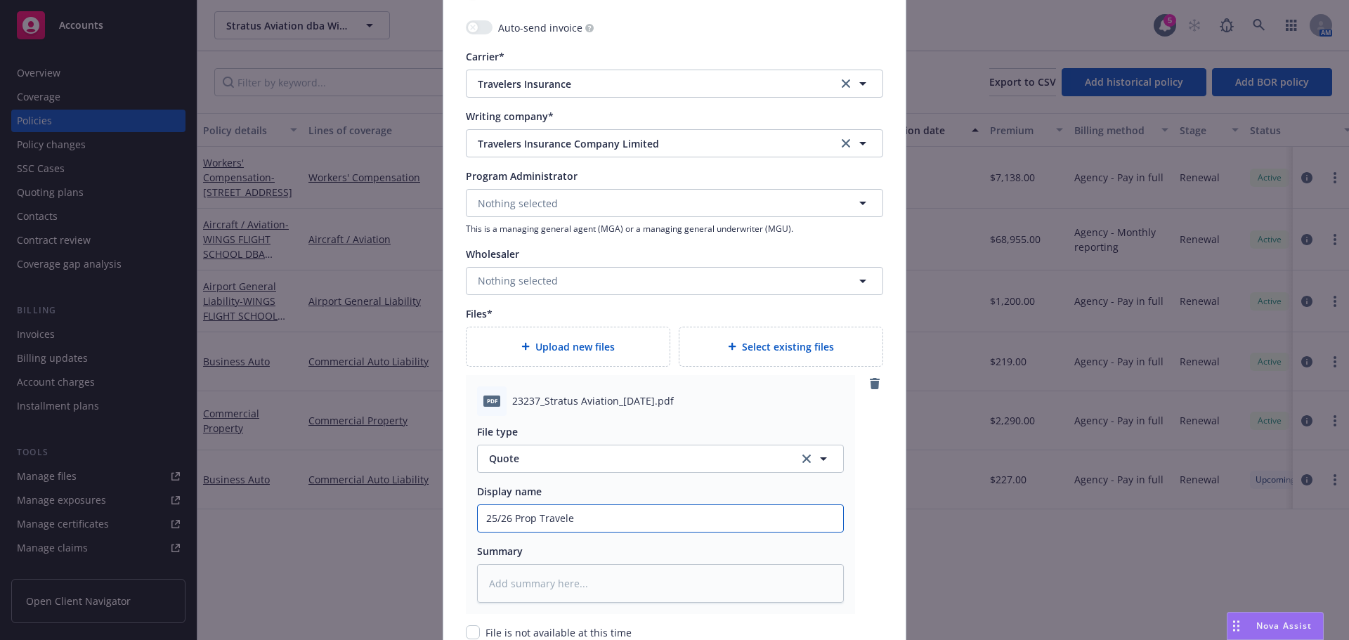
type textarea "x"
type input "25/26 Prop Traveler"
type textarea "x"
type input "25/26 Prop Travelers"
type textarea "x"
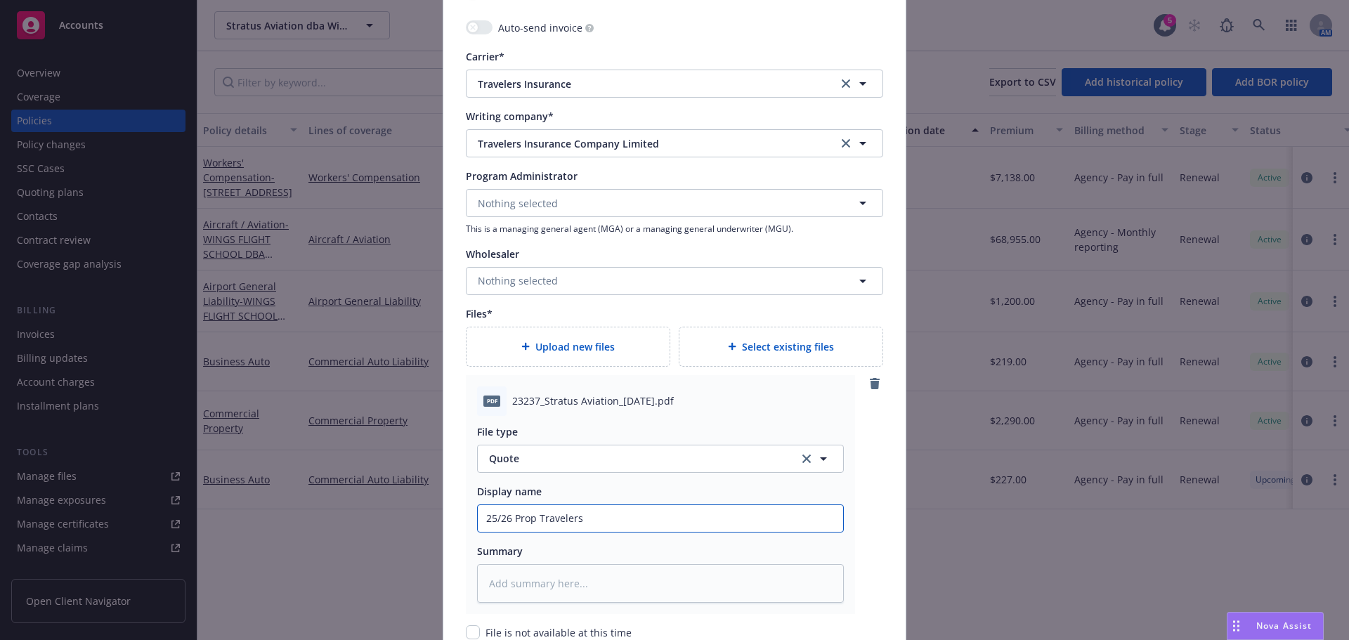
type input "25/26 Prop Travelers"
type textarea "x"
type input "25/26 Prop Travelers R"
type textarea "x"
click at [531, 515] on input "25/26 Prop Travelers RQ" at bounding box center [660, 518] width 365 height 27
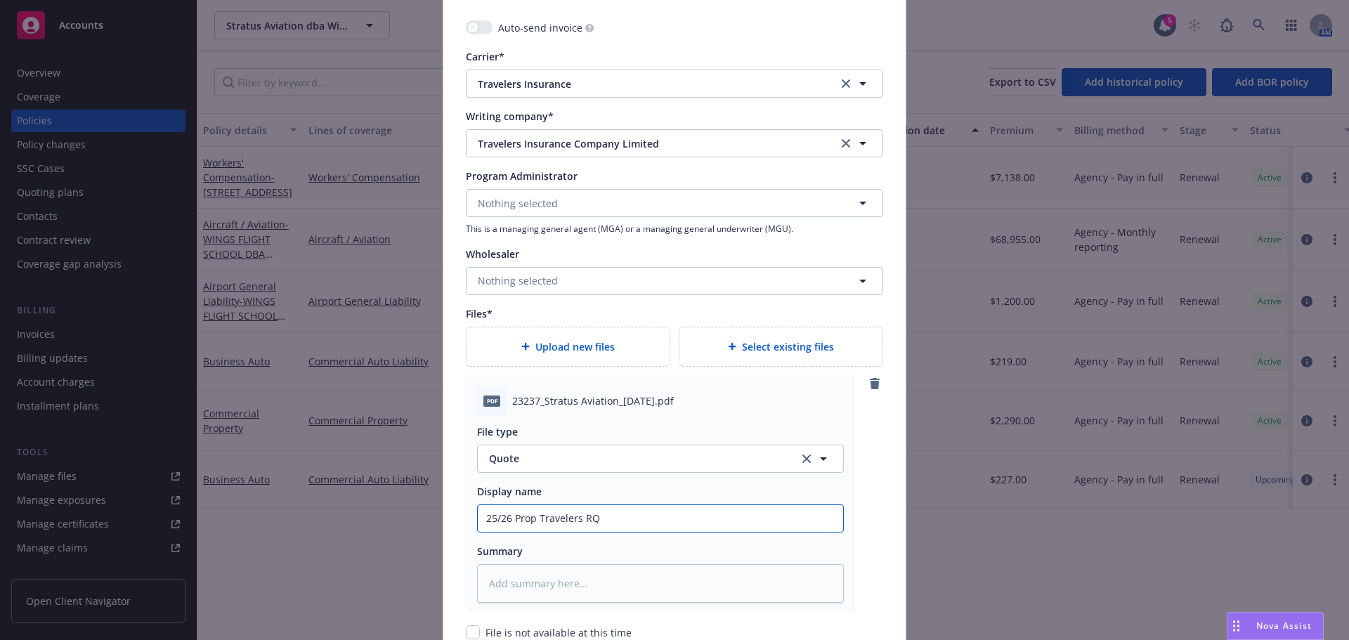
click at [531, 515] on input "25/26 Prop Travelers RQ" at bounding box center [660, 518] width 365 height 27
type input "25/26 Prop Travelers RQ"
click at [507, 586] on textarea at bounding box center [660, 583] width 367 height 39
paste textarea "25/26 Prop Travelers RQ"
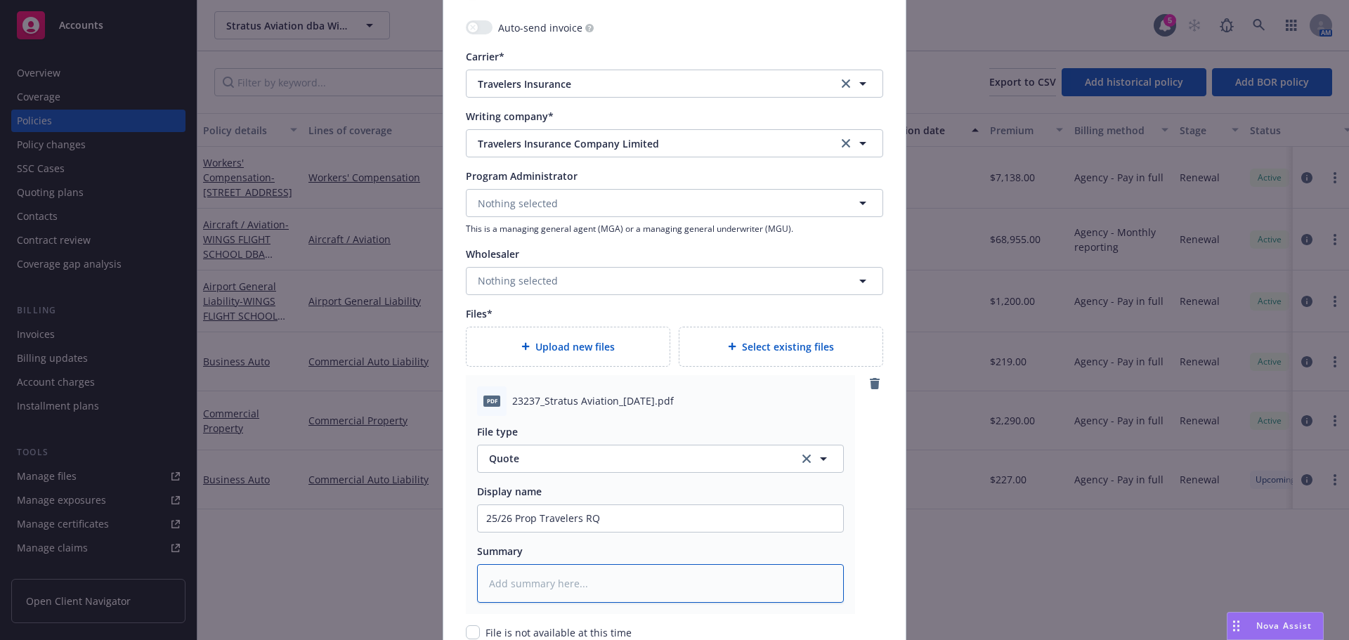
type textarea "x"
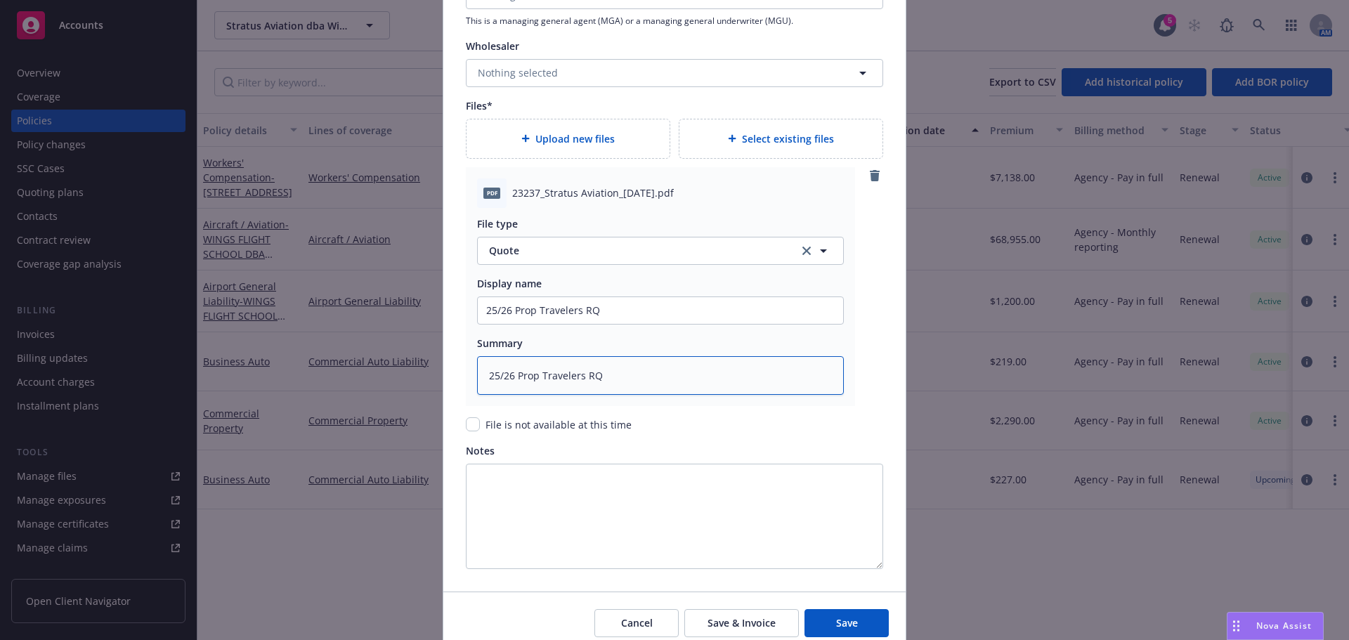
scroll to position [1603, 0]
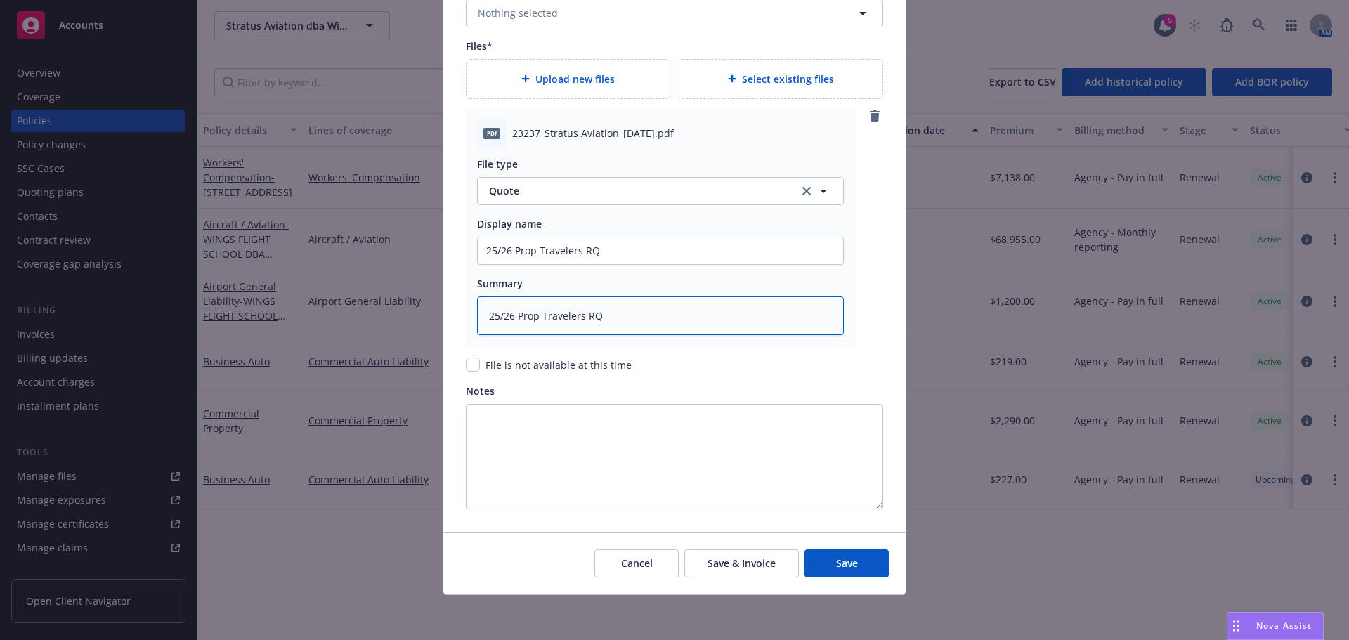
type textarea "25/26 Prop Travelers RQ"
drag, startPoint x: 579, startPoint y: 92, endPoint x: 569, endPoint y: 86, distance: 11.3
click at [569, 86] on div "Upload new files" at bounding box center [568, 79] width 203 height 39
type textarea "x"
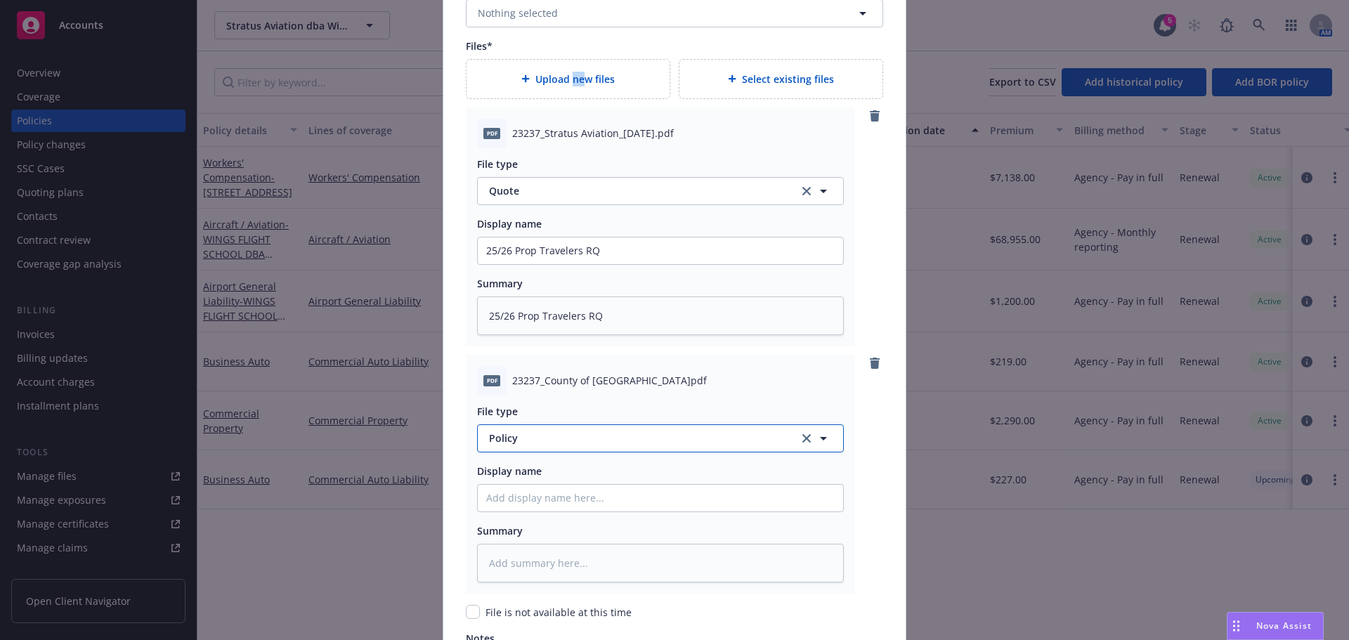
click at [567, 448] on button "Policy" at bounding box center [660, 438] width 367 height 28
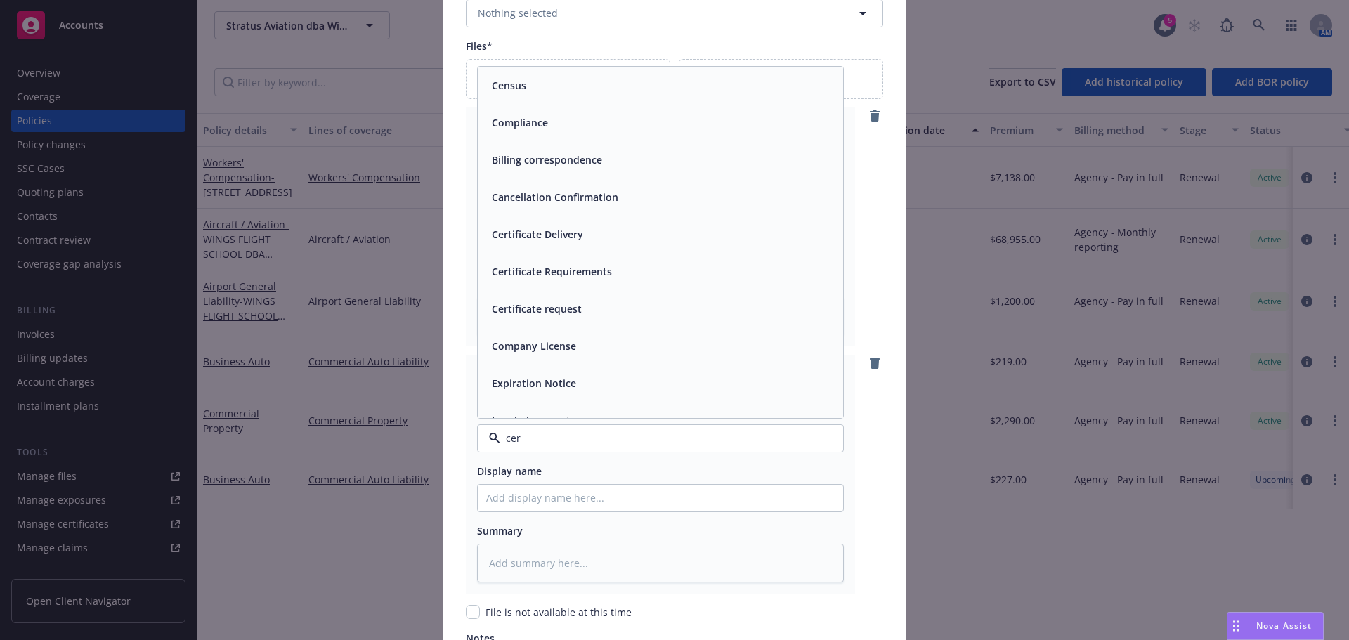
type input "cert"
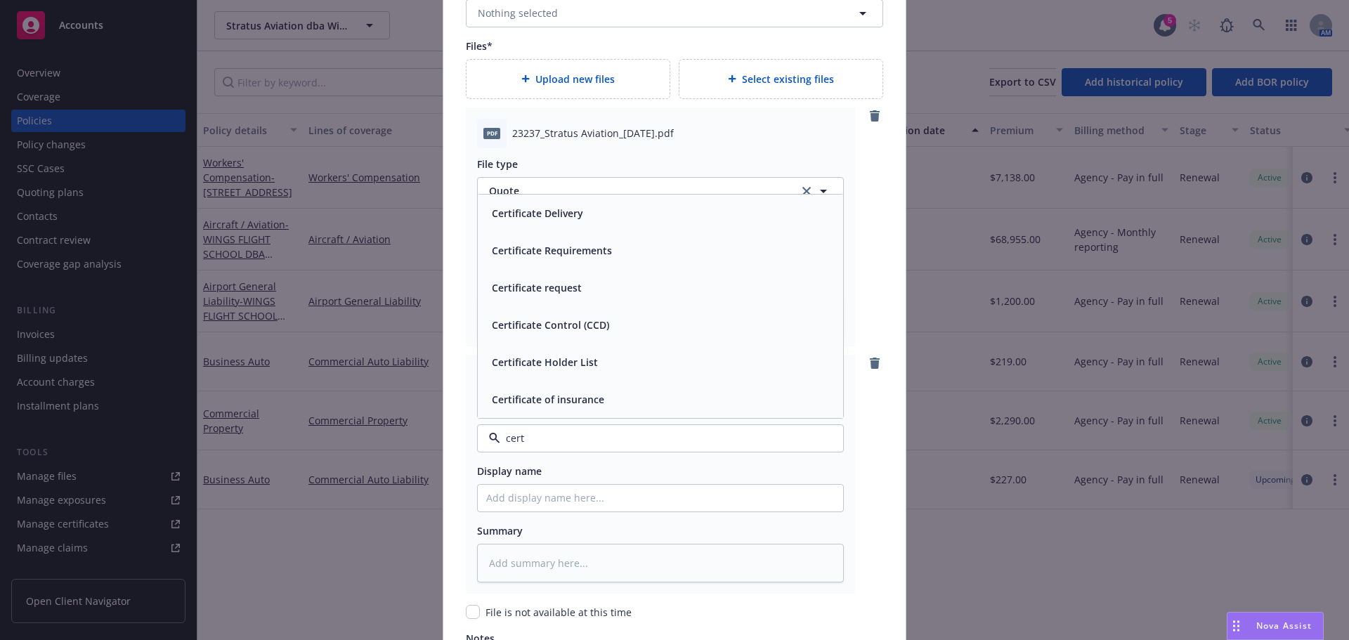
drag, startPoint x: 586, startPoint y: 399, endPoint x: 589, endPoint y: 453, distance: 54.2
click at [586, 400] on span "Certificate of insurance" at bounding box center [548, 399] width 112 height 15
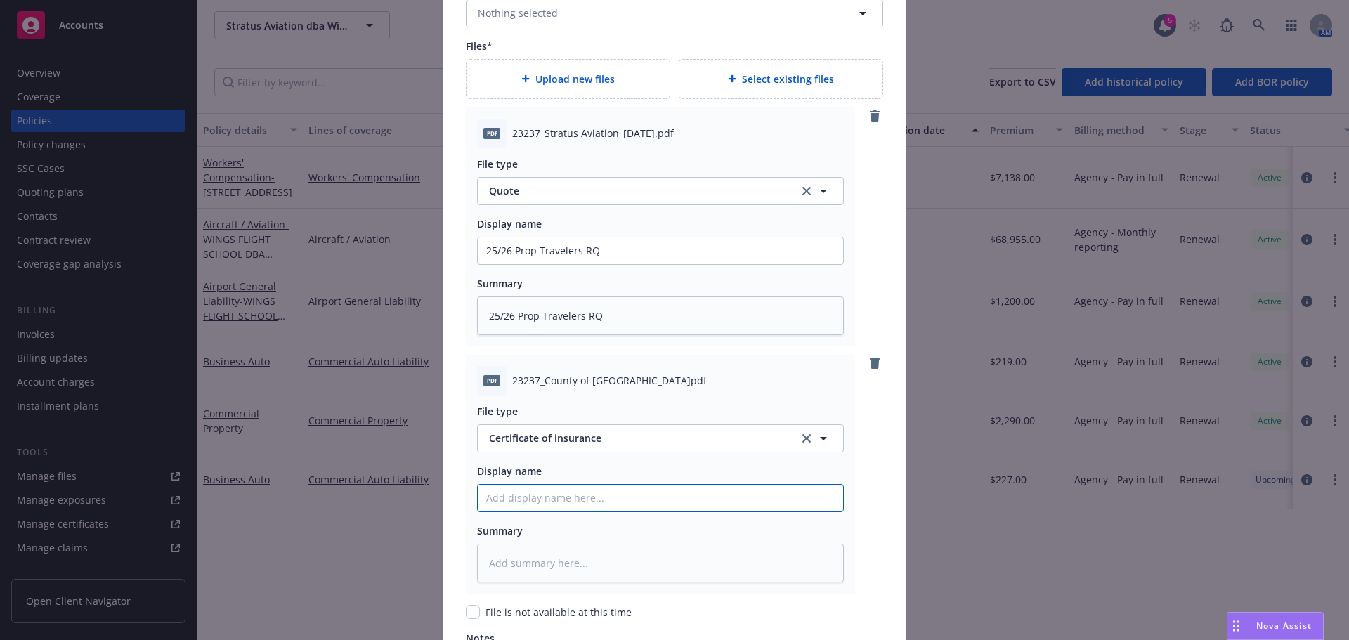
drag, startPoint x: 585, startPoint y: 501, endPoint x: 586, endPoint y: 489, distance: 12.0
click at [585, 264] on input "Policy display name" at bounding box center [660, 250] width 365 height 27
type textarea "x"
type input "2"
type textarea "x"
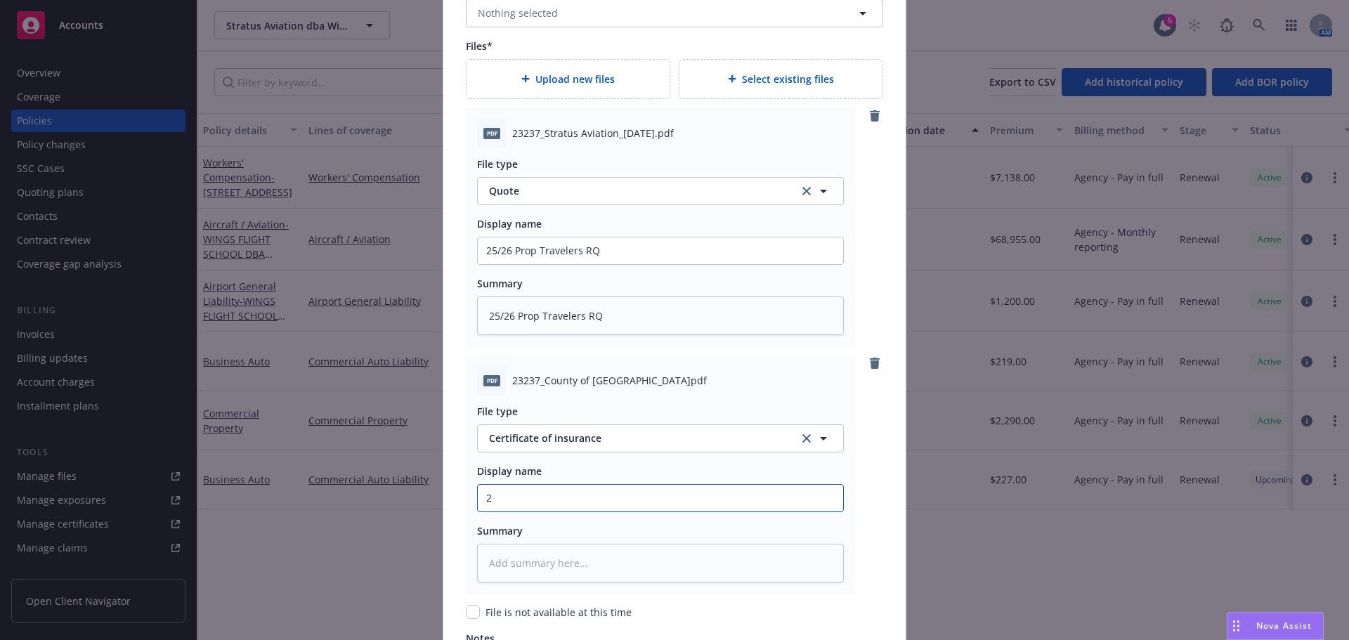
type input "25"
type textarea "x"
type input "25/"
type textarea "x"
type input "25/2"
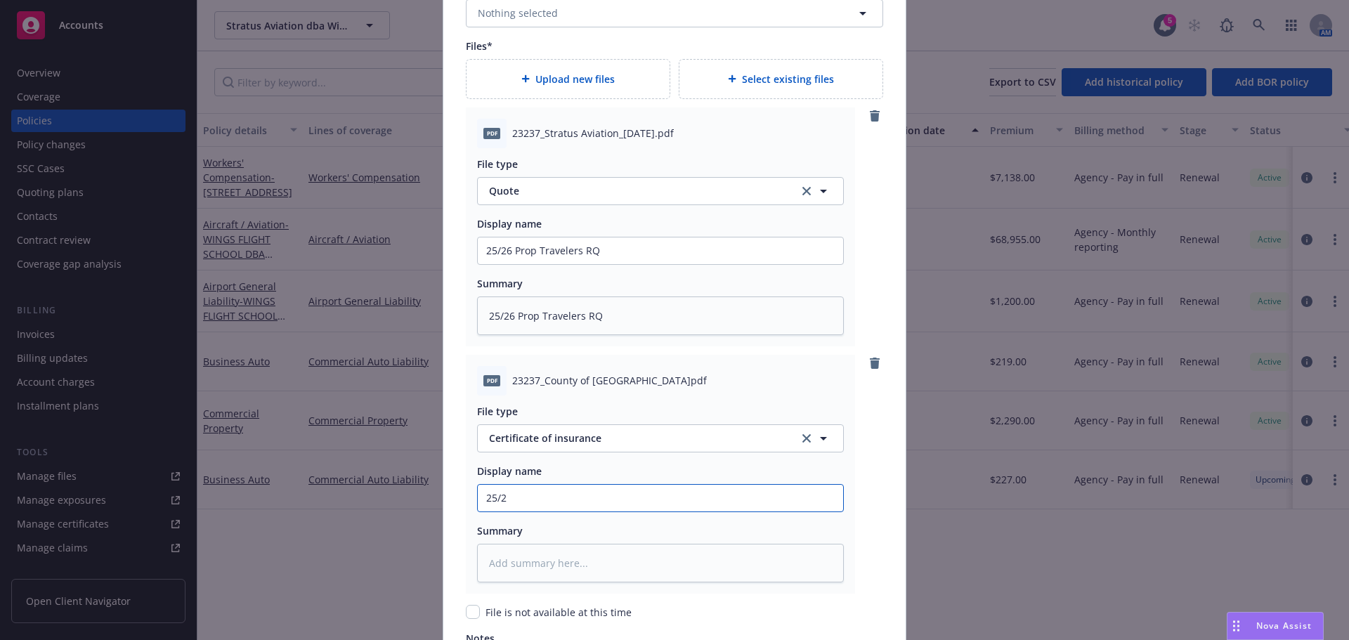
type textarea "x"
type input "25/26"
type textarea "x"
type input "25/26"
type textarea "x"
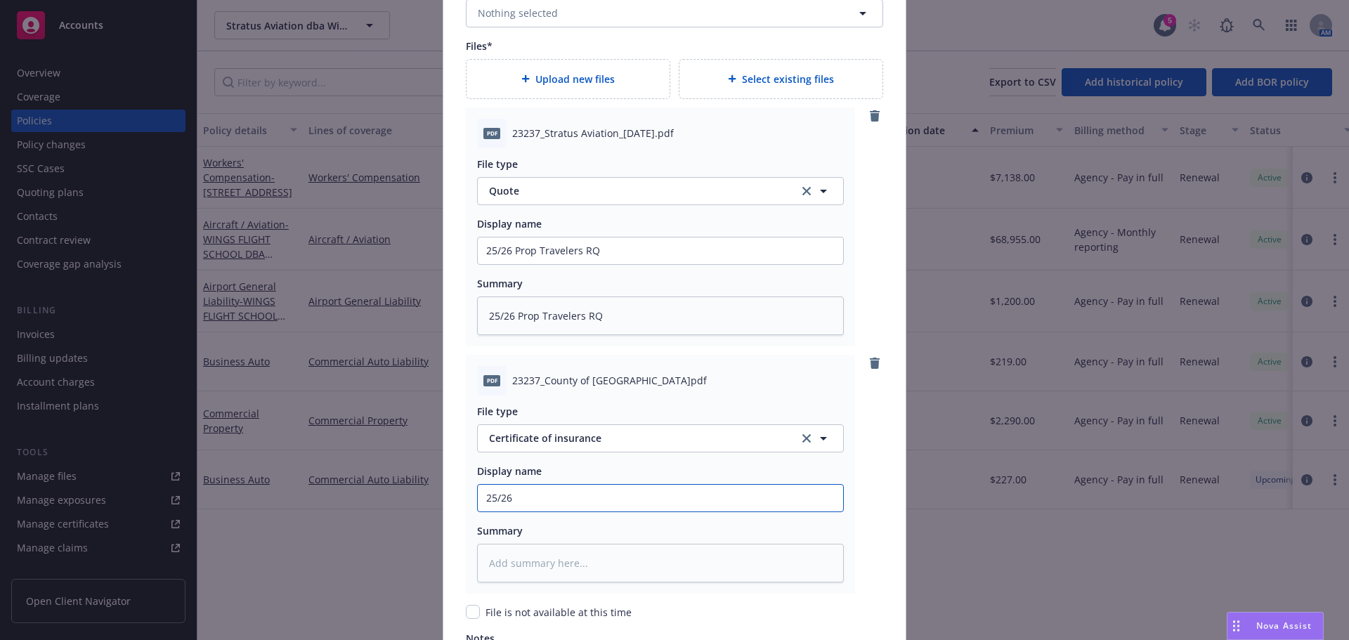
type input "25/26 P"
type textarea "x"
type input "25/26 Pr"
type textarea "x"
type input "25/26 Pro"
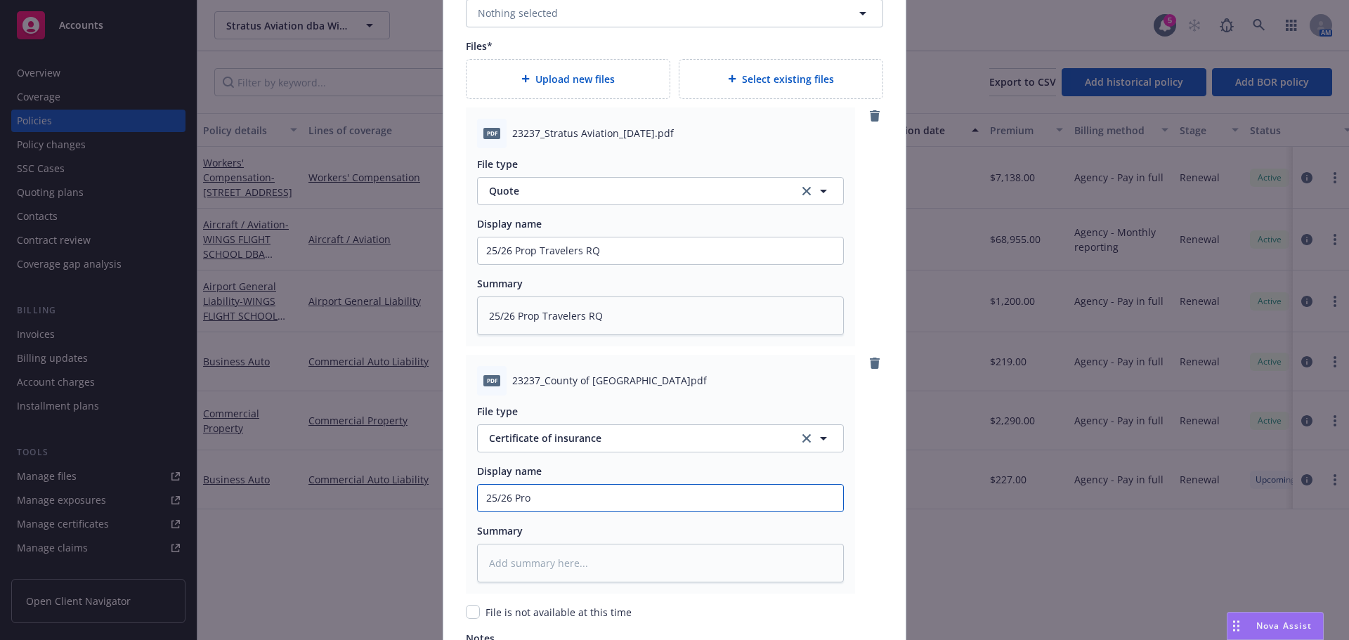
type textarea "x"
type input "25/26 Prop"
type textarea "x"
type input "25/26 Prop"
type textarea "x"
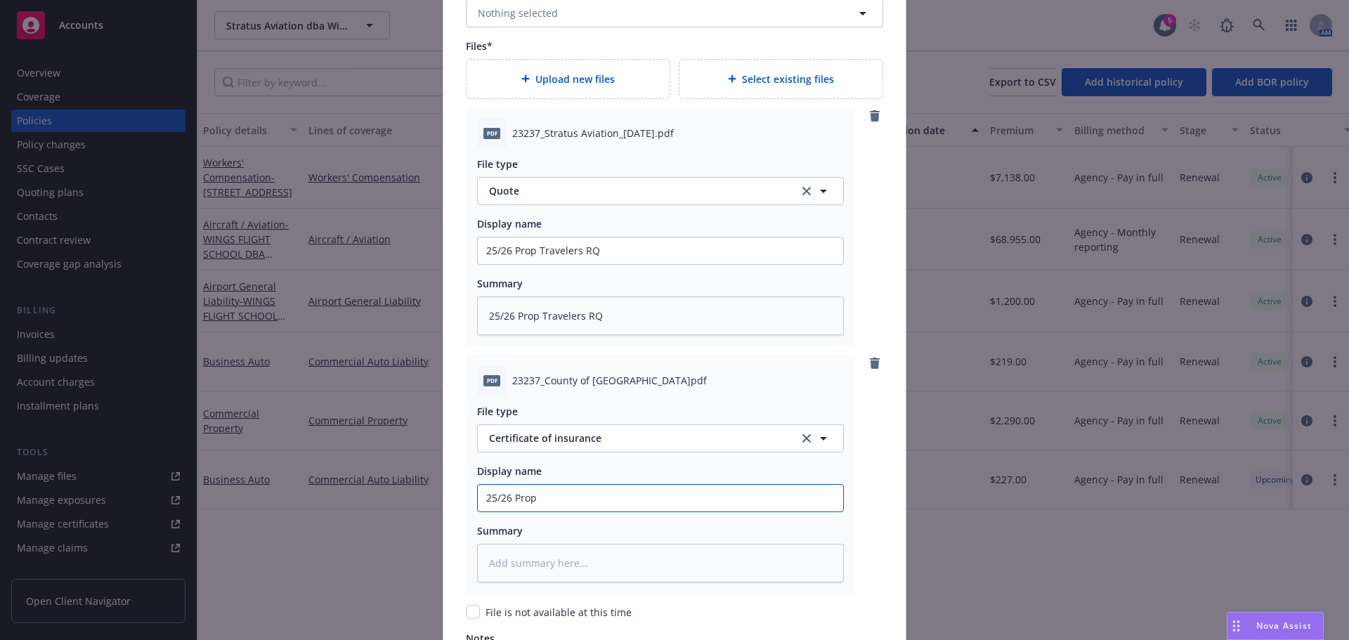
type input "25/26 Prop T"
type textarea "x"
type input "25/26 Prop Tr"
type textarea "x"
type input "25/26 Prop Tra"
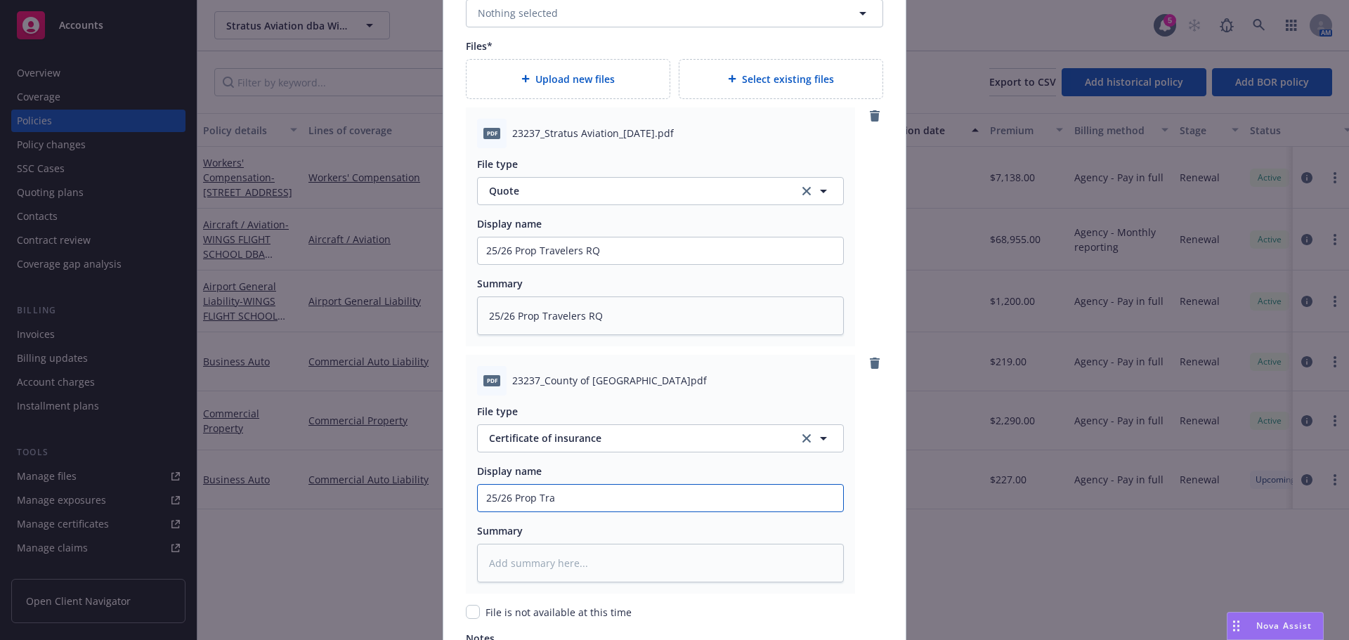
type textarea "x"
type input "25/26 Prop Trave"
type textarea "x"
type input "25/26 Prop Travel"
type textarea "x"
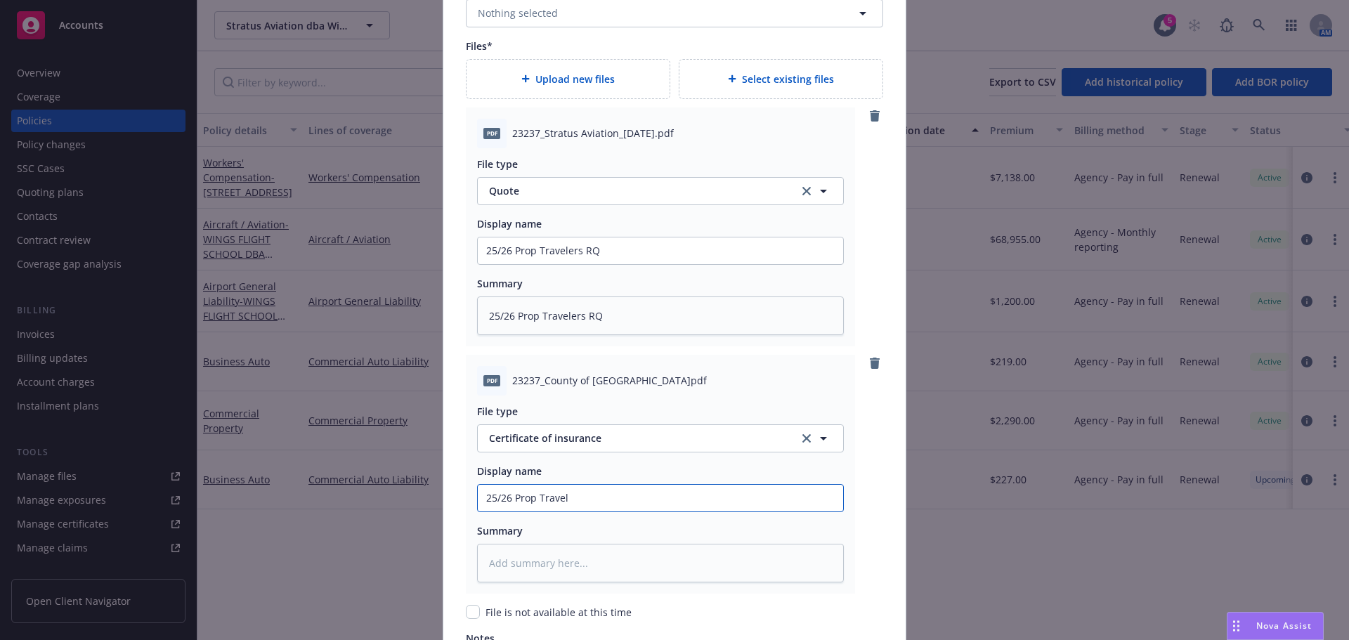
type input "25/26 Prop Travele"
type textarea "x"
type input "25/26 Prop Traveler"
type textarea "x"
type input "25/26 Prop Travelers"
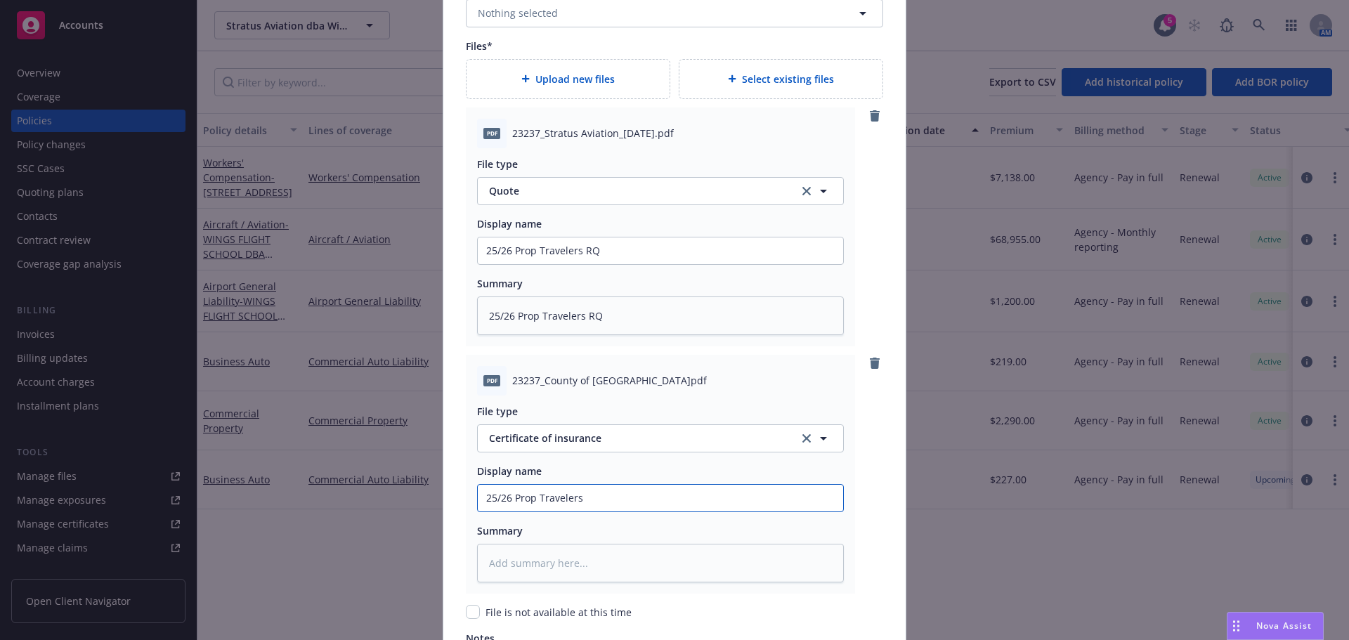
type textarea "x"
type input "25/26 Prop Travelers"
type textarea "x"
type input "25/26 Prop Travelers C"
type textarea "x"
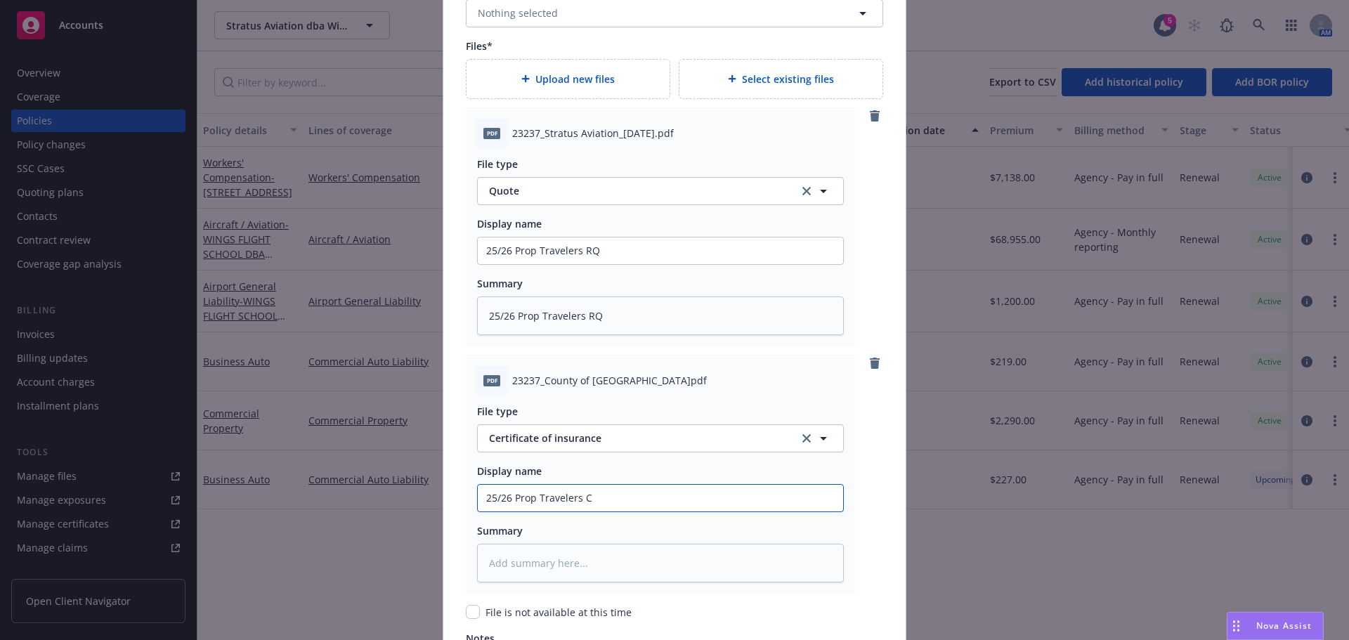
type input "25/26 Prop Travelers CO"
type textarea "x"
type input "25/26 Prop Travelers COI"
type textarea "x"
type input "25/26 Prop Travelers COI"
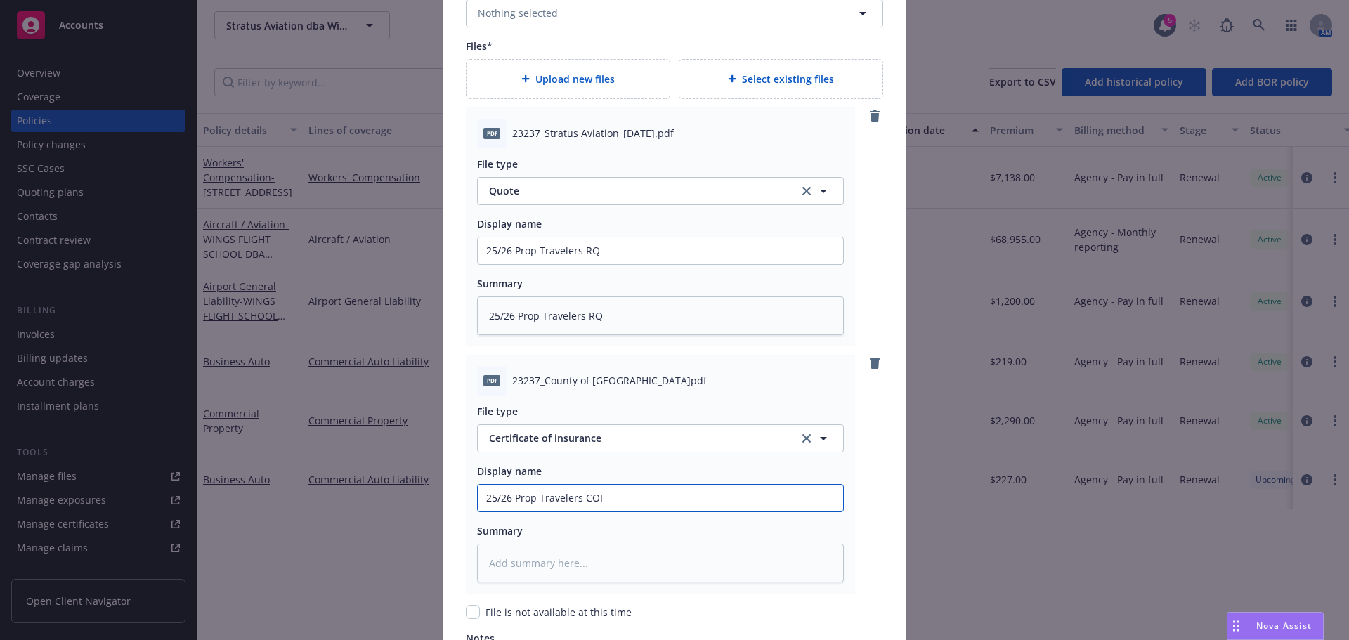
type textarea "x"
type input "25/26 Prop Travelers COI -"
type textarea "x"
type input "25/26 Prop Travelers COI -"
type textarea "x"
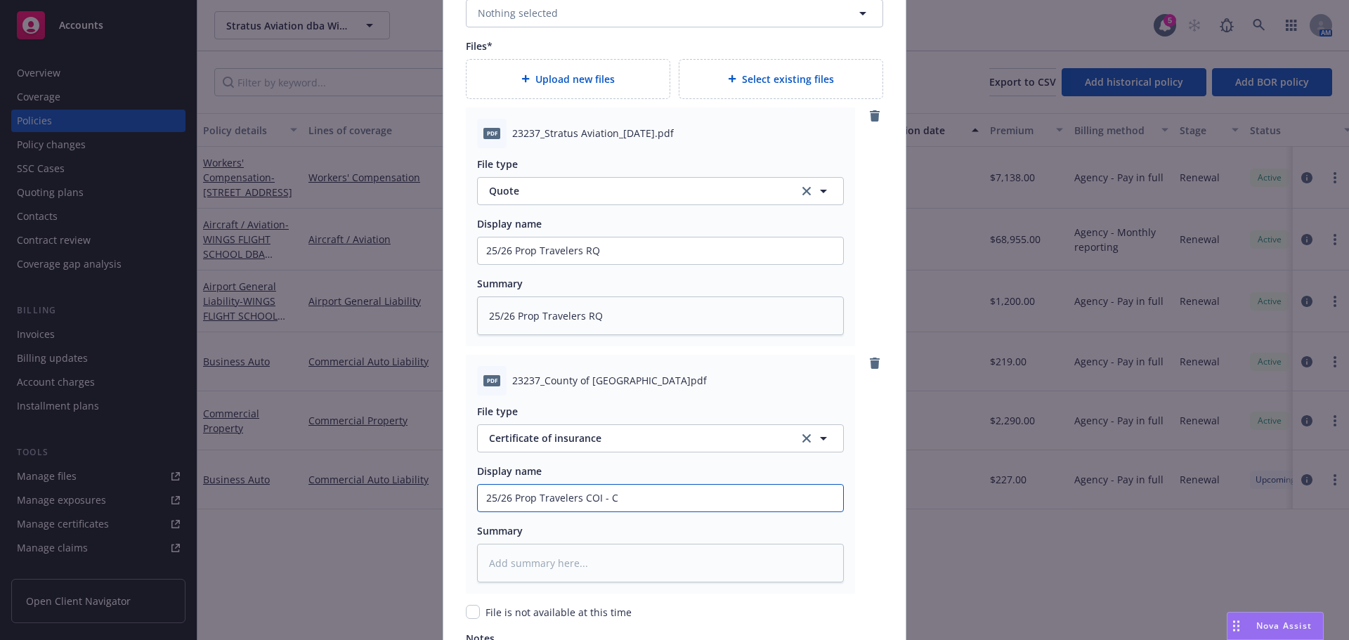
type input "25/26 Prop Travelers COI - CO"
type textarea "x"
type input "25/26 Prop Travelers COI - COu"
type textarea "x"
type input "25/26 Prop Travelers COI - COunt"
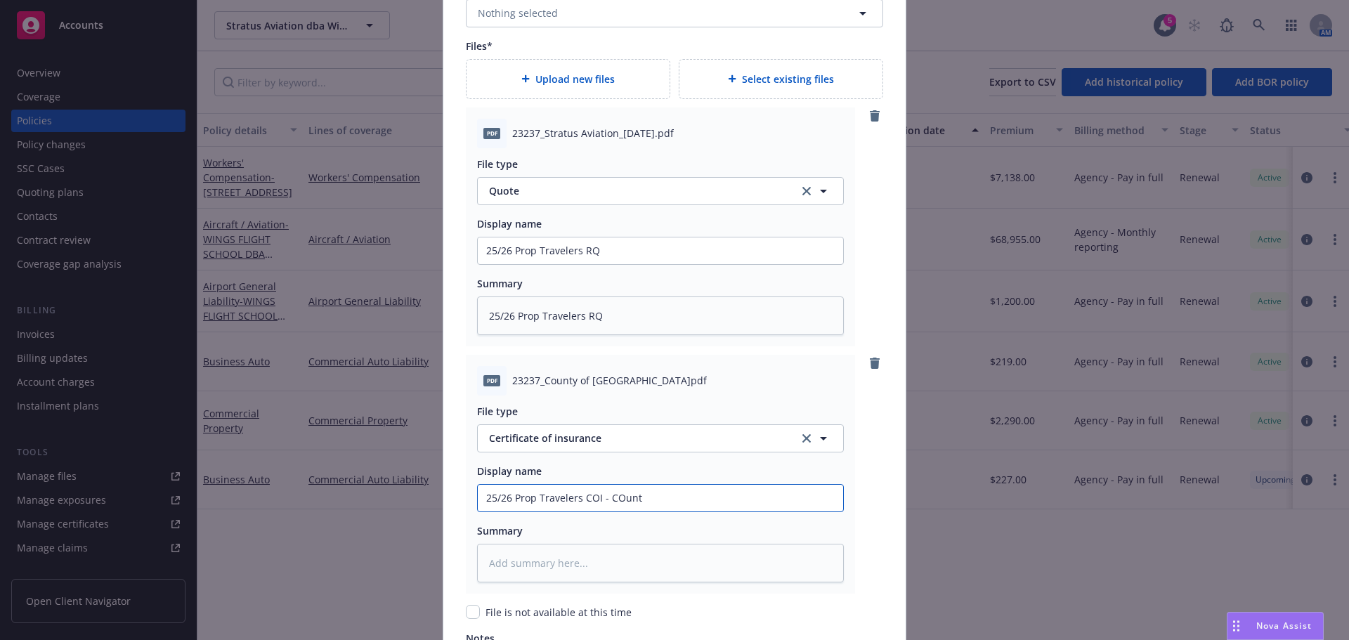
type textarea "x"
type input "25/26 Prop Travelers COI - COunty"
type textarea "x"
type input "25/26 Prop Travelers COI - COunty"
type textarea "x"
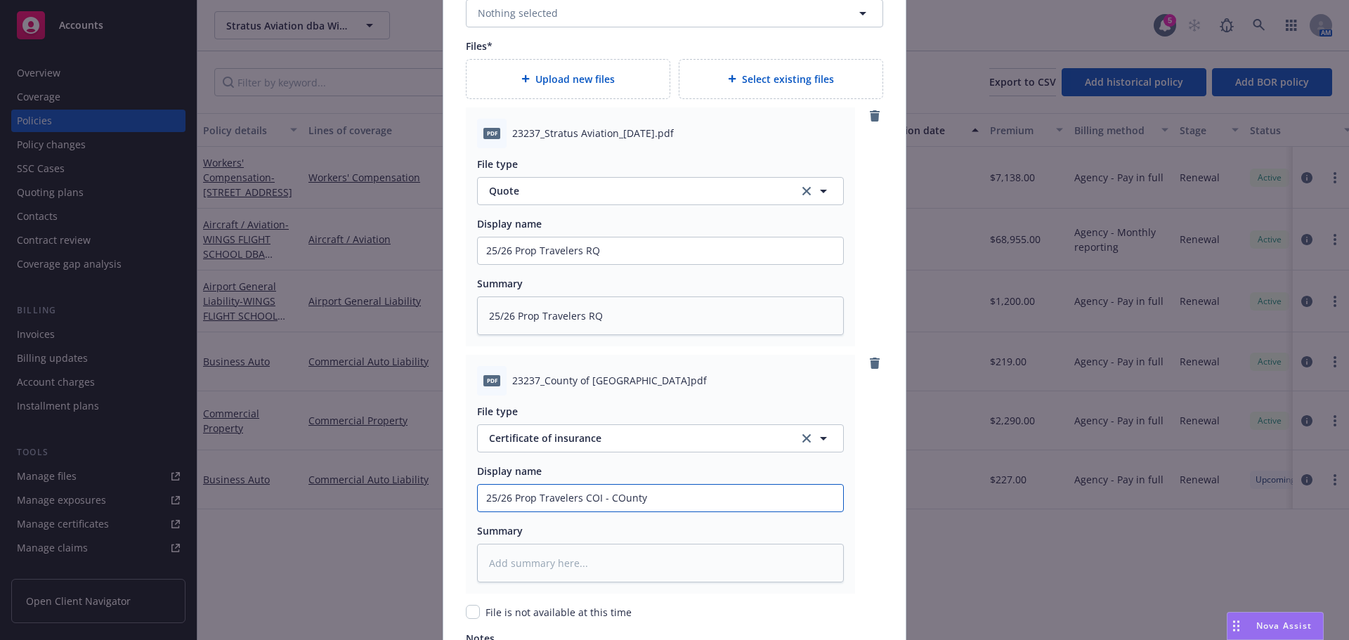
type input "25/26 Prop Travelers COI - COunt"
type textarea "x"
type input "25/26 Prop Travelers COI - COun"
type textarea "x"
type input "25/26 Prop Travelers COI - COu"
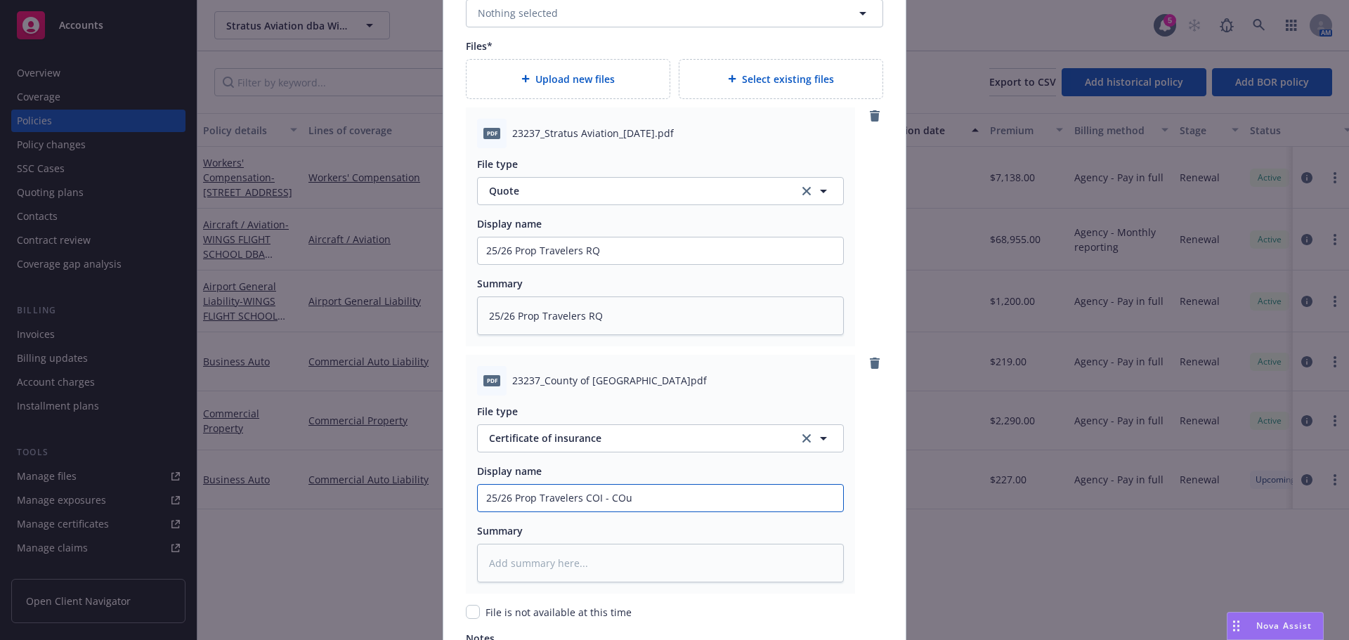
type textarea "x"
type input "25/26 Prop Travelers COI - CO"
type textarea "x"
type input "25/26 Prop Travelers COI - C"
type textarea "x"
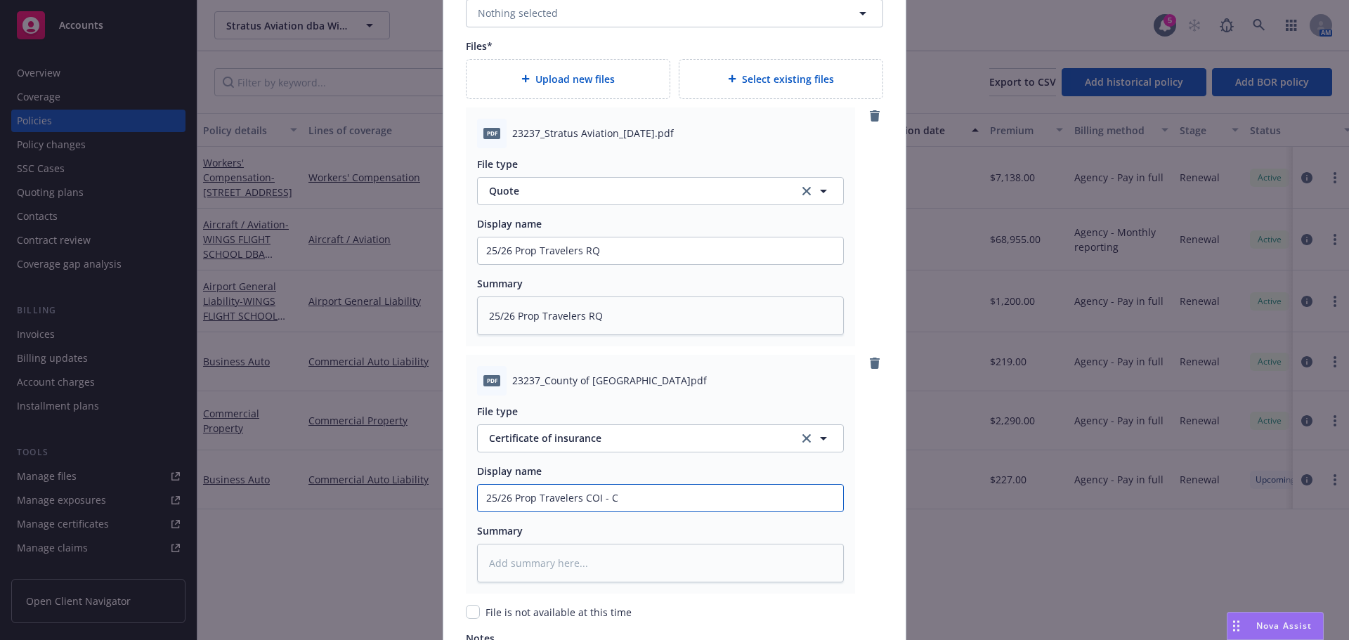
type input "25/26 Prop Travelers COI - Co"
type textarea "x"
type input "25/26 Prop Travelers COI - Cou"
type textarea "x"
type input "25/26 Prop Travelers COI - Coun"
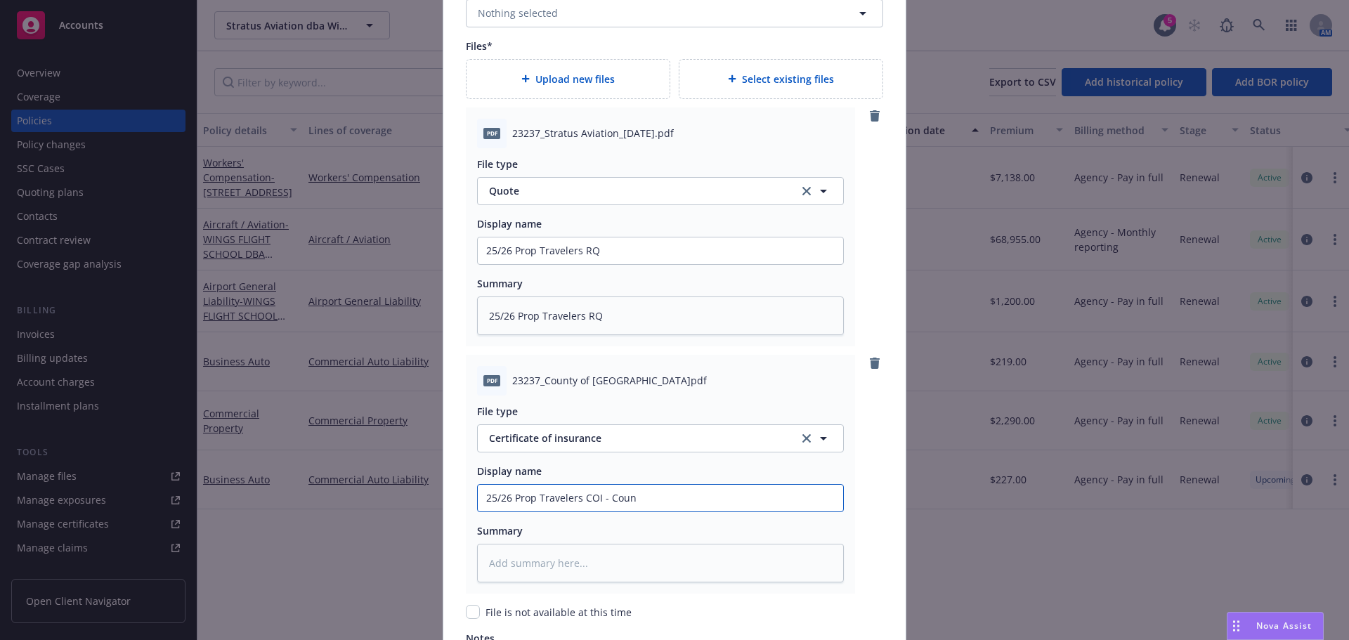
type textarea "x"
type input "25/26 Prop Travelers COI - Count"
type textarea "x"
type input "25/26 Prop Travelers COI - County"
type textarea "x"
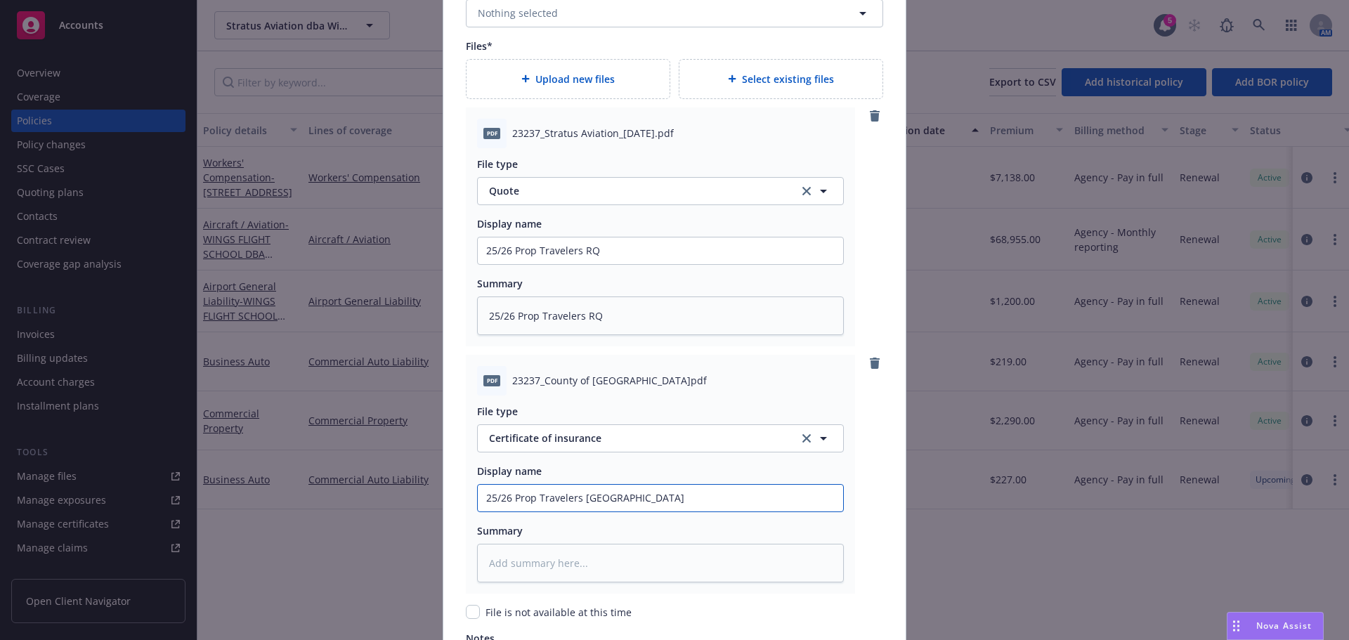
type input "25/26 Prop Travelers COI - County o"
type textarea "x"
type input "25/26 Prop Travelers COI - County of"
type textarea "x"
type input "25/26 Prop Travelers COI - County of S"
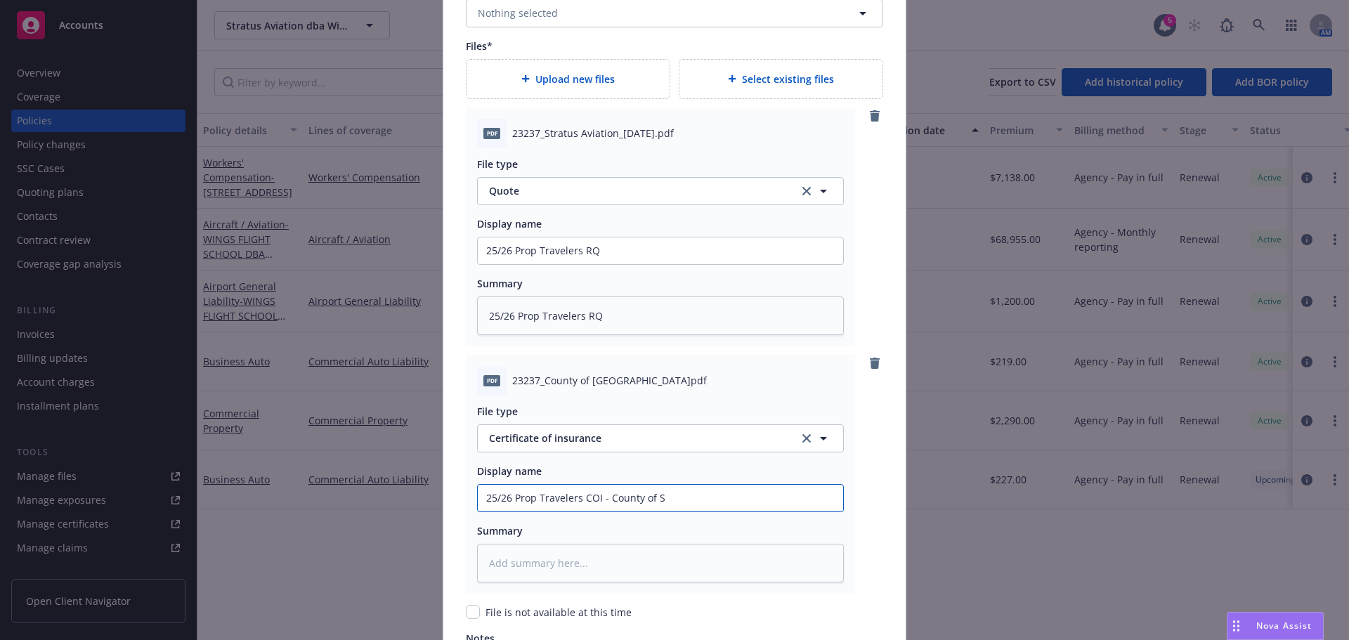
type textarea "x"
type input "25/26 Prop Travelers COI - County of SA"
type textarea "x"
type input "25/26 Prop Travelers COI - County of S"
type textarea "x"
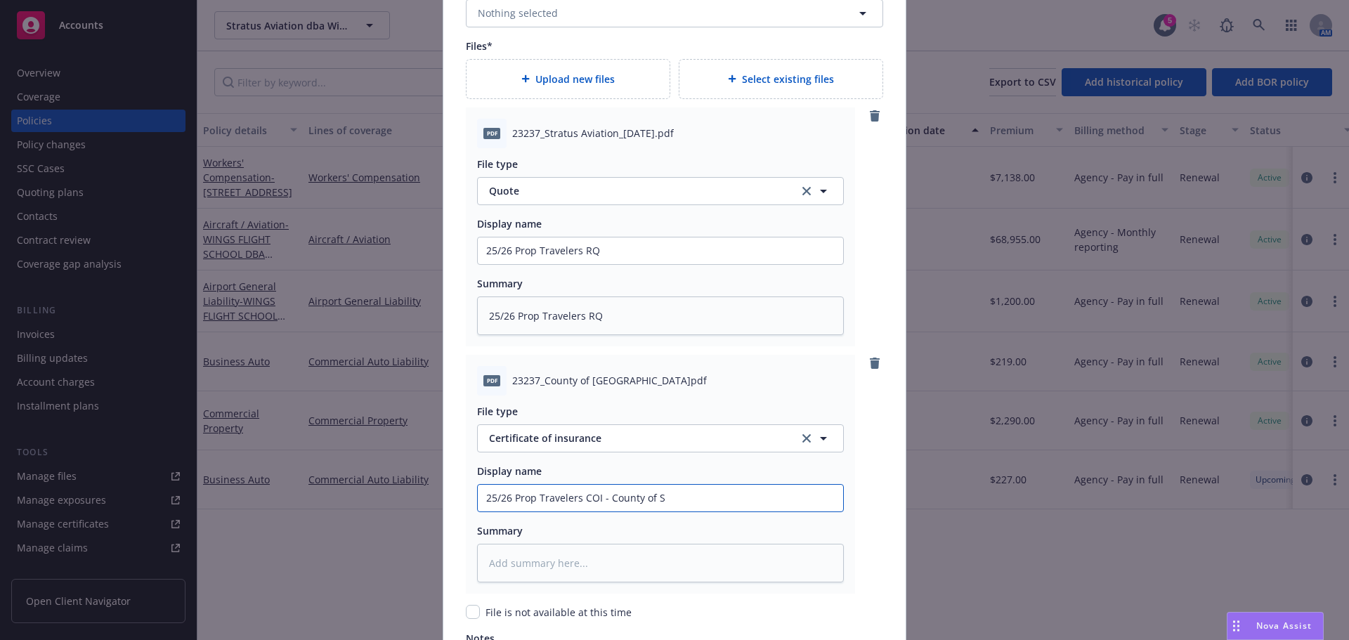
type input "25/26 Prop Travelers COI - County of"
type textarea "x"
type input "25/26 Prop Travelers COI - County of S"
type textarea "x"
type input "25/26 Prop Travelers COI - County of So"
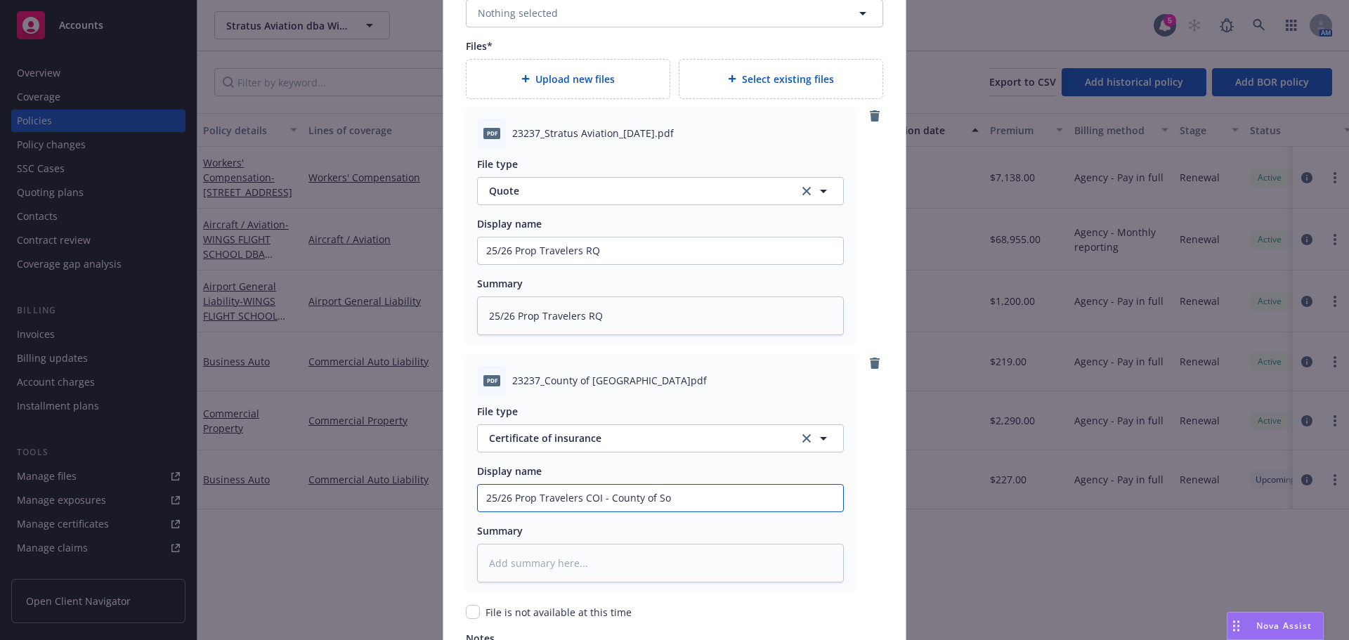
type textarea "x"
type input "25/26 Prop Travelers COI - County of Sol"
type textarea "x"
type input "25/26 Prop Travelers COI - County of Sola"
type textarea "x"
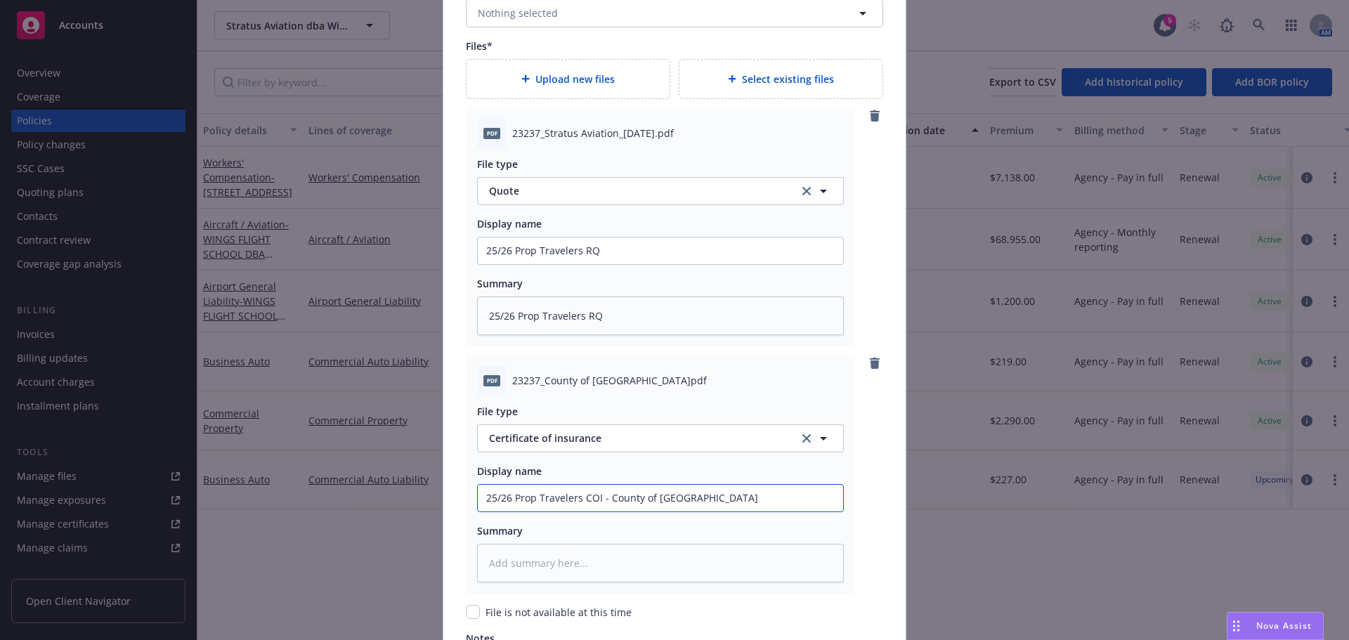
type input "25/26 Prop Travelers COI - County of Solan"
type textarea "x"
click at [542, 264] on input "25/26 Prop Travelers COI - County of Solano" at bounding box center [660, 250] width 365 height 27
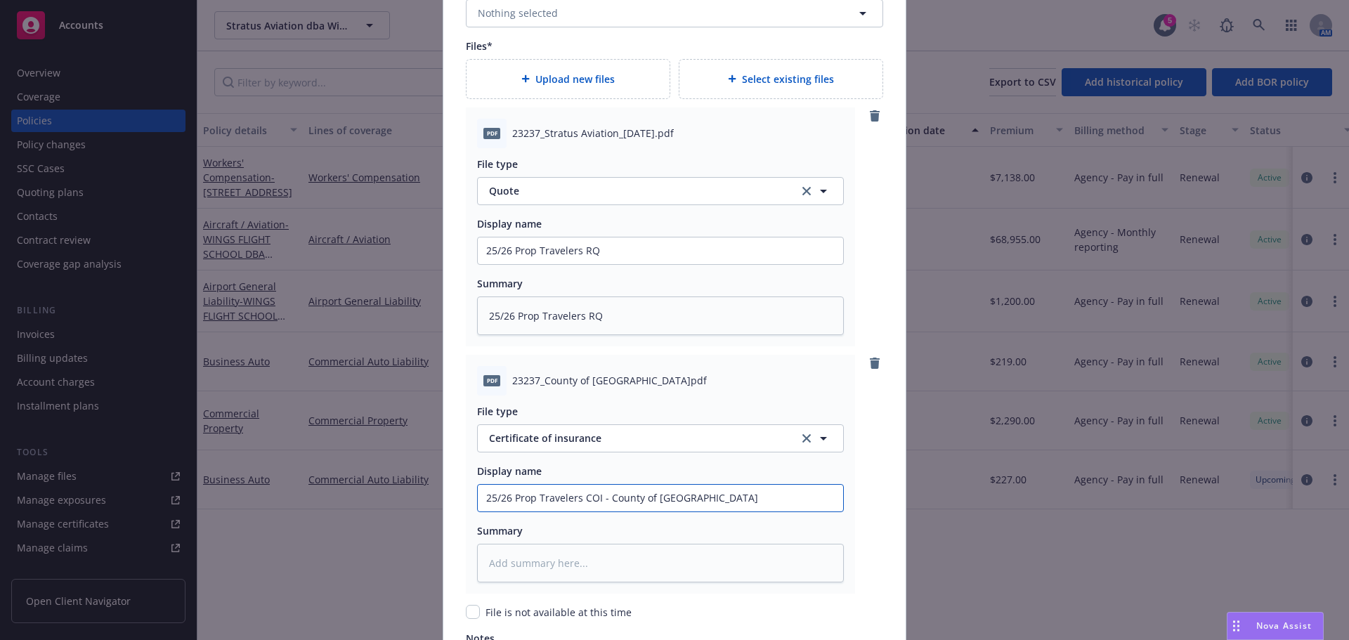
type input "25/26 Prop Travelers COI - County of Solano"
click at [537, 559] on textarea at bounding box center [660, 563] width 367 height 39
paste textarea "25/26 Prop Travelers COI - County of Solano"
type textarea "x"
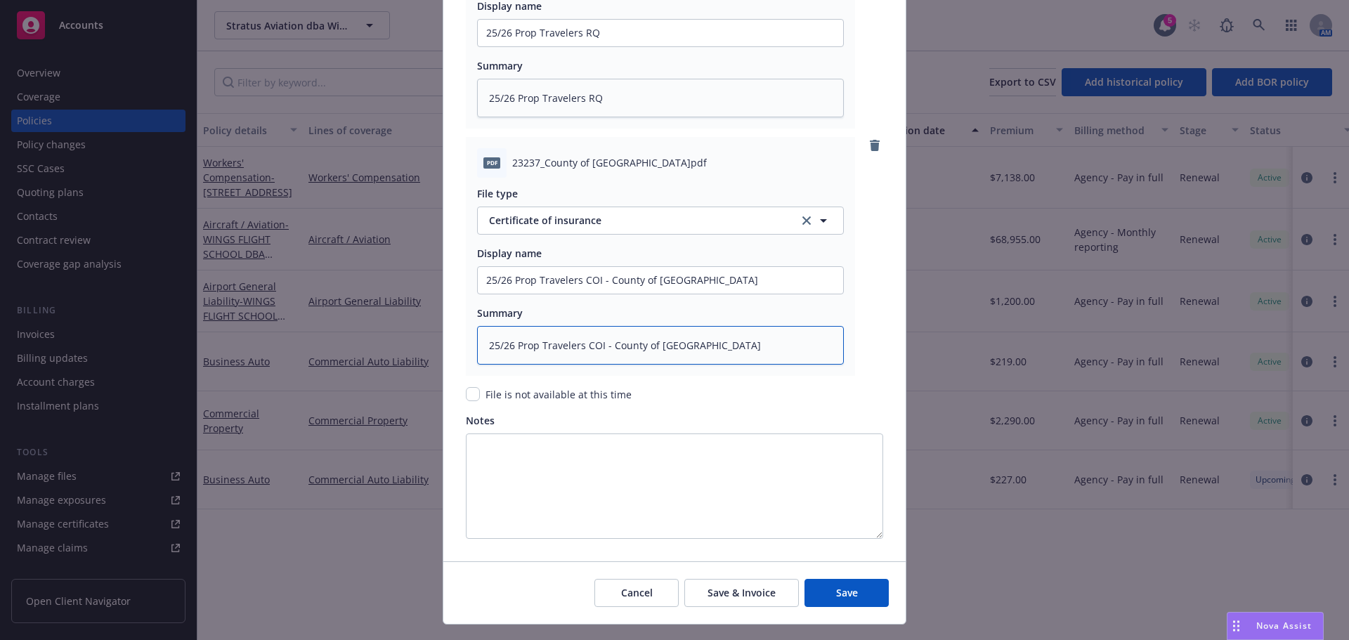
scroll to position [1850, 0]
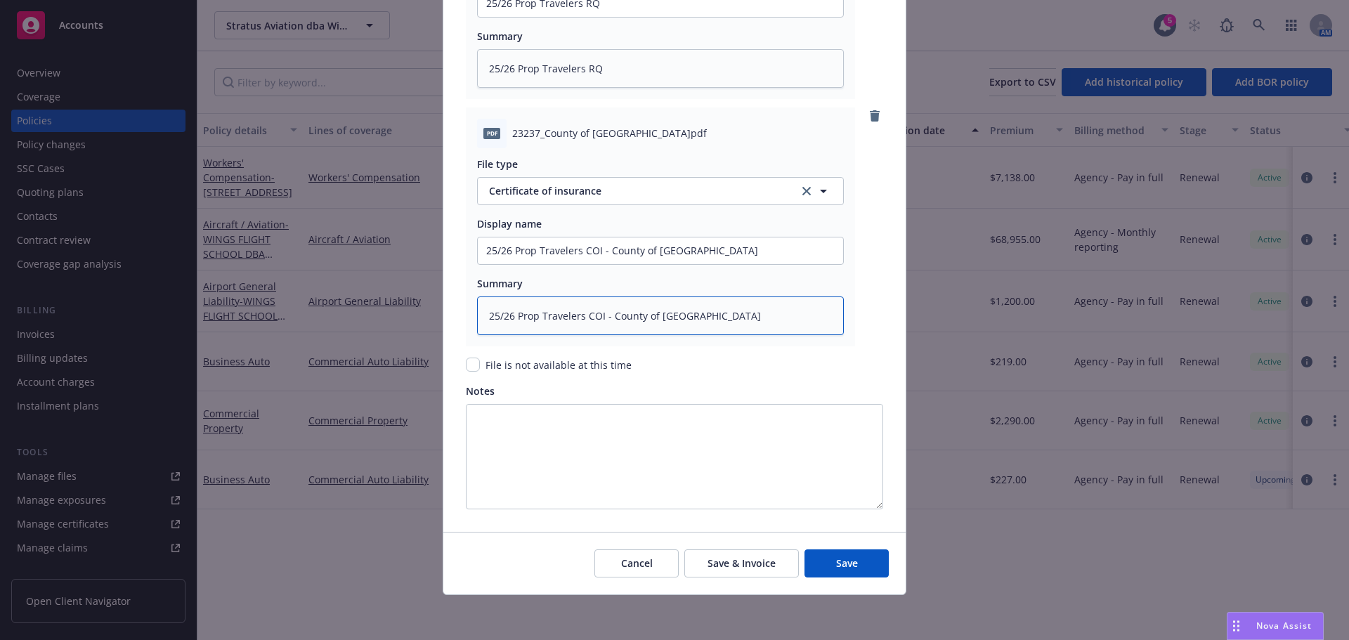
type textarea "25/26 Prop Travelers COI - County of Solano"
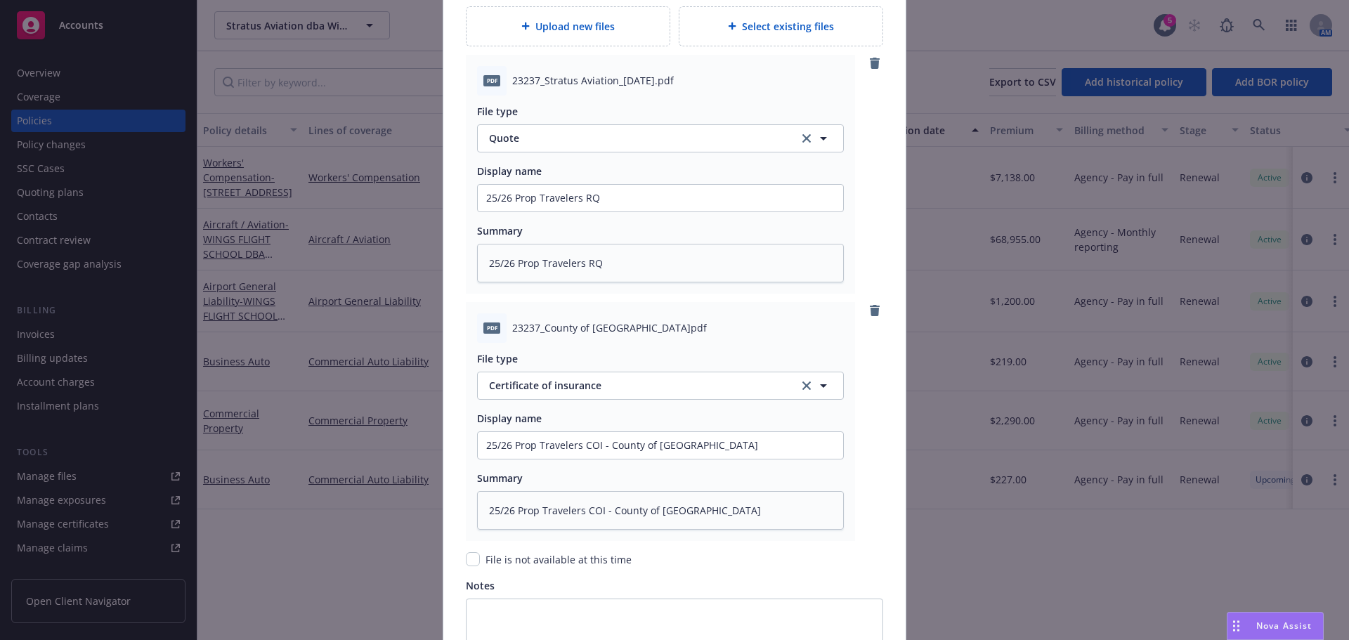
scroll to position [1428, 0]
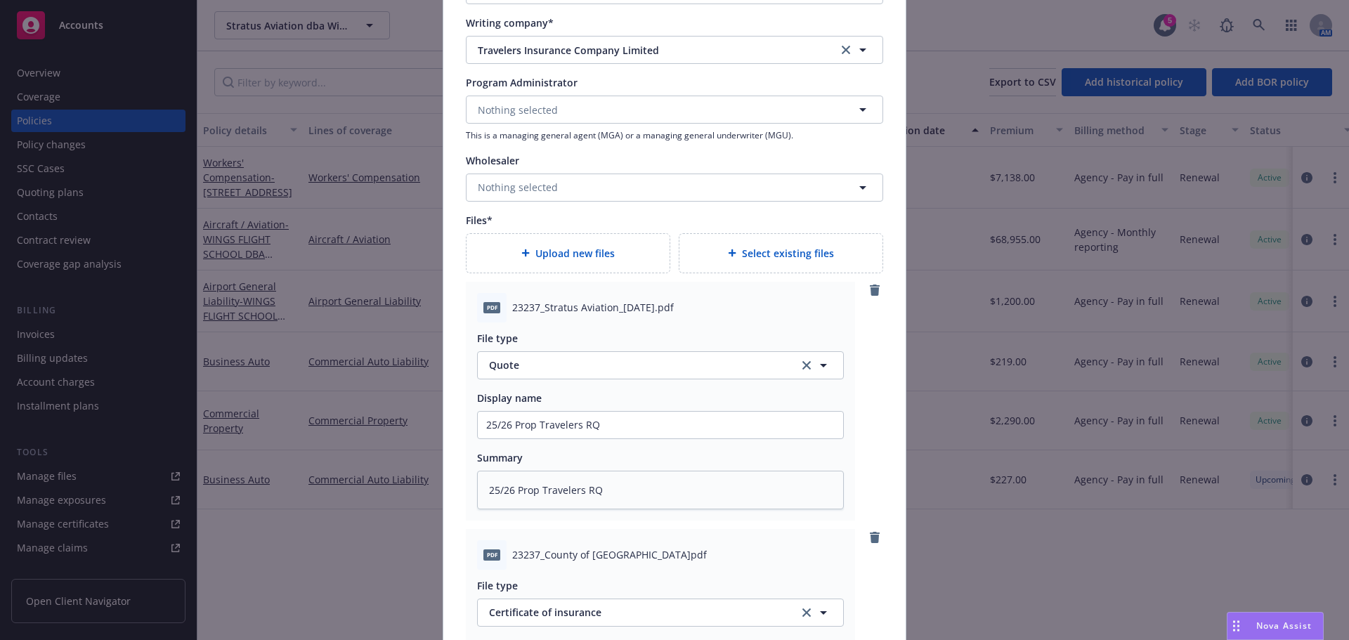
click at [580, 260] on span "Upload new files" at bounding box center [574, 253] width 79 height 15
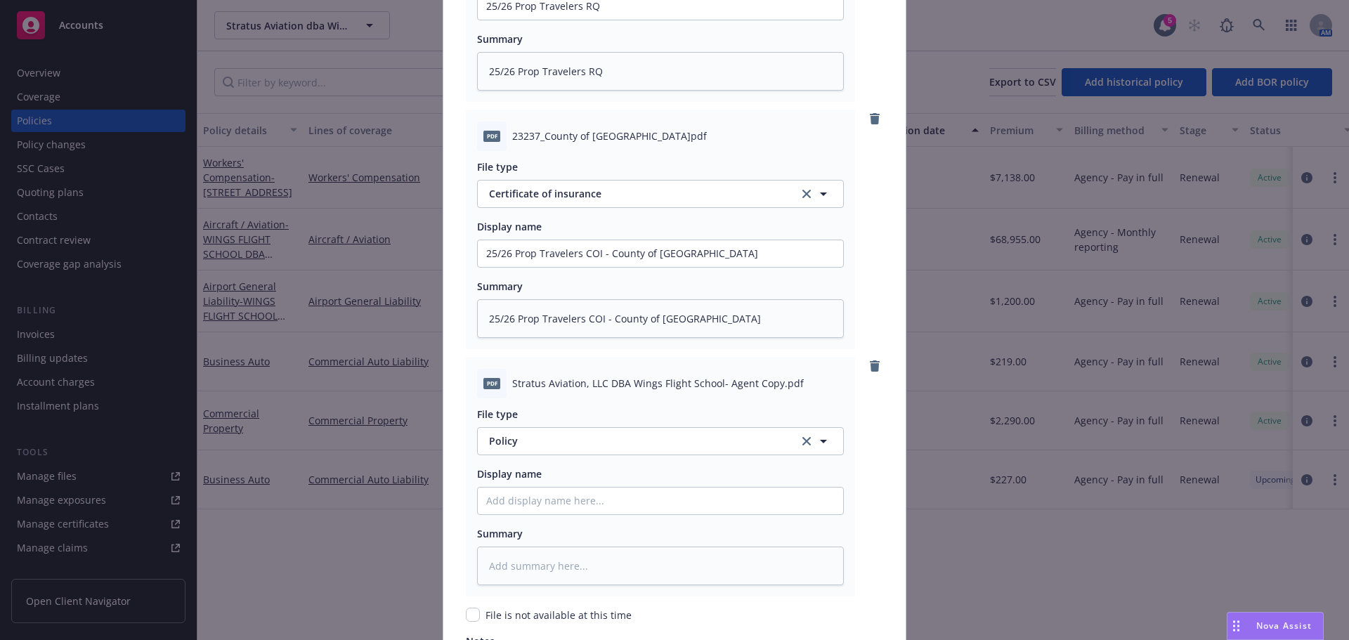
scroll to position [1850, 0]
click at [550, 17] on input "Policy display name" at bounding box center [660, 3] width 365 height 27
type textarea "x"
type input "2"
type textarea "x"
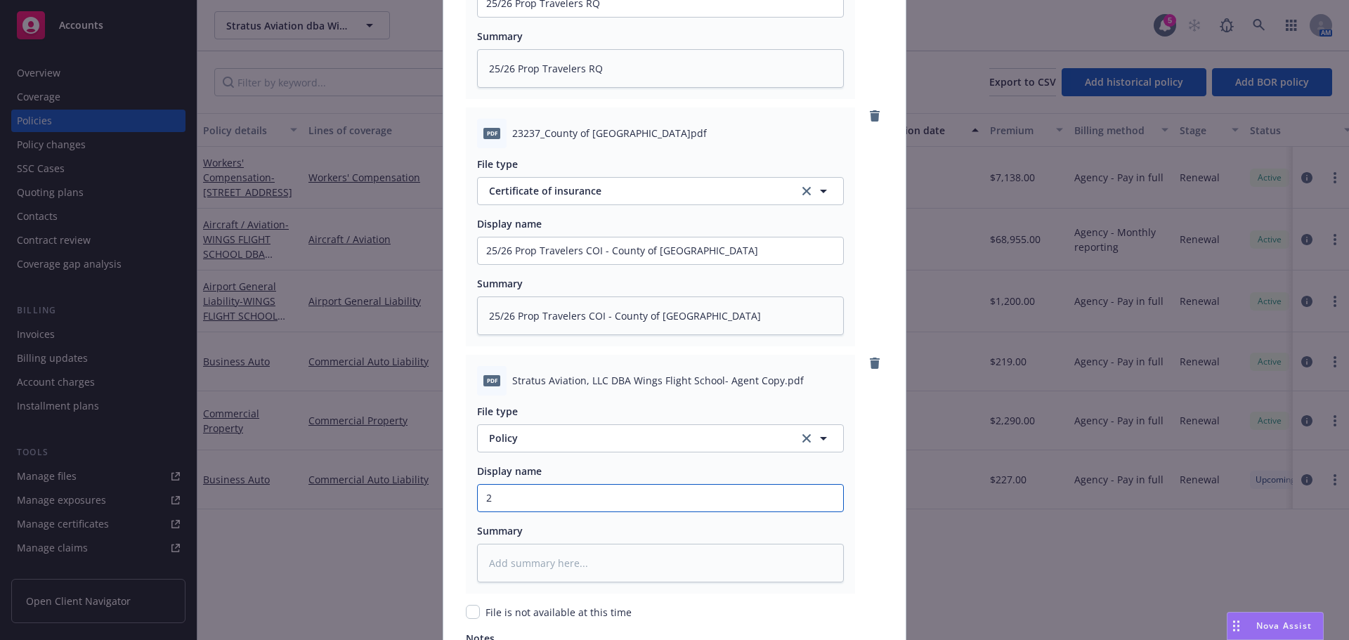
type input "25"
type textarea "x"
type input "25/"
type textarea "x"
type input "25/2"
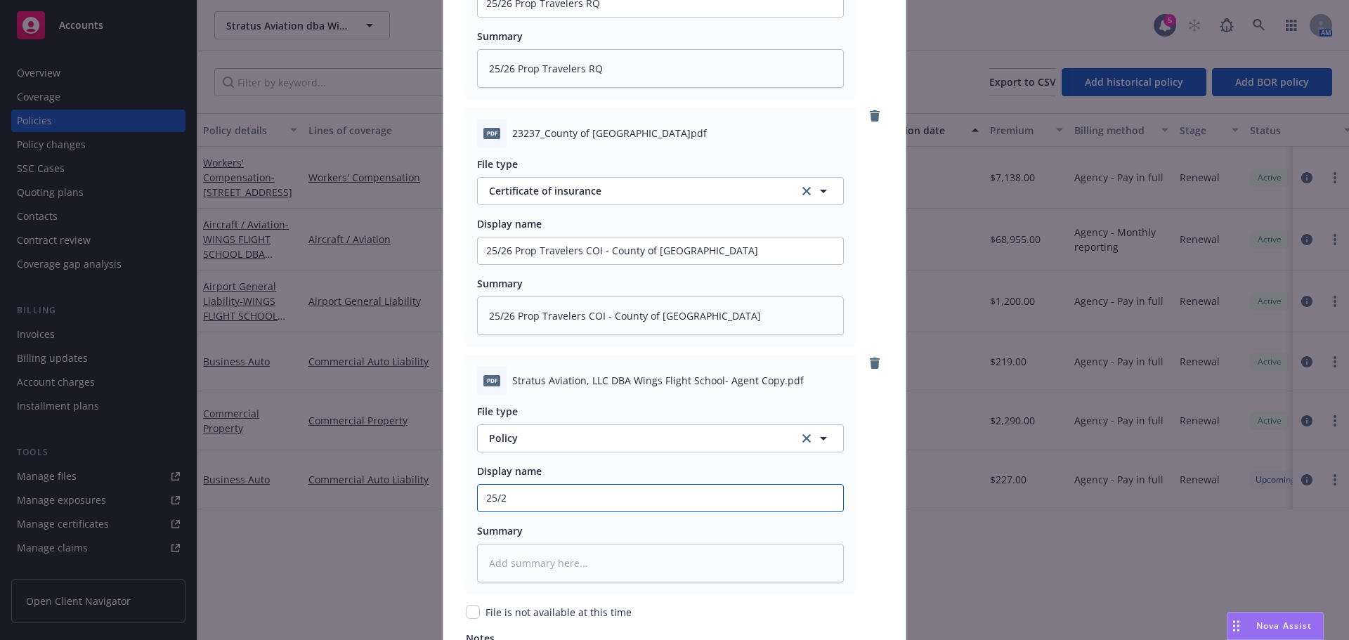
type textarea "x"
type input "25/26"
type textarea "x"
click at [533, 17] on input "25/26 Prop Travelers Policy" at bounding box center [660, 3] width 365 height 27
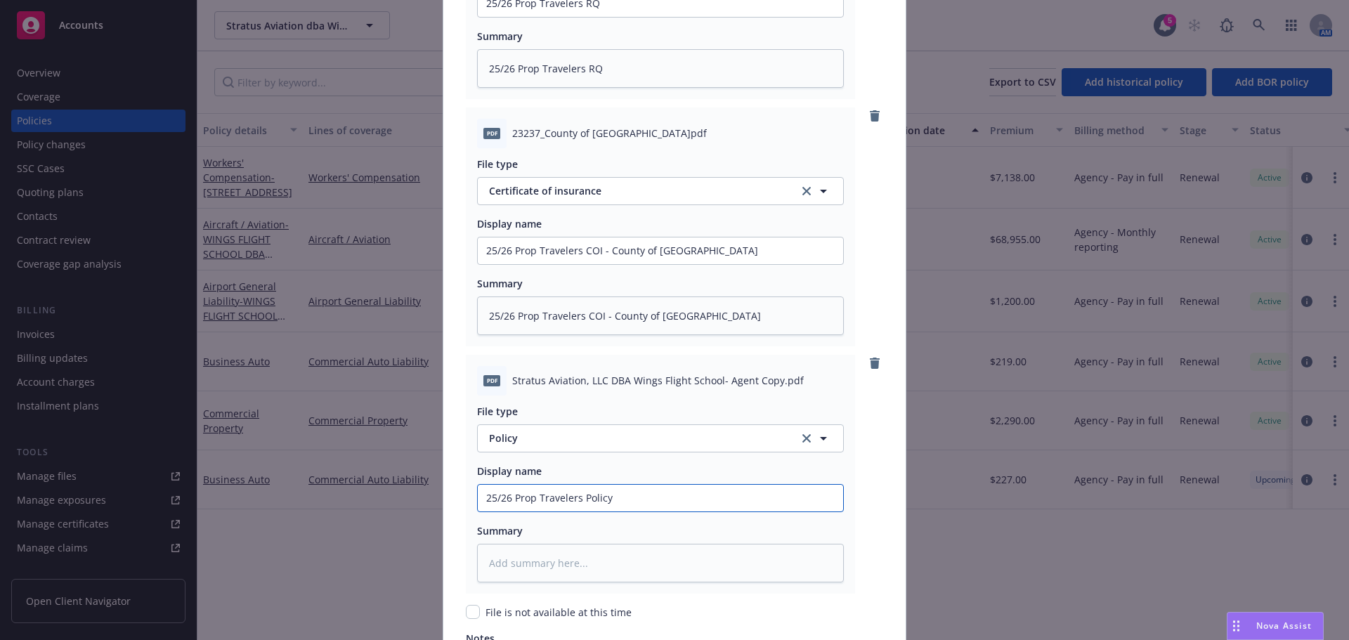
click at [533, 17] on input "25/26 Prop Travelers Policy" at bounding box center [660, 3] width 365 height 27
click at [504, 561] on textarea at bounding box center [660, 563] width 367 height 39
paste textarea "25/26 Prop Travelers Policy"
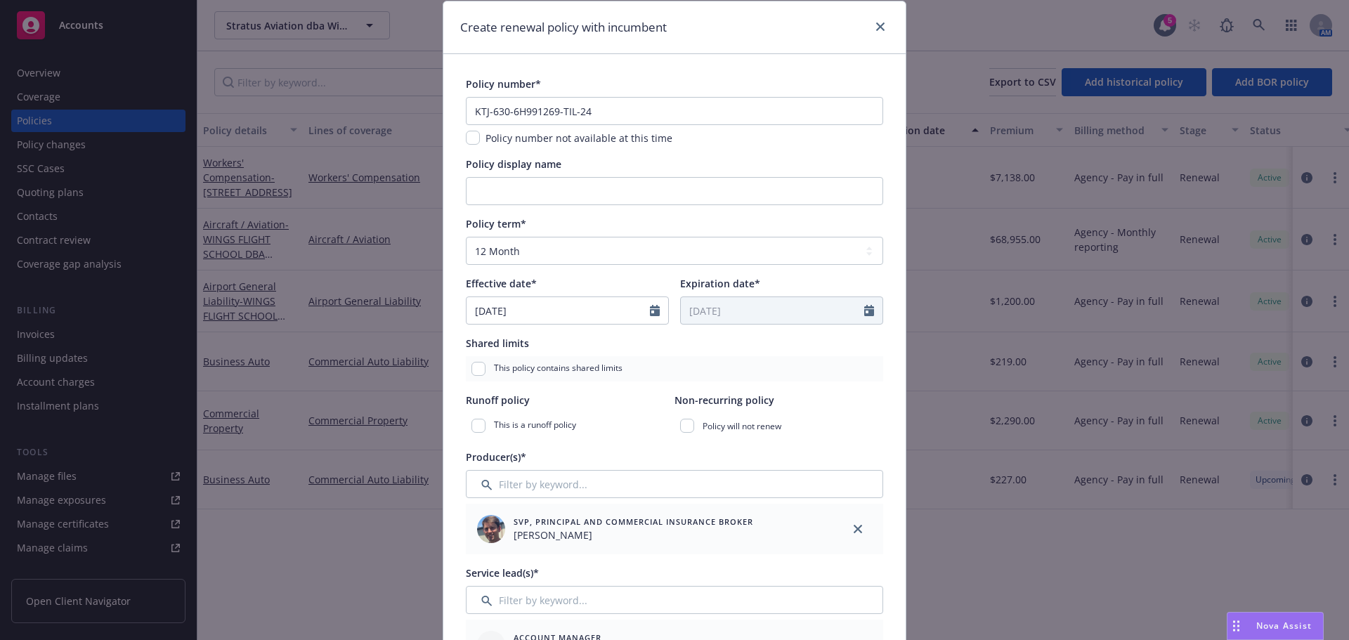
scroll to position [0, 0]
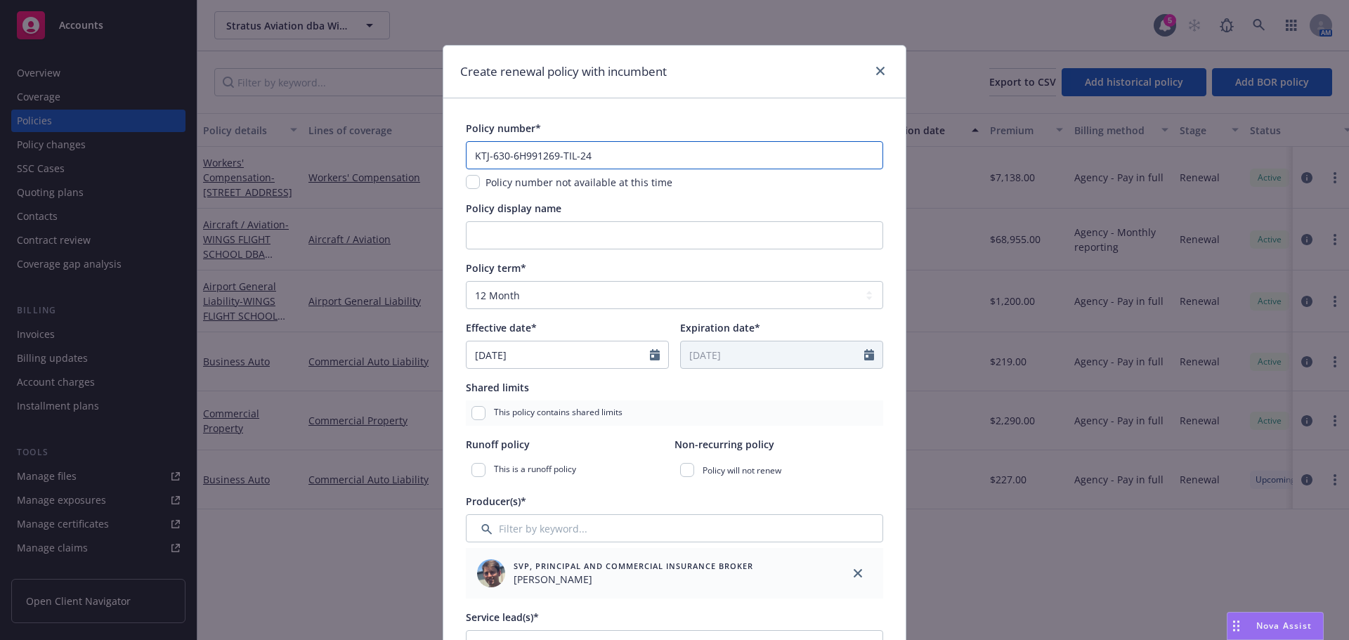
click at [611, 161] on input "KTJ-630-6H991269-TIL-24" at bounding box center [674, 155] width 417 height 28
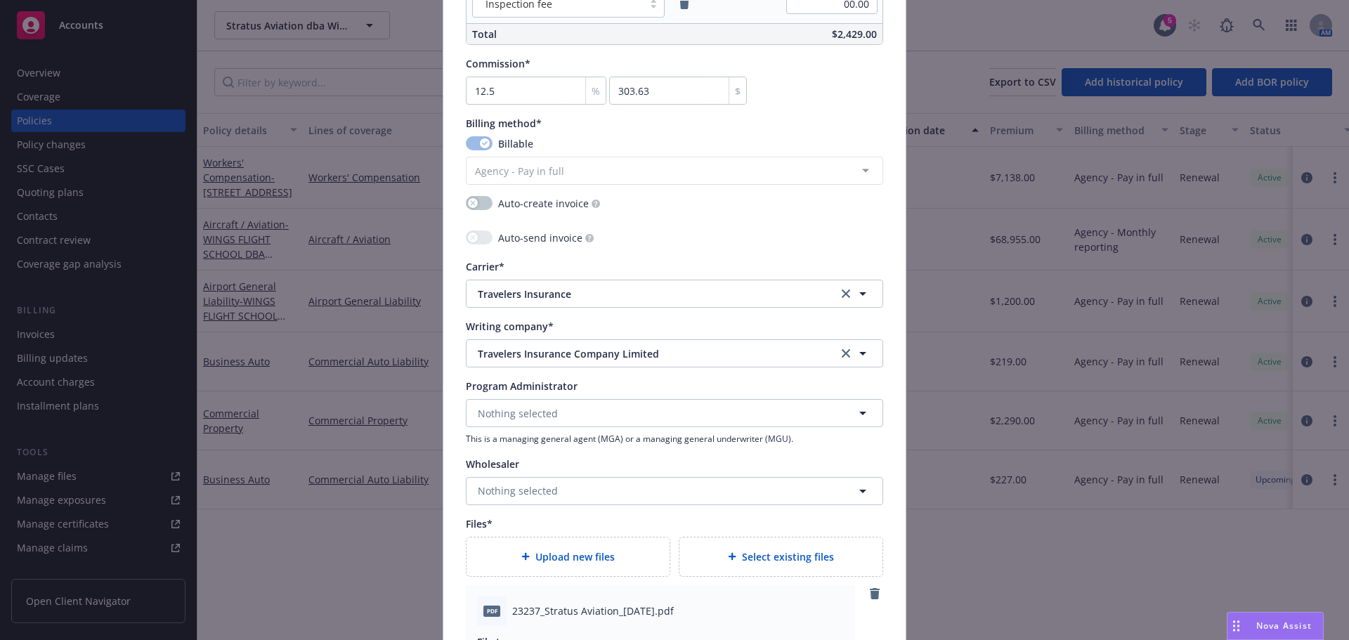
scroll to position [1124, 0]
click at [558, 555] on span "Upload new files" at bounding box center [574, 557] width 79 height 15
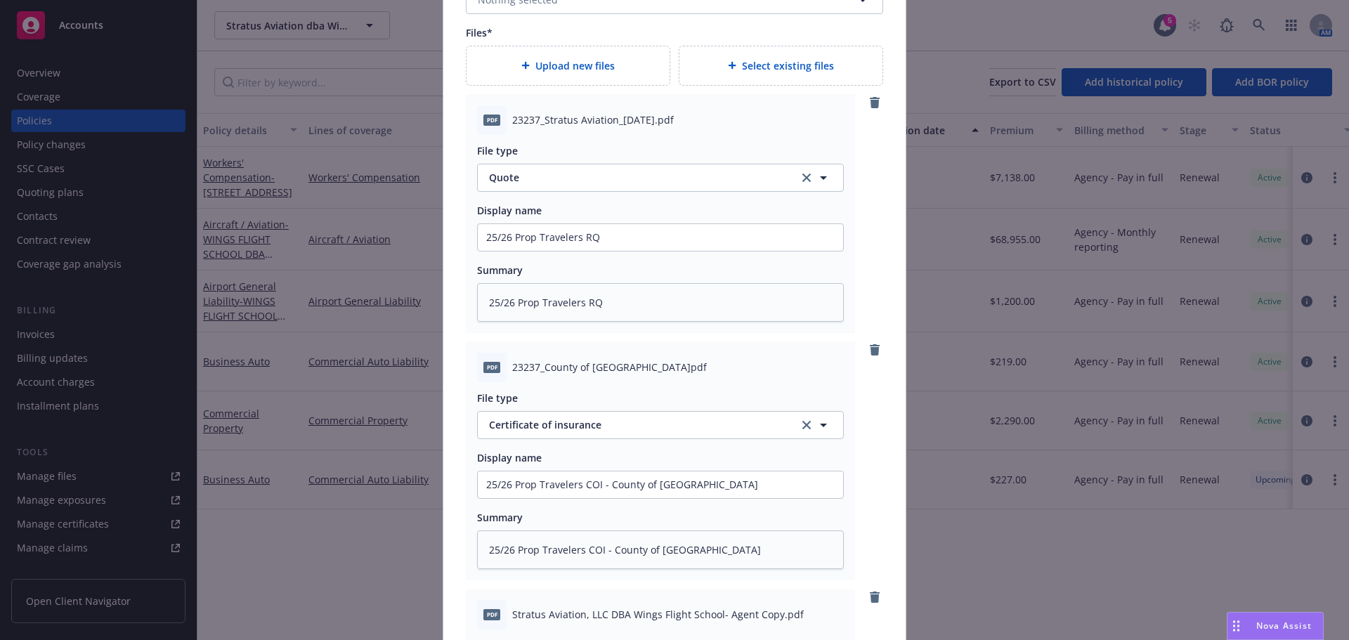
scroll to position [2038, 0]
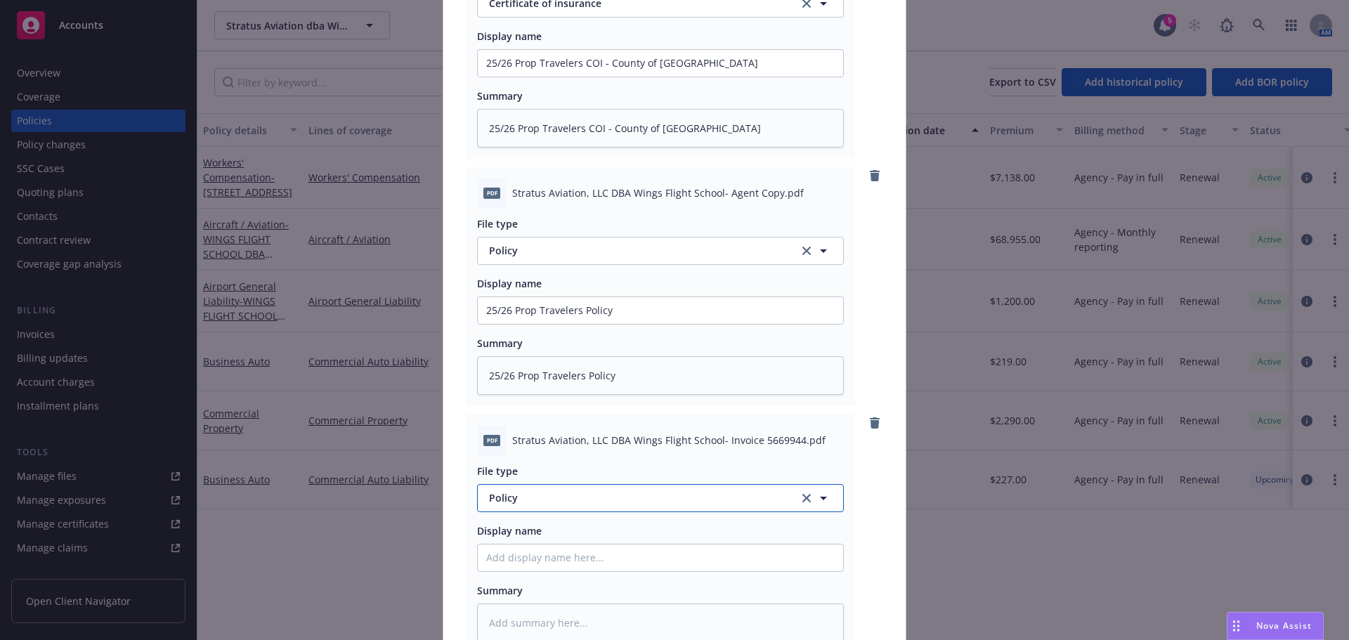
click at [560, 507] on button "Policy" at bounding box center [660, 498] width 367 height 28
click at [571, 452] on span "Invoice - Third Party" at bounding box center [540, 459] width 97 height 15
paste input "25/26 Prop Travelers Policy"
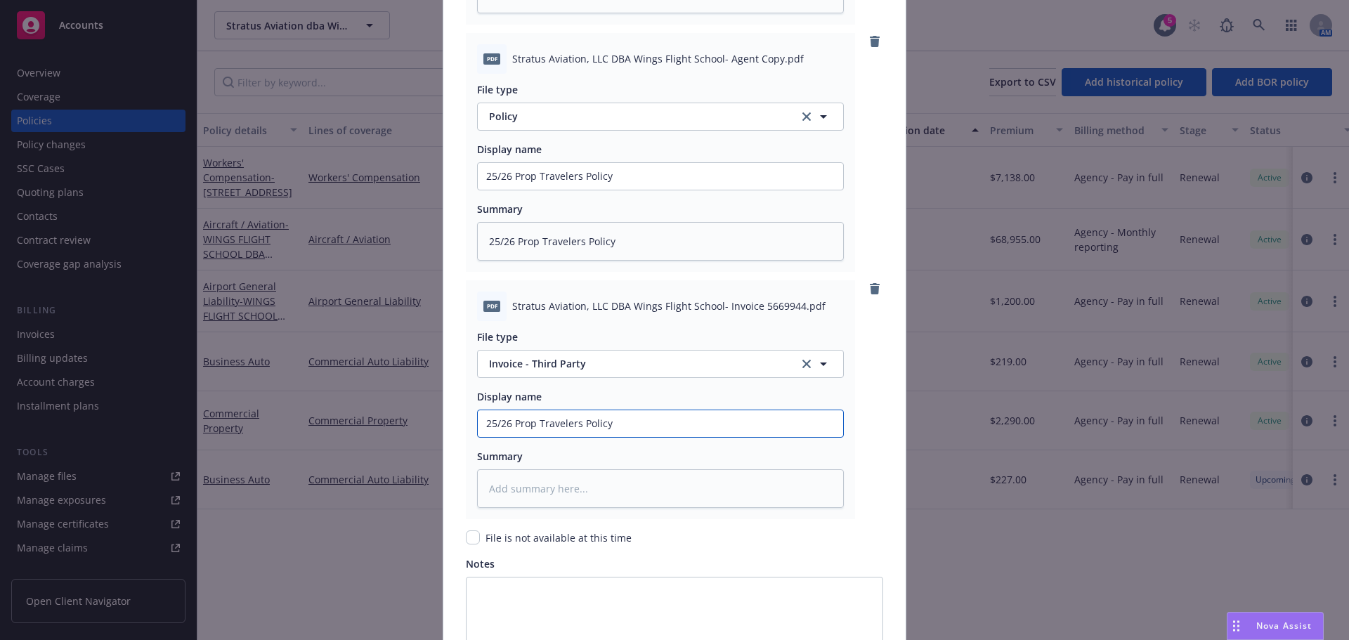
scroll to position [2345, 0]
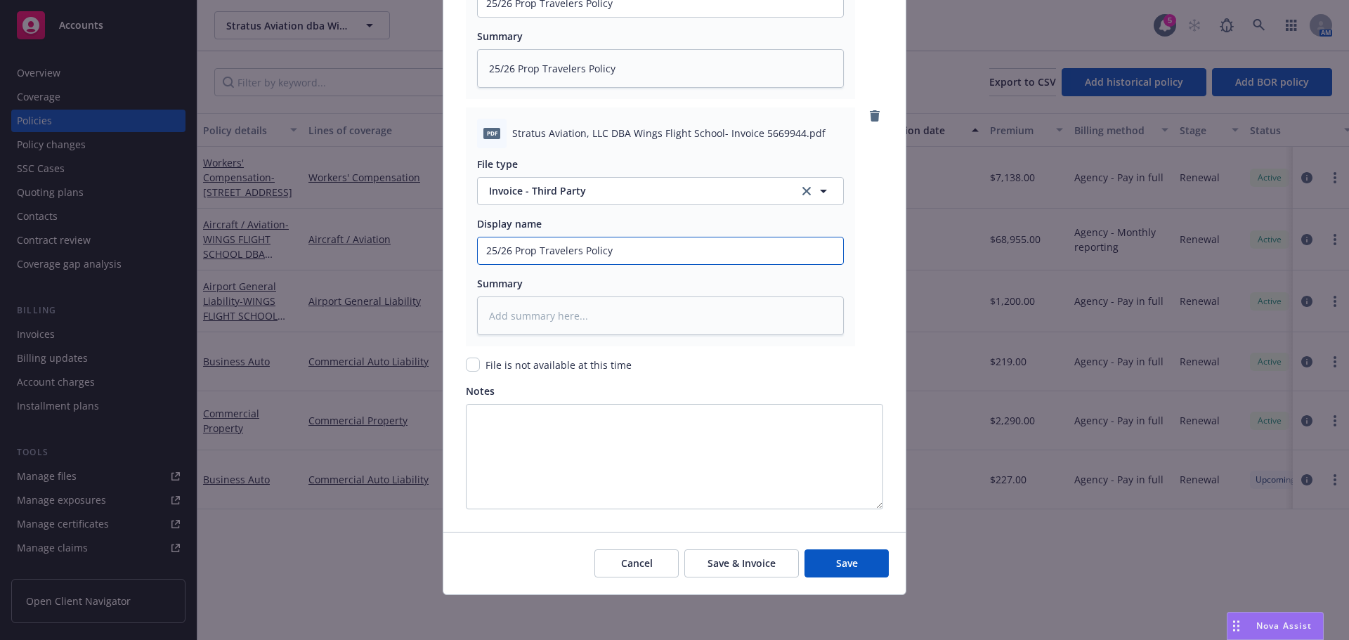
drag, startPoint x: 639, startPoint y: 254, endPoint x: 580, endPoint y: 252, distance: 58.4
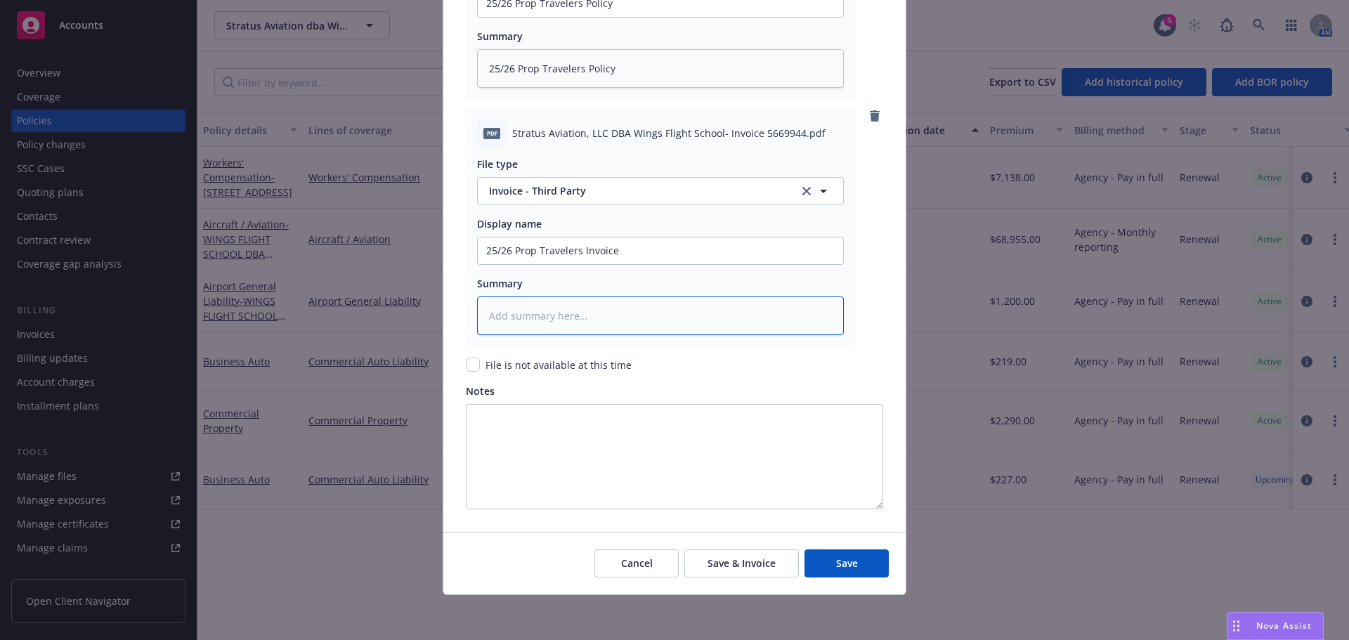
click at [561, 324] on textarea at bounding box center [660, 315] width 367 height 39
paste textarea "25/26 Prop Travelers Invoice"
click at [819, 557] on button "Save" at bounding box center [846, 563] width 84 height 28
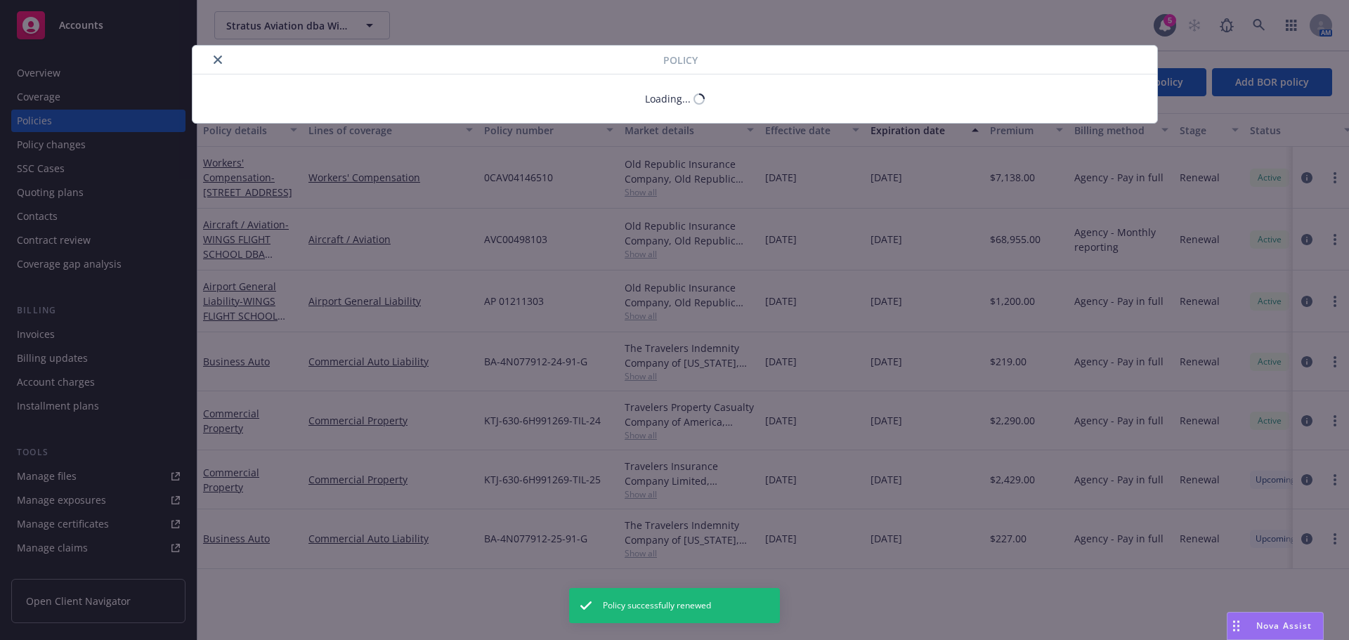
click at [67, 330] on div "Policy Loading..." at bounding box center [674, 320] width 1349 height 640
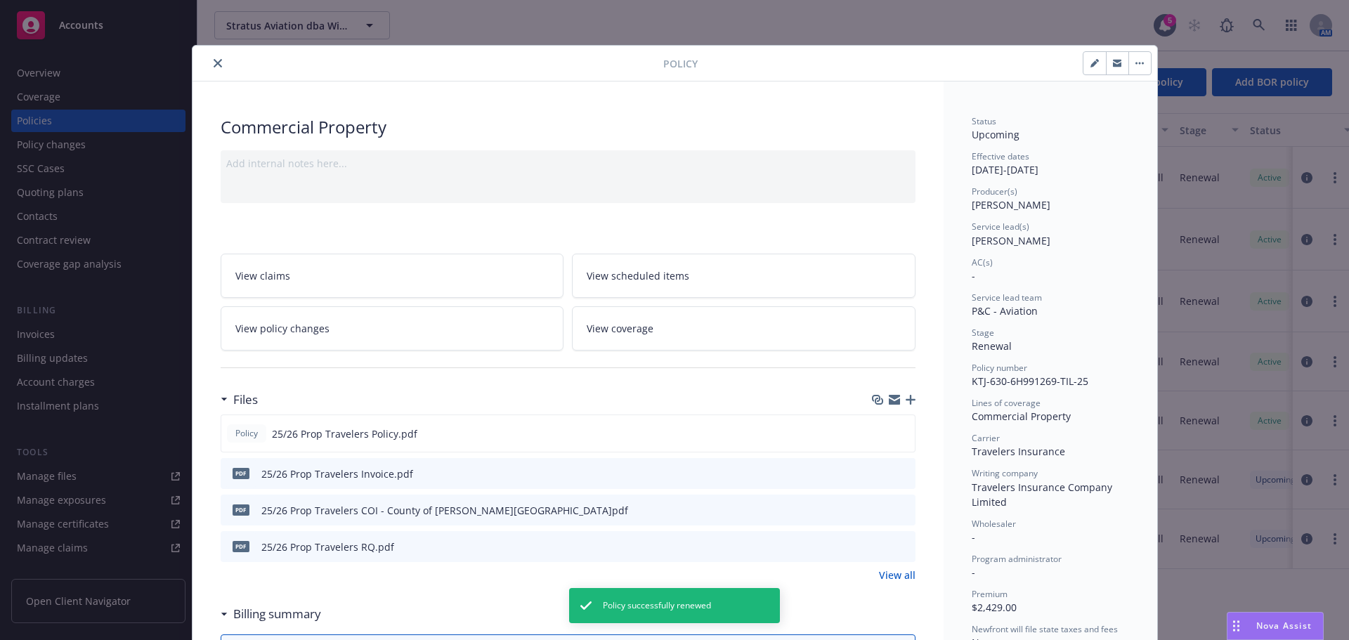
click at [216, 61] on icon "close" at bounding box center [218, 63] width 8 height 8
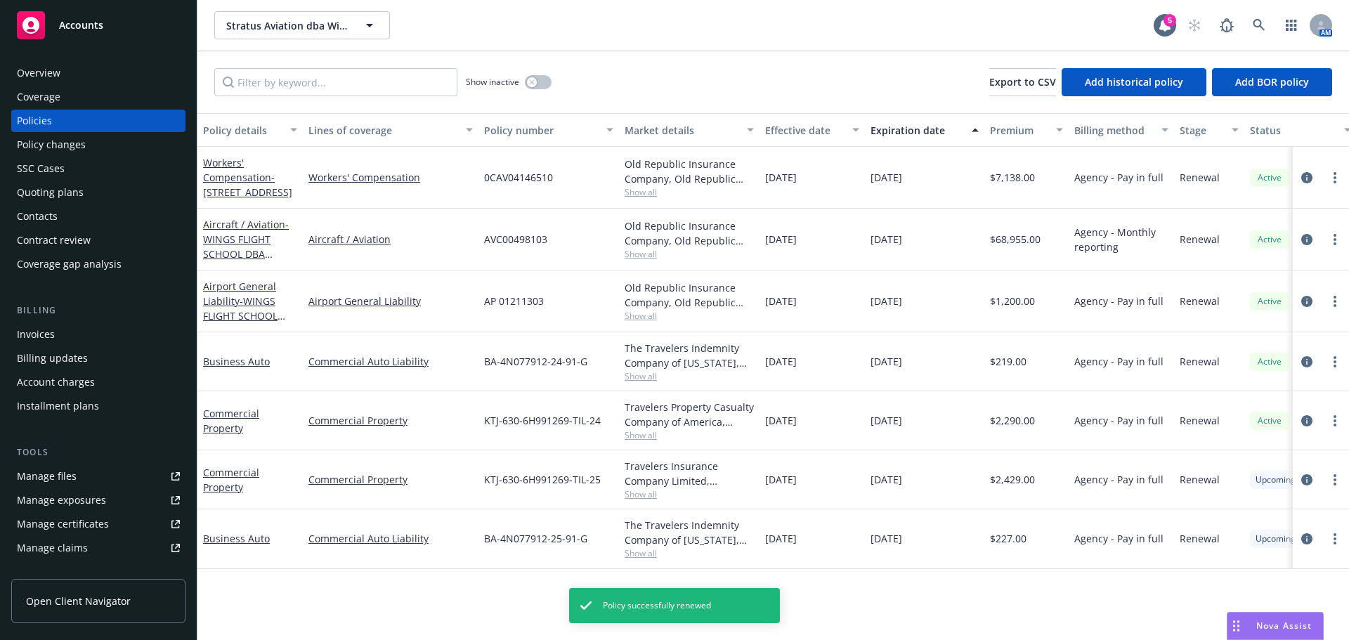
click at [39, 332] on div "Invoices" at bounding box center [36, 334] width 38 height 22
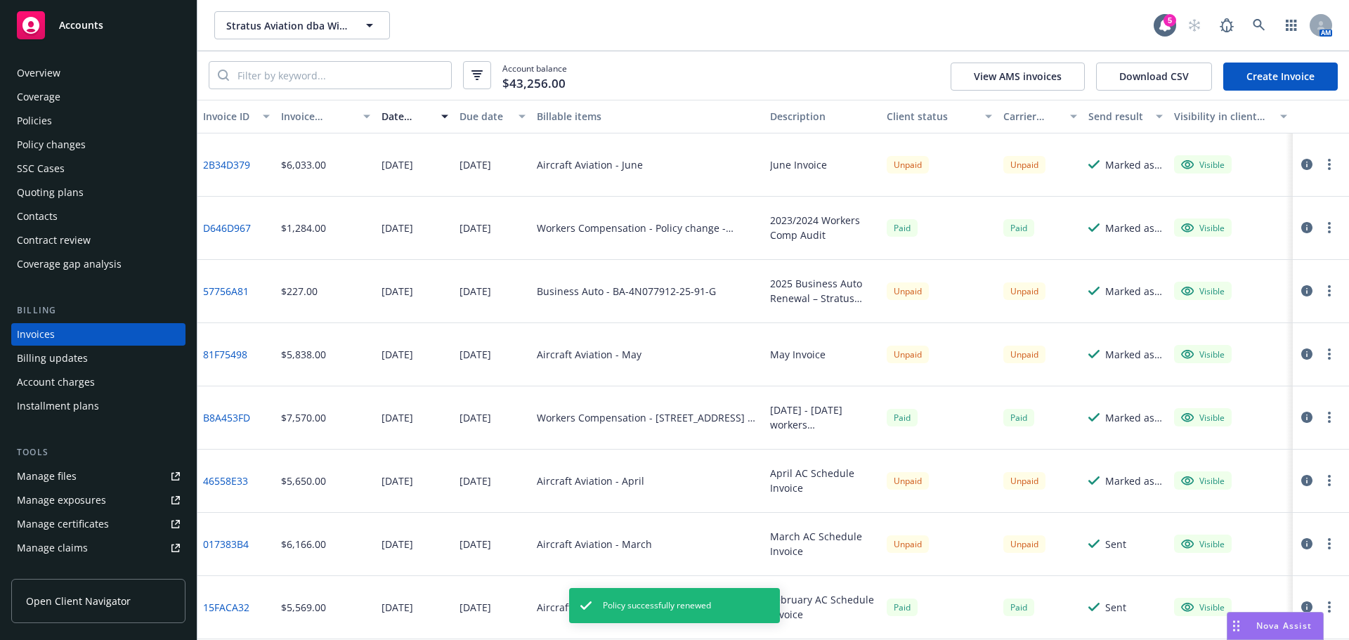
click at [1257, 72] on link "Create Invoice" at bounding box center [1280, 77] width 115 height 28
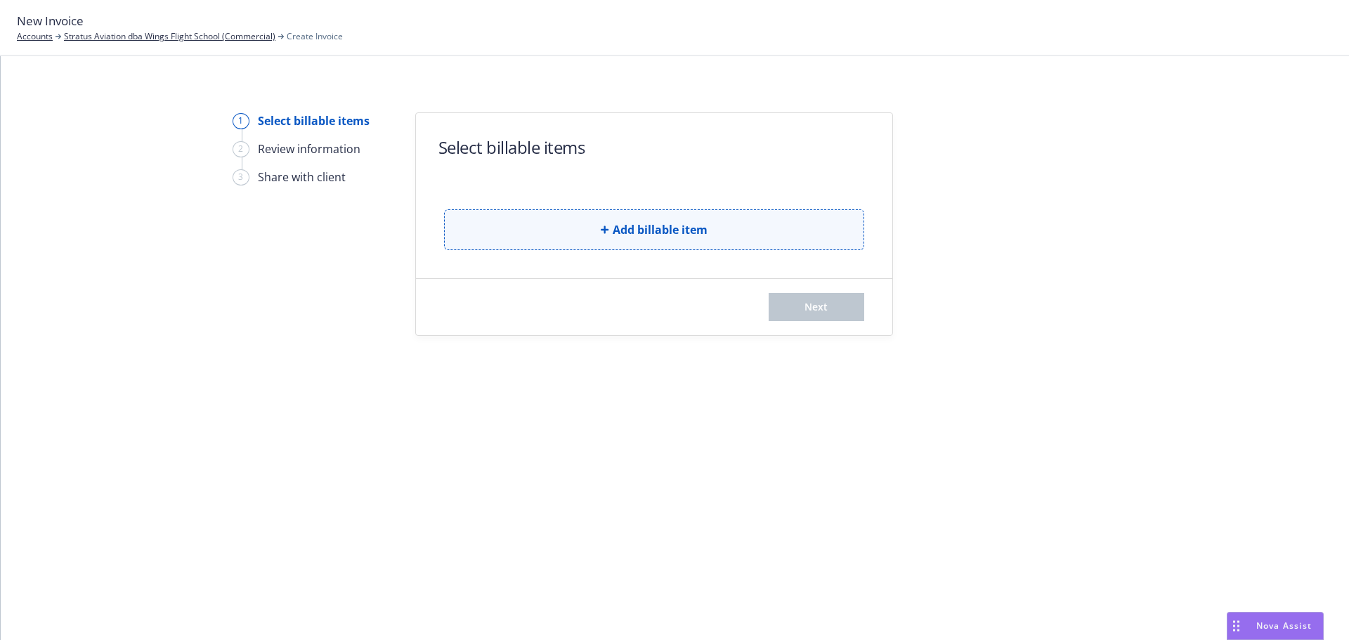
click at [645, 229] on span "Add billable item" at bounding box center [660, 229] width 95 height 17
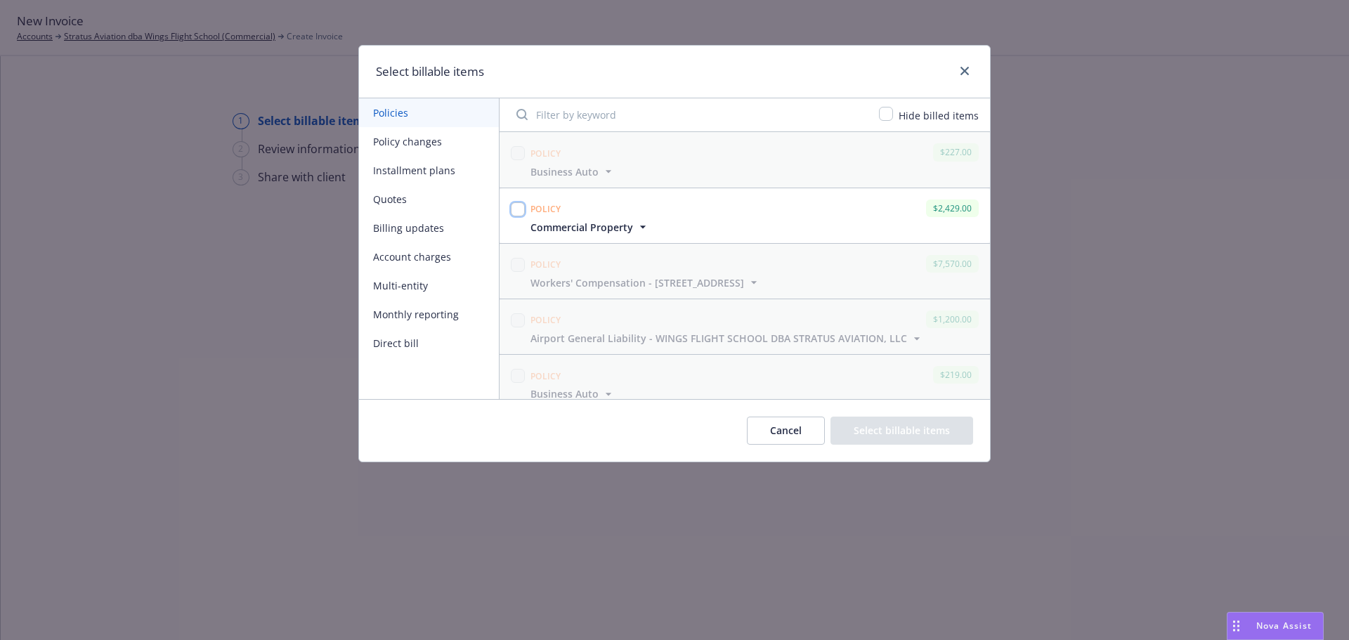
click at [516, 209] on input "checkbox" at bounding box center [518, 209] width 14 height 14
checkbox input "true"
click at [901, 431] on button "Select billable items" at bounding box center [901, 431] width 143 height 28
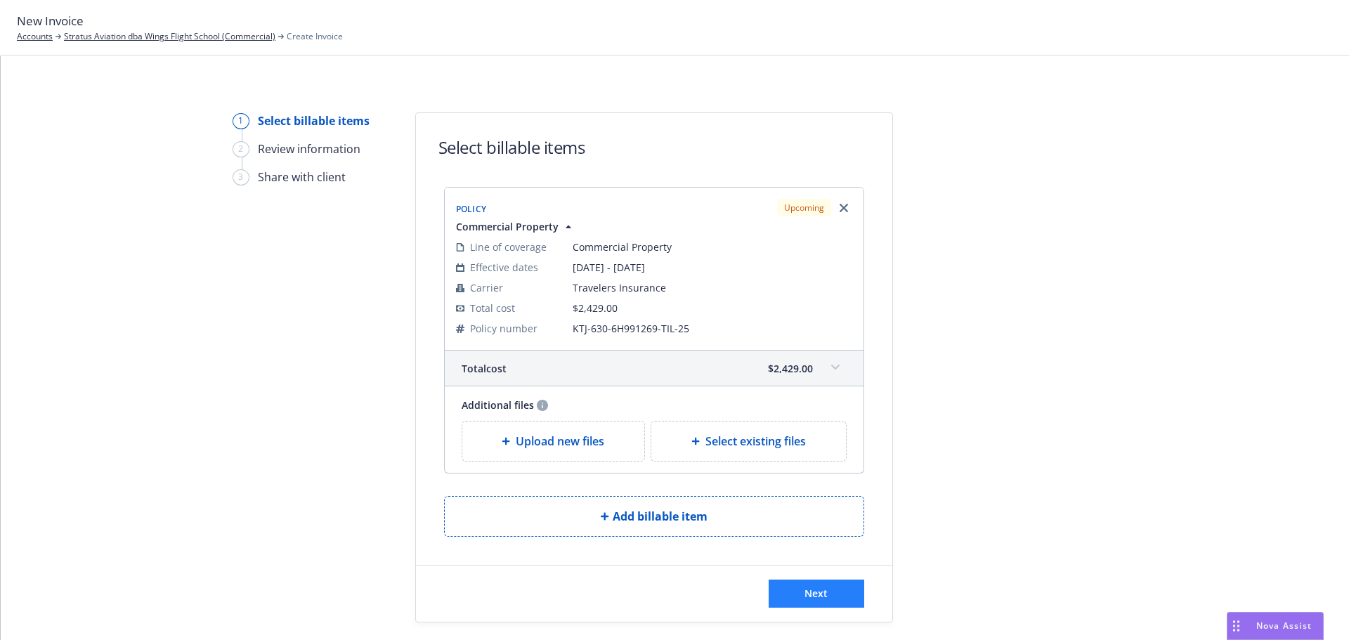
click at [821, 580] on div "Next" at bounding box center [654, 594] width 476 height 56
click at [819, 585] on button "Next" at bounding box center [817, 594] width 96 height 28
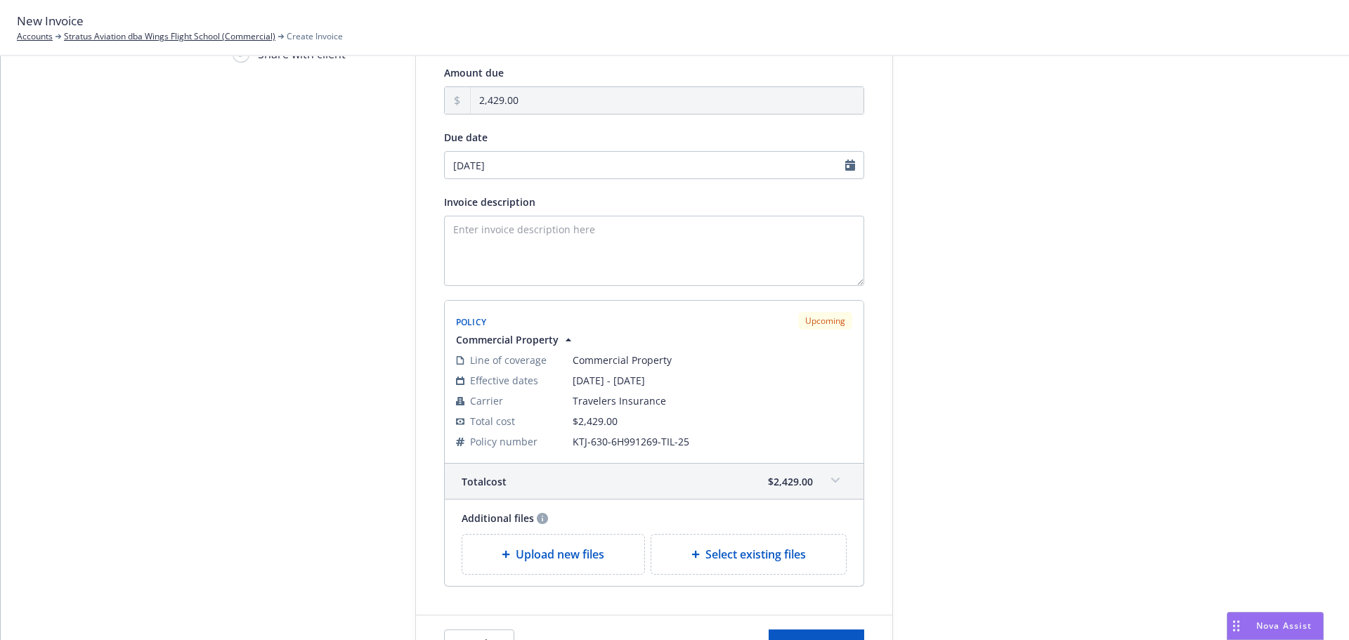
scroll to position [211, 0]
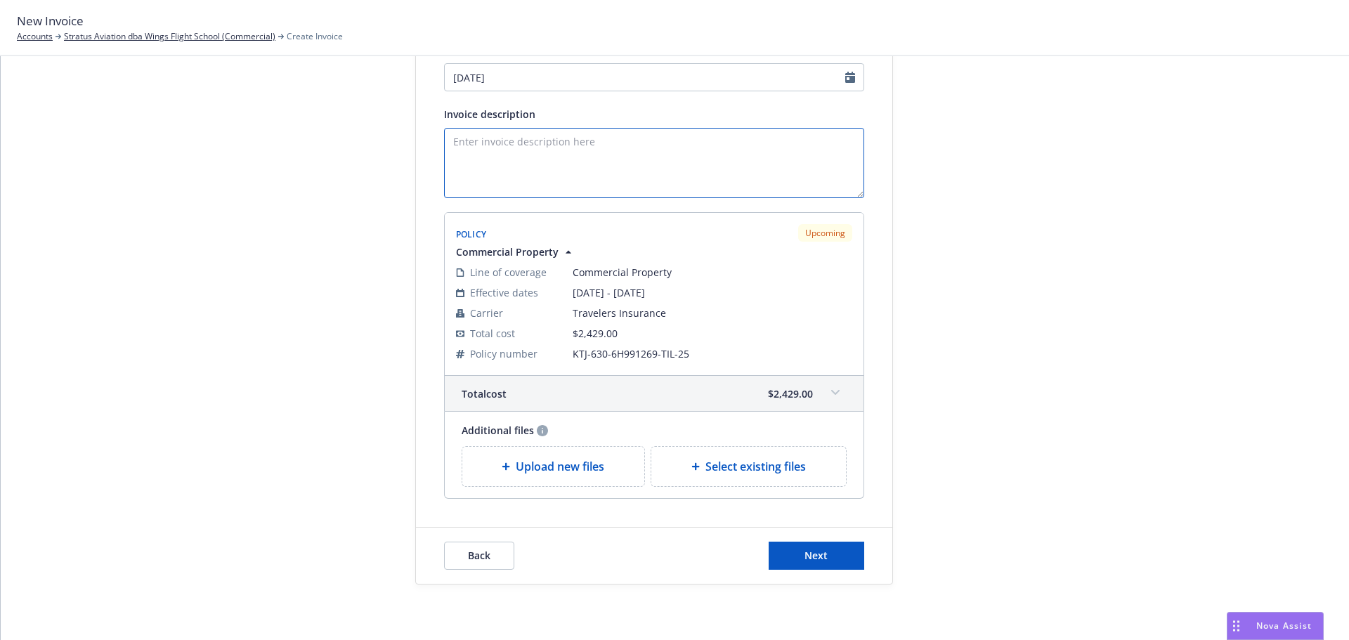
click at [593, 160] on textarea "Invoice description" at bounding box center [654, 163] width 420 height 70
paste textarea "25/26 Prop Travelers Invoice"
drag, startPoint x: 599, startPoint y: 149, endPoint x: 472, endPoint y: 133, distance: 128.1
click at [472, 133] on textarea "25/26 Prop Travelers Invoice" at bounding box center [654, 163] width 420 height 70
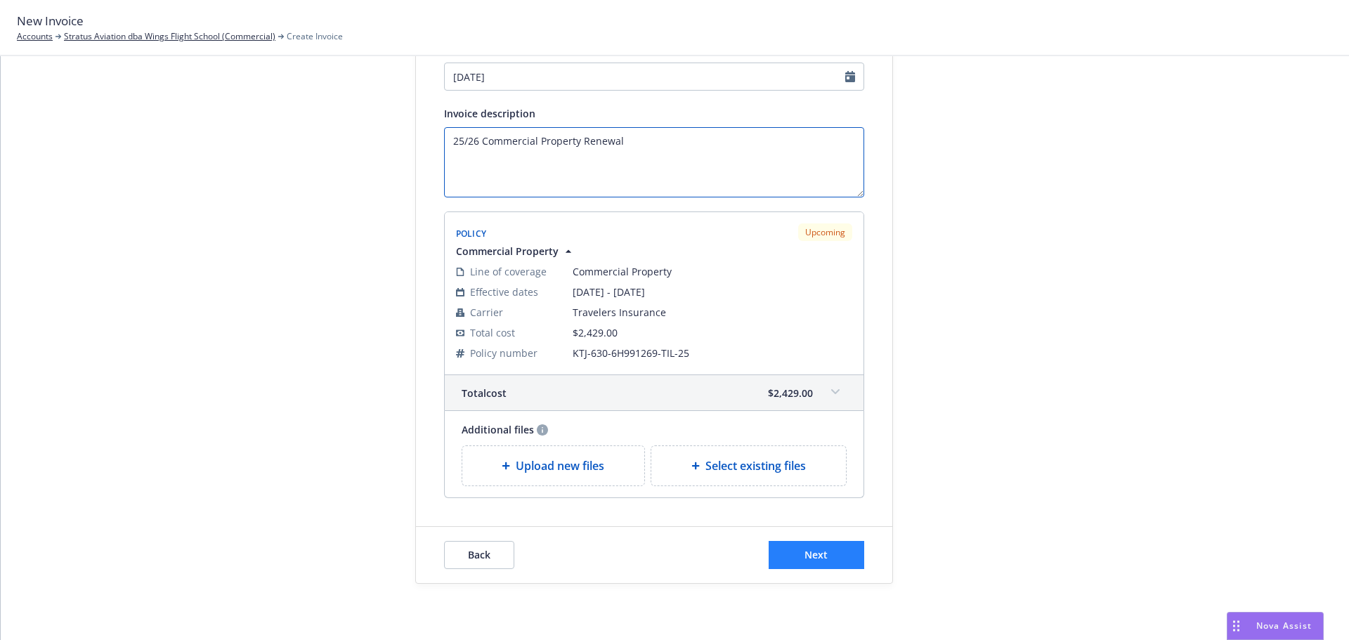
type textarea "25/26 Commercial Property Renewal"
click at [808, 562] on button "Next" at bounding box center [817, 555] width 96 height 28
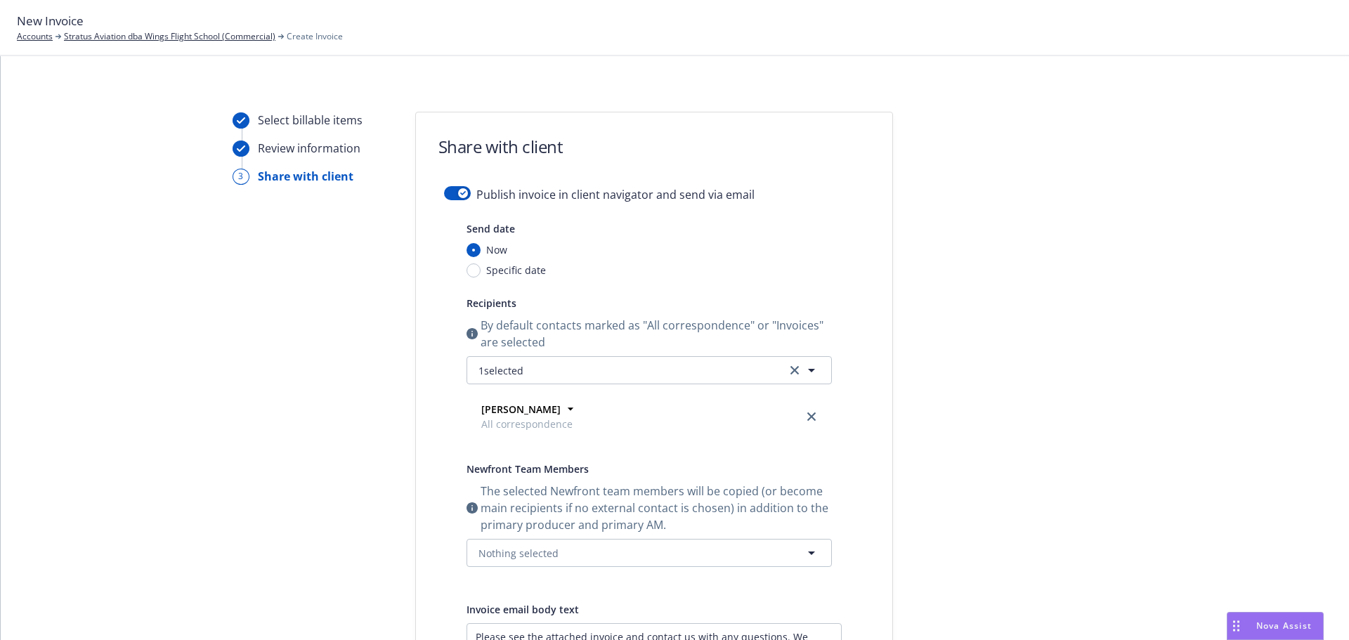
scroll to position [0, 0]
click at [460, 195] on icon "button" at bounding box center [463, 194] width 6 height 4
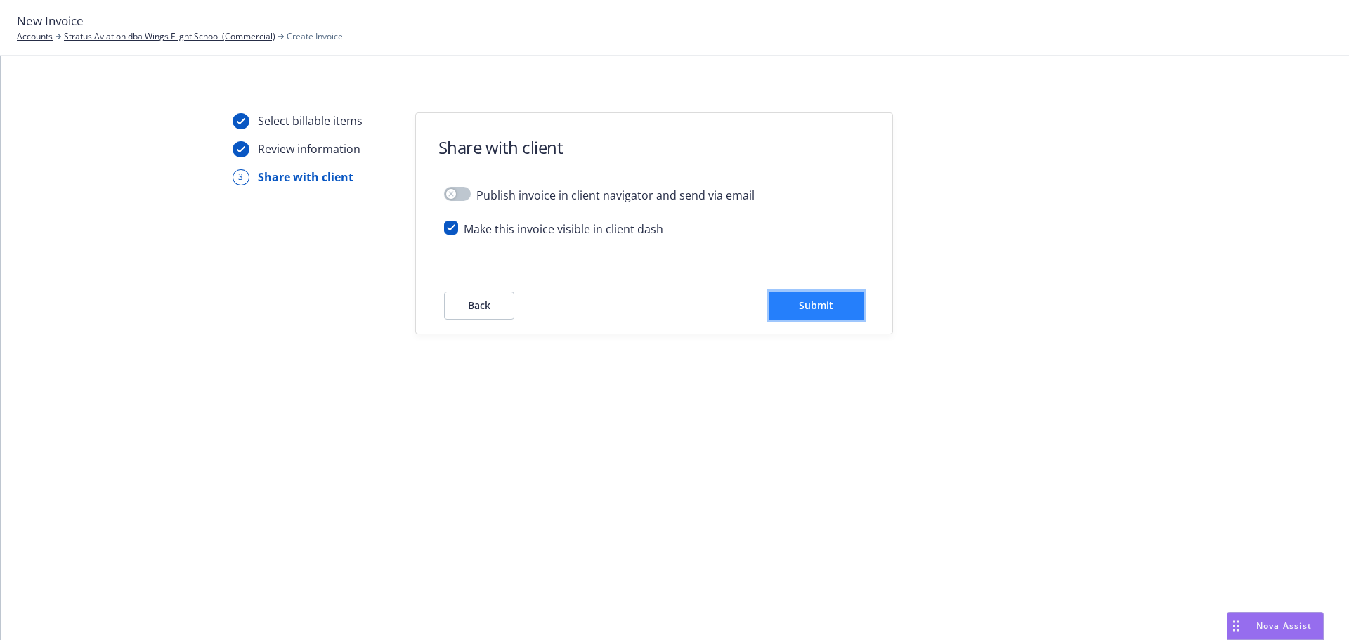
click at [783, 305] on button "Submit" at bounding box center [817, 306] width 96 height 28
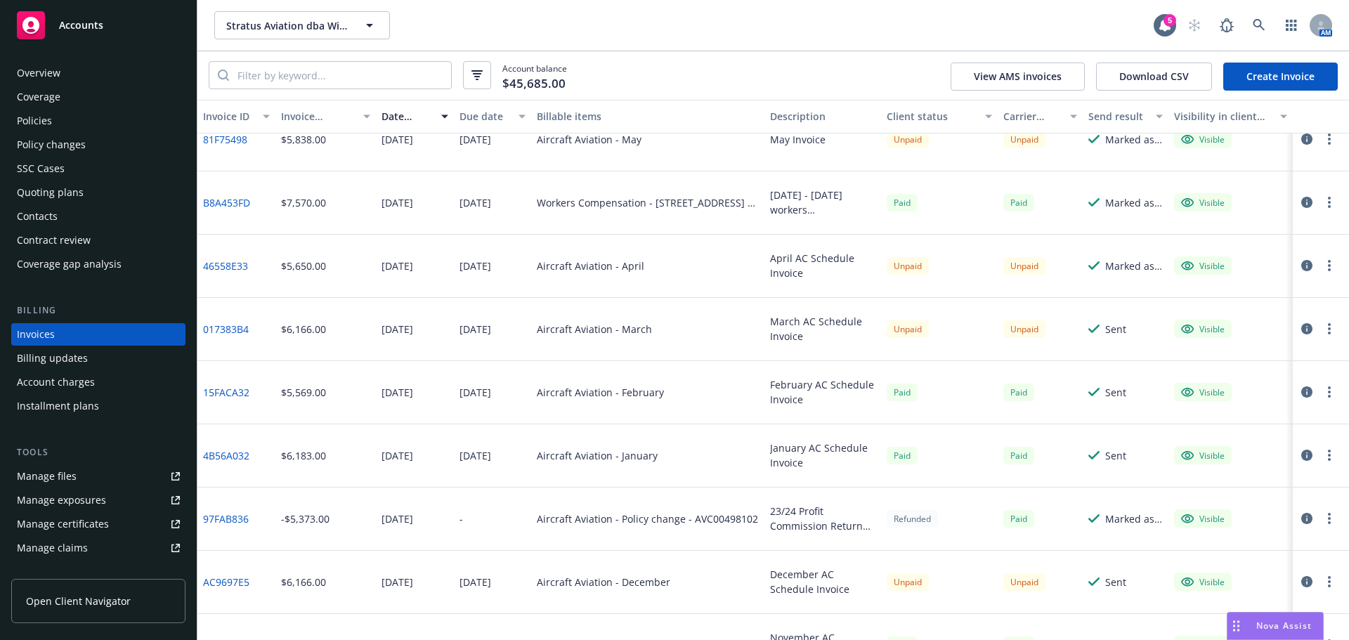
scroll to position [281, 0]
click at [1245, 19] on div "AM" at bounding box center [1256, 25] width 152 height 28
click at [1262, 19] on icon at bounding box center [1259, 25] width 13 height 13
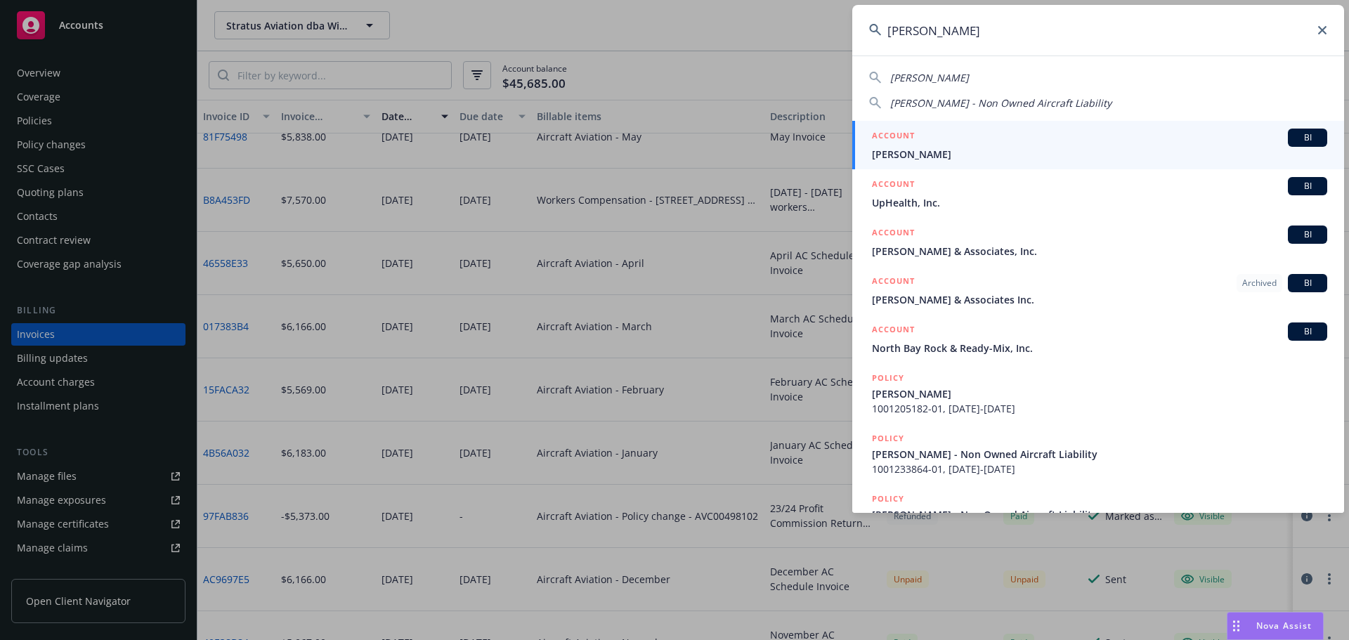
type input "[PERSON_NAME]"
click at [1028, 123] on link "ACCOUNT BI [PERSON_NAME]" at bounding box center [1098, 145] width 492 height 48
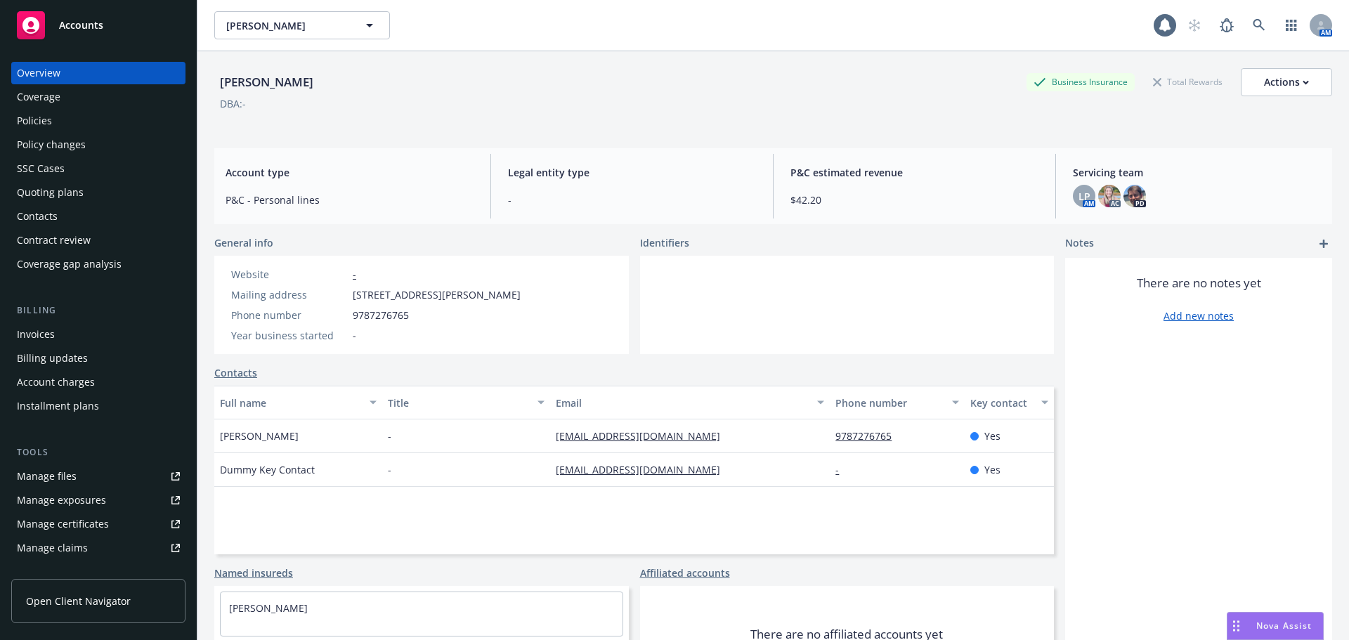
click at [60, 162] on div "SSC Cases" at bounding box center [41, 168] width 48 height 22
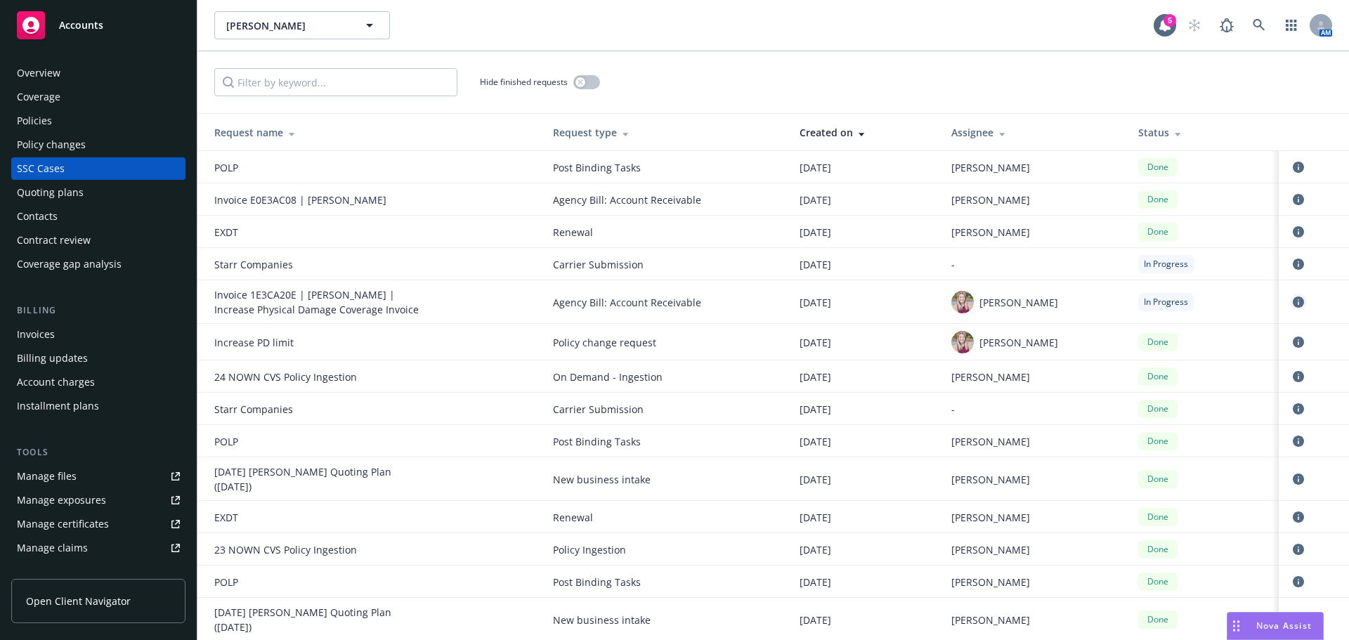
click at [1293, 303] on icon "circleInformation" at bounding box center [1298, 301] width 11 height 11
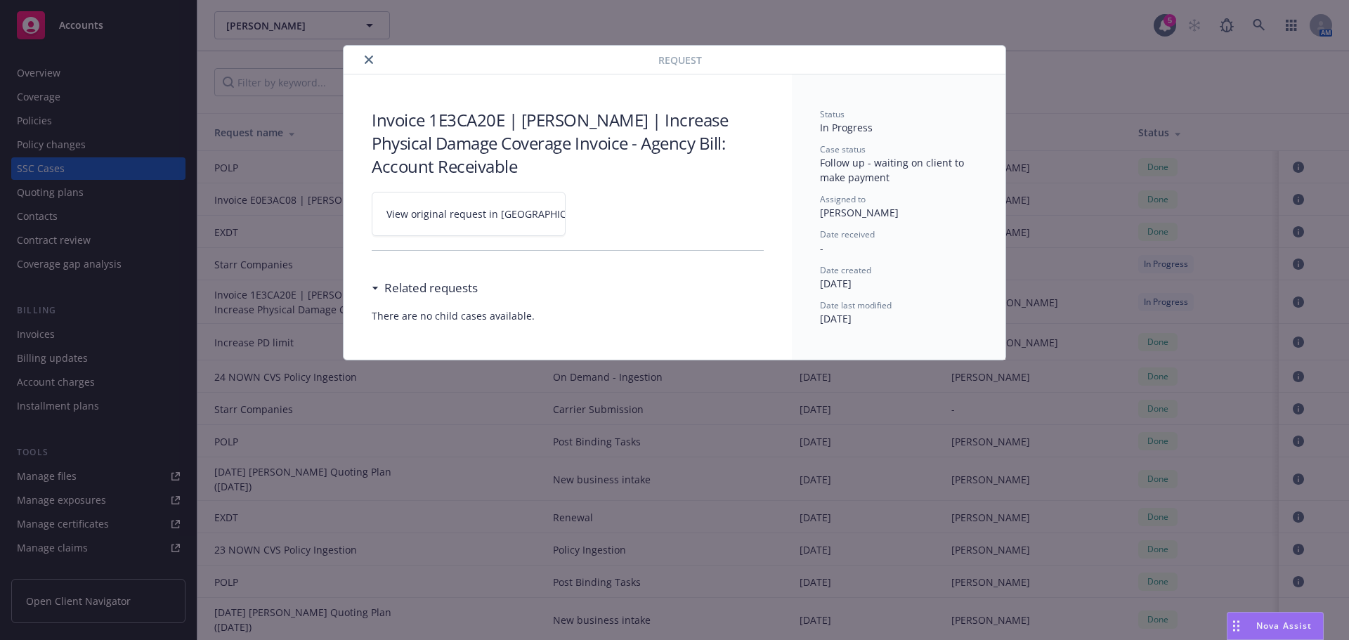
click at [450, 224] on link "View original request in [GEOGRAPHIC_DATA]" at bounding box center [469, 214] width 194 height 44
click at [367, 60] on icon "close" at bounding box center [369, 60] width 8 height 8
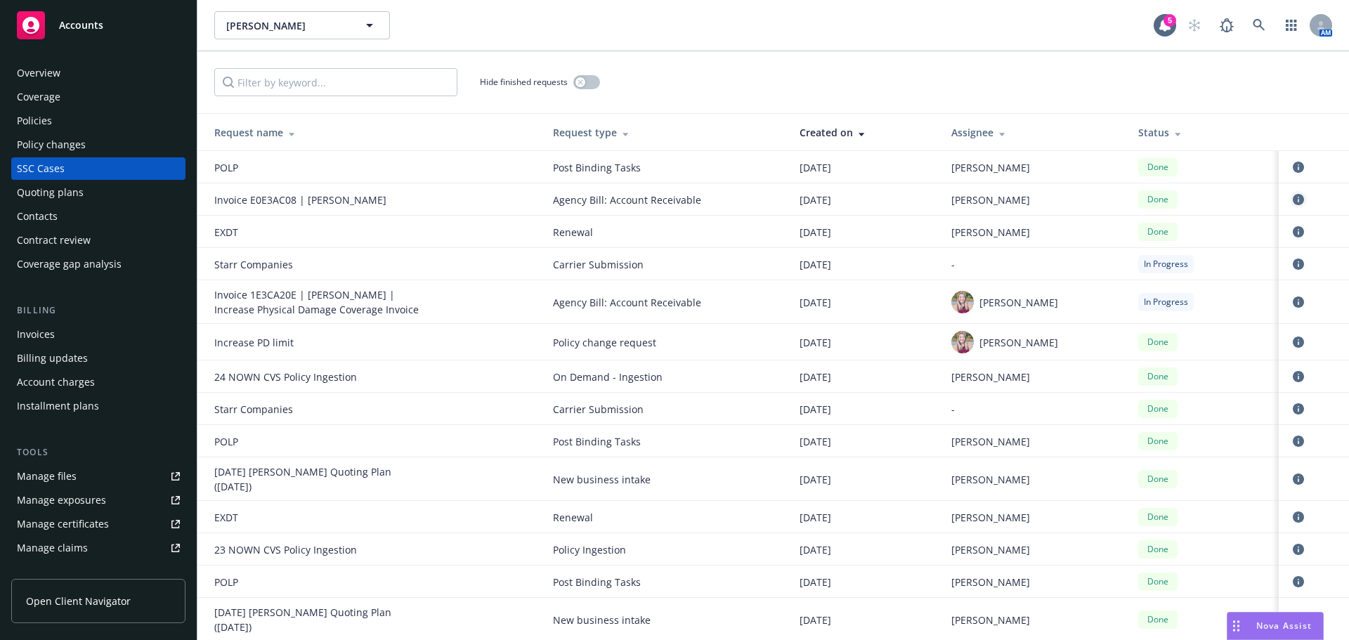
click at [1293, 195] on icon "circleInformation" at bounding box center [1298, 199] width 11 height 11
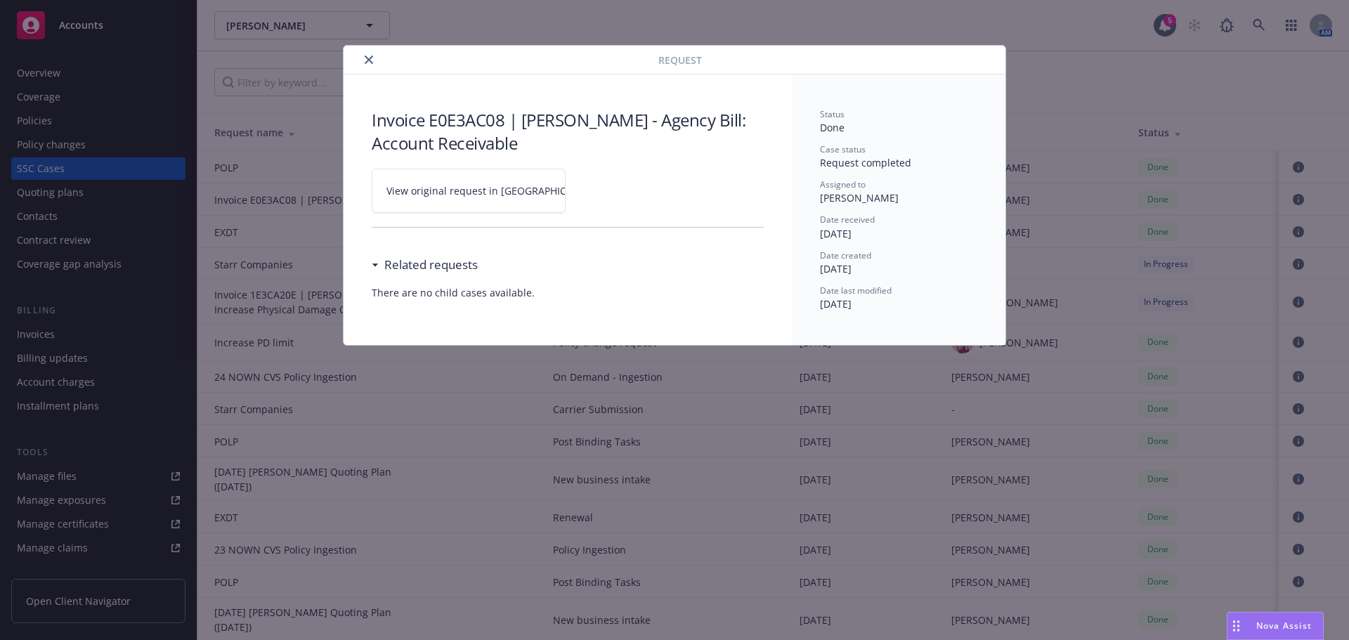
click at [433, 201] on link "View original request in [GEOGRAPHIC_DATA]" at bounding box center [469, 191] width 194 height 44
